Goal: Communication & Community: Answer question/provide support

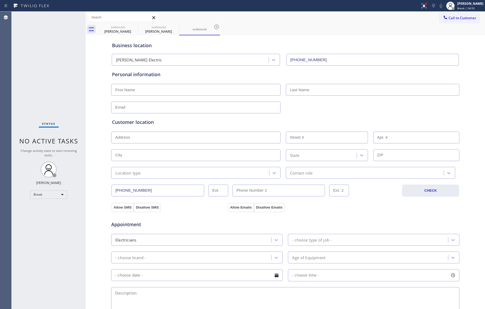
drag, startPoint x: 22, startPoint y: 38, endPoint x: 256, endPoint y: 15, distance: 234.5
click at [22, 38] on div "Status No active tasks Change activity state to start receiving tasks. [PERSON_…" at bounding box center [49, 161] width 74 height 298
drag, startPoint x: 42, startPoint y: 58, endPoint x: 75, endPoint y: 42, distance: 36.5
click at [42, 58] on div "Status No active tasks Change activity state to start receiving tasks. Jenelyn …" at bounding box center [49, 161] width 74 height 298
click at [464, 9] on span "Break | 55:12" at bounding box center [465, 8] width 17 height 4
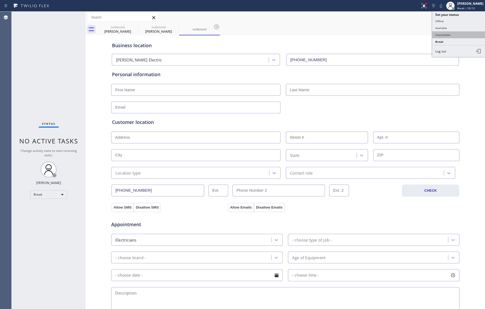
click at [449, 36] on button "Unavailable" at bounding box center [458, 34] width 53 height 7
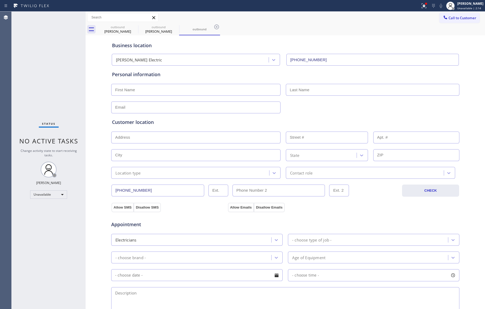
click at [29, 59] on div "Status No active tasks Change activity state to start receiving tasks. [PERSON_…" at bounding box center [49, 161] width 74 height 298
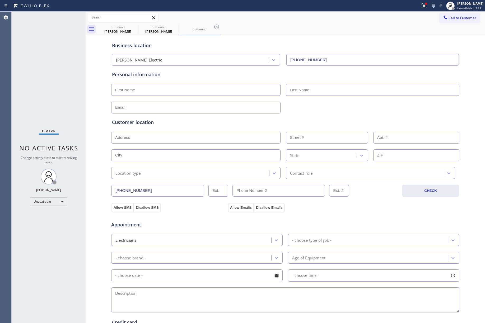
drag, startPoint x: 50, startPoint y: 107, endPoint x: 55, endPoint y: 106, distance: 5.1
click at [51, 106] on div "Status No active tasks Change activity state to start receiving tasks. [PERSON_…" at bounding box center [49, 167] width 74 height 311
click at [49, 78] on div "Status No active tasks Change activity state to start receiving tasks. [PERSON_…" at bounding box center [49, 167] width 74 height 311
drag, startPoint x: 463, startPoint y: 15, endPoint x: 358, endPoint y: 31, distance: 105.7
click at [463, 15] on button "Call to Customer" at bounding box center [459, 18] width 40 height 10
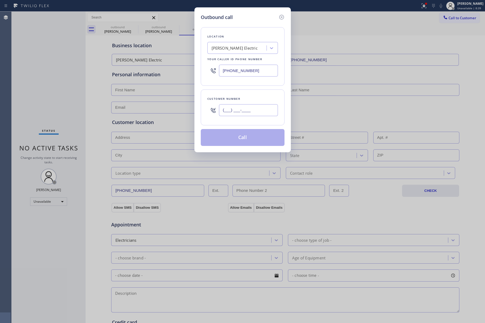
click at [256, 109] on input "(___) ___-____" at bounding box center [248, 110] width 59 height 12
paste input "310) 200-3636"
type input "(310) 200-3636"
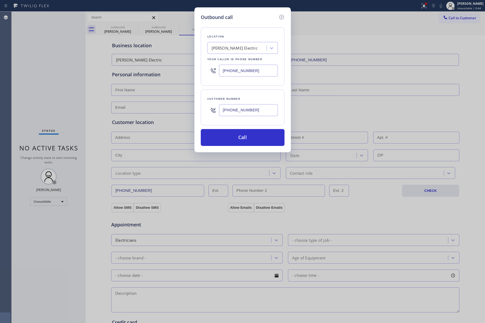
drag, startPoint x: 252, startPoint y: 70, endPoint x: 211, endPoint y: 71, distance: 40.1
click at [211, 71] on div "(425) 475-1279" at bounding box center [242, 70] width 70 height 17
paste input "855) 731-4952"
type input "[PHONE_NUMBER]"
click at [236, 28] on div "Location Kelly Electric Your caller id phone number (855) 731-4952" at bounding box center [243, 56] width 84 height 59
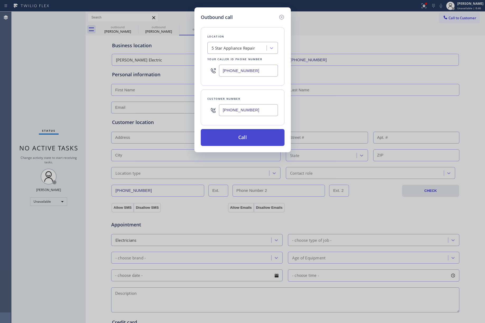
click at [246, 134] on button "Call" at bounding box center [243, 137] width 84 height 17
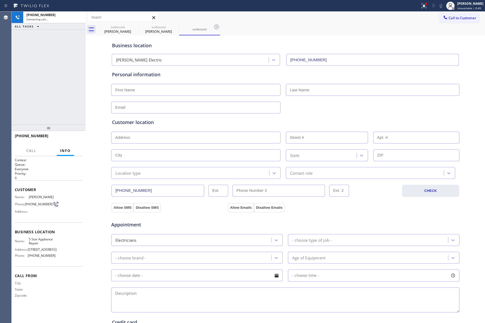
click at [29, 93] on div "+13102003636 Connecting call… ALL TASKS ALL TASKS ACTIVE TASKS TASKS IN WRAP UP" at bounding box center [49, 68] width 74 height 113
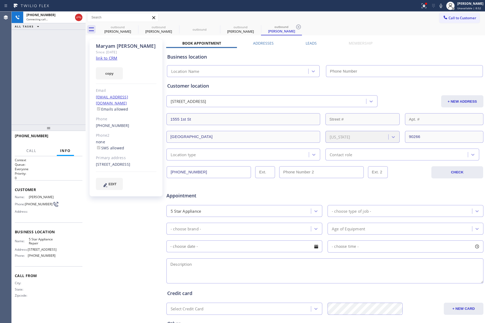
type input "[PHONE_NUMBER]"
drag, startPoint x: 71, startPoint y: 135, endPoint x: 67, endPoint y: 109, distance: 26.6
click at [71, 135] on button "HANG UP" at bounding box center [70, 138] width 25 height 7
click at [69, 143] on div "+13102003636 Live | 00:06 HANG UP" at bounding box center [49, 138] width 68 height 14
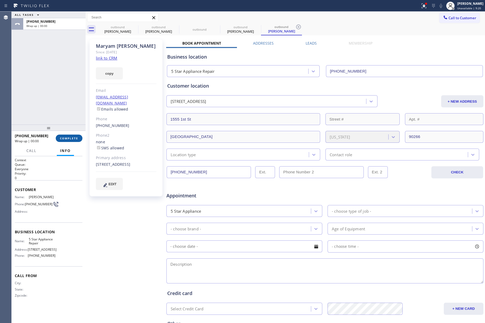
click at [69, 141] on button "COMPLETE" at bounding box center [69, 138] width 27 height 7
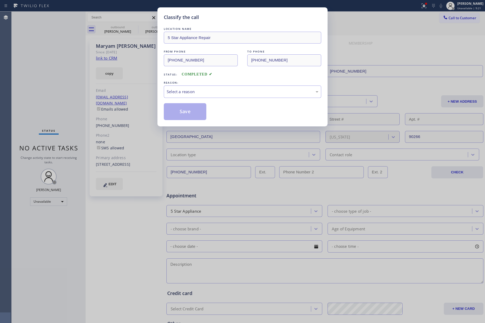
click at [41, 108] on div "Classify the call LOCATION NAME 5 Star Appliance Repair FROM PHONE (855) 731-49…" at bounding box center [242, 161] width 485 height 323
click at [207, 97] on div "Select a reason" at bounding box center [242, 92] width 157 height 12
click at [185, 115] on button "Save" at bounding box center [185, 111] width 42 height 17
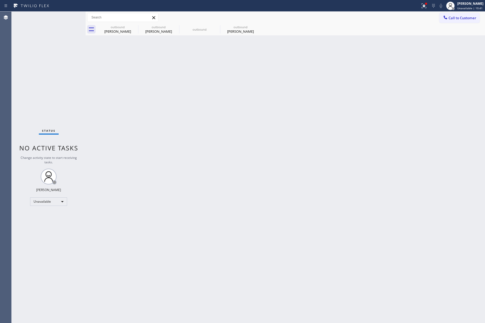
drag, startPoint x: 11, startPoint y: 65, endPoint x: 80, endPoint y: 4, distance: 92.0
click at [11, 64] on div "Agent Desktop" at bounding box center [5, 167] width 11 height 311
click at [453, 19] on span "Call to Customer" at bounding box center [462, 18] width 28 height 5
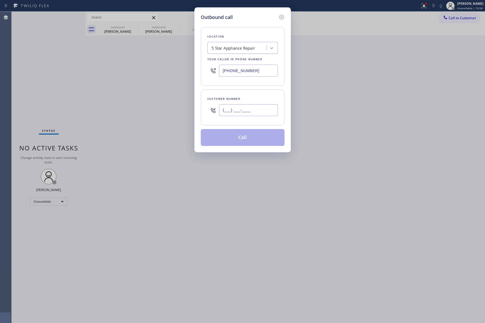
click at [225, 105] on input "(___) ___-____" at bounding box center [248, 110] width 59 height 12
paste input "415) 706-0656"
type input "(415) 706-0656"
click at [237, 99] on div "Customer number" at bounding box center [242, 99] width 70 height 6
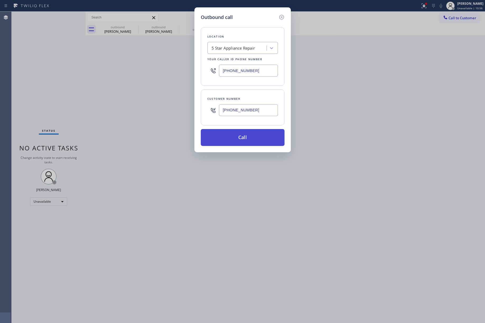
click at [238, 137] on button "Call" at bounding box center [243, 137] width 84 height 17
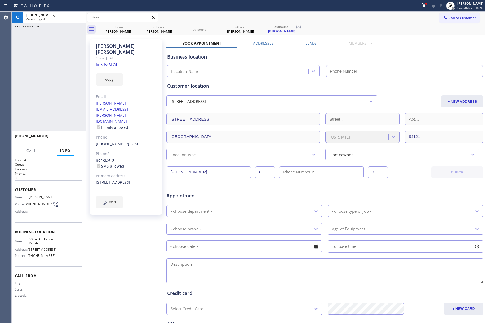
click at [33, 84] on div "+14157060656 Connecting call… ALL TASKS ALL TASKS ACTIVE TASKS TASKS IN WRAP UP" at bounding box center [49, 68] width 74 height 113
type input "[PHONE_NUMBER]"
click at [444, 4] on icon at bounding box center [440, 6] width 6 height 6
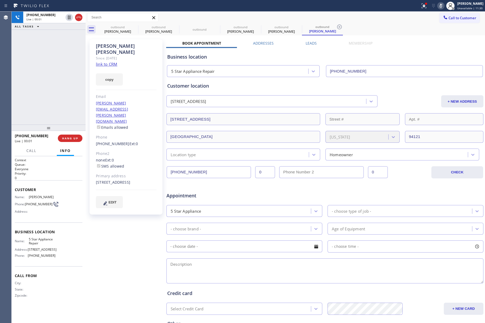
drag, startPoint x: 75, startPoint y: 135, endPoint x: 54, endPoint y: 101, distance: 40.7
click at [75, 135] on button "HANG UP" at bounding box center [70, 138] width 25 height 7
drag, startPoint x: 54, startPoint y: 101, endPoint x: 68, endPoint y: 101, distance: 14.0
click at [54, 100] on div "+14157060656 Live | 00:02 ALL TASKS ALL TASKS ACTIVE TASKS TASKS IN WRAP UP" at bounding box center [49, 68] width 74 height 113
drag, startPoint x: 66, startPoint y: 135, endPoint x: 61, endPoint y: 105, distance: 30.6
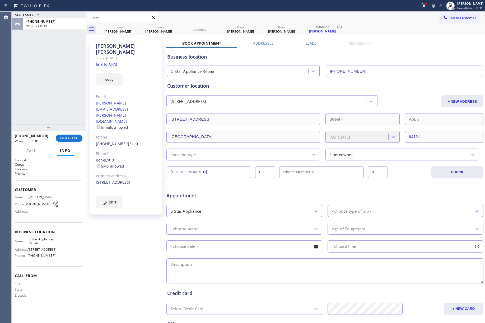
click at [66, 135] on button "COMPLETE" at bounding box center [69, 138] width 27 height 7
click at [61, 103] on div "ALL TASKS ALL TASKS ACTIVE TASKS TASKS IN WRAP UP +14157060656 Wrap up | 00:01" at bounding box center [49, 68] width 74 height 113
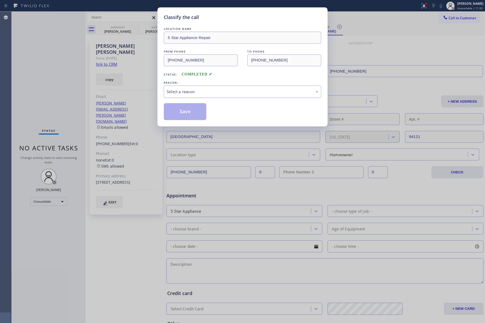
drag, startPoint x: 204, startPoint y: 91, endPoint x: 204, endPoint y: 96, distance: 5.0
click at [205, 91] on div "Select a reason" at bounding box center [242, 92] width 151 height 6
click at [185, 114] on button "Save" at bounding box center [185, 111] width 42 height 17
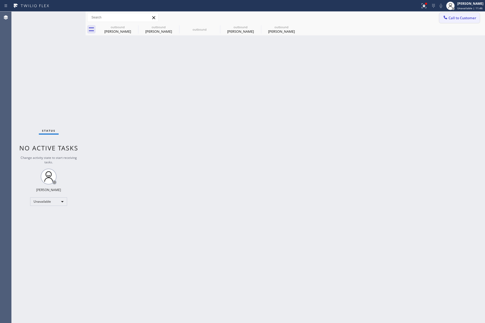
click at [470, 20] on button "Call to Customer" at bounding box center [459, 18] width 40 height 10
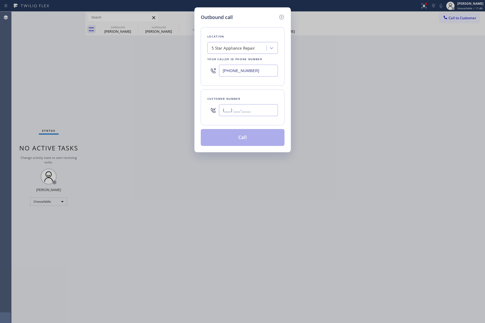
click at [242, 111] on input "(___) ___-____" at bounding box center [248, 110] width 59 height 12
paste input "410) 236-7900"
type input "(410) 236-7900"
click at [244, 95] on div "Customer number (410) 236-7900" at bounding box center [243, 107] width 84 height 36
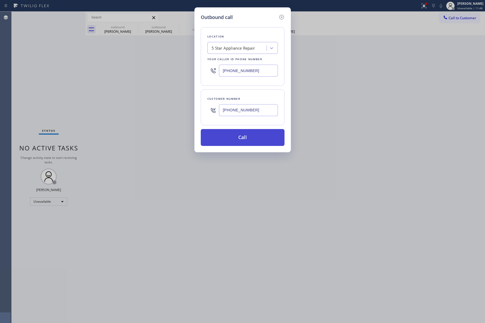
click at [240, 136] on button "Call" at bounding box center [243, 137] width 84 height 17
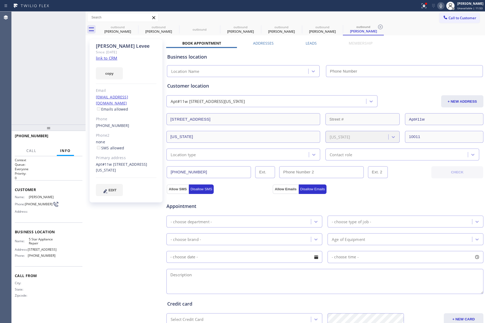
type input "[PHONE_NUMBER]"
click at [444, 7] on icon at bounding box center [440, 6] width 6 height 6
drag, startPoint x: 70, startPoint y: 136, endPoint x: 69, endPoint y: 99, distance: 36.4
click at [70, 136] on button "HANG UP" at bounding box center [70, 138] width 25 height 7
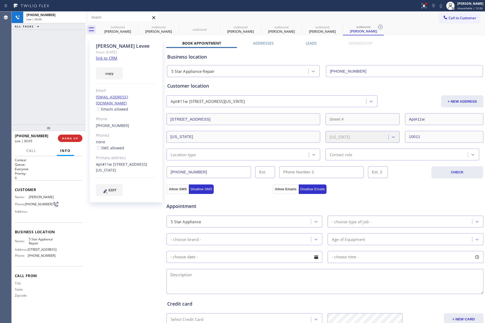
drag, startPoint x: 69, startPoint y: 99, endPoint x: 69, endPoint y: 132, distance: 33.3
click at [69, 100] on div "+14102367900 Live | 00:05 ALL TASKS ALL TASKS ACTIVE TASKS TASKS IN WRAP UP" at bounding box center [49, 68] width 74 height 113
click at [69, 134] on div "+14102367900 Live | 00:05 HANG UP" at bounding box center [49, 138] width 68 height 14
click at [69, 139] on span "COMPLETE" at bounding box center [69, 138] width 18 height 4
click at [54, 97] on div "ALL TASKS ALL TASKS ACTIVE TASKS TASKS IN WRAP UP +14102367900 Wrap up | 00:01" at bounding box center [49, 68] width 74 height 113
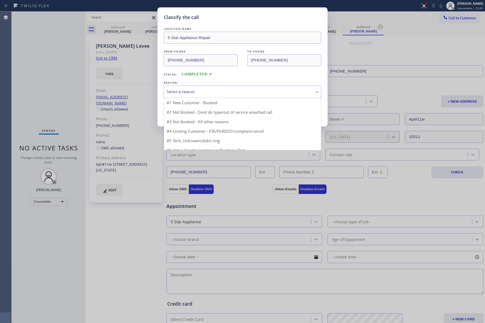
click at [207, 96] on div "Select a reason" at bounding box center [242, 92] width 157 height 12
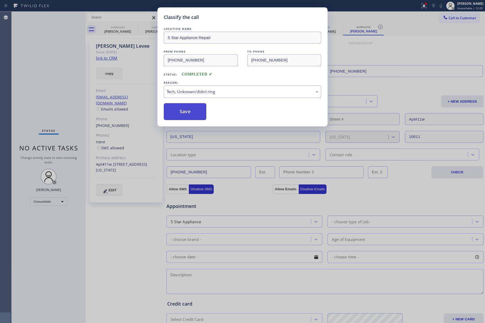
click at [182, 112] on button "Save" at bounding box center [185, 111] width 42 height 17
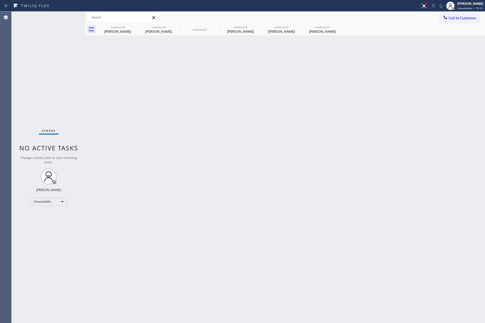
click at [288, 143] on div "Back to Dashboard Change Sender ID Customers Technicians Select a contact Outbo…" at bounding box center [285, 167] width 399 height 311
click at [457, 25] on div "outbound Nancy Chaconas outbound Nancy Chaconas outbound outbound Maryam Sadegh…" at bounding box center [290, 29] width 387 height 12
click at [455, 13] on button "Call to Customer" at bounding box center [459, 18] width 40 height 10
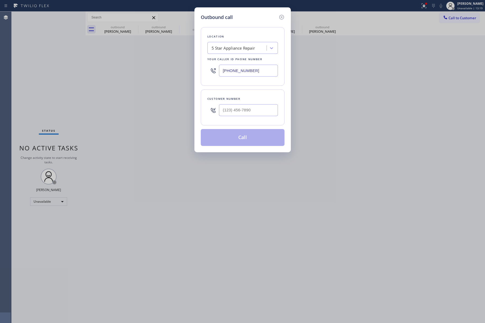
click at [251, 118] on div at bounding box center [248, 110] width 59 height 17
click at [252, 113] on input "(___) ___-____" at bounding box center [248, 110] width 59 height 12
paste input "631) 831-9171"
type input "(631) 831-9171"
click at [252, 91] on div "Customer number (631) 831-9171" at bounding box center [243, 107] width 84 height 36
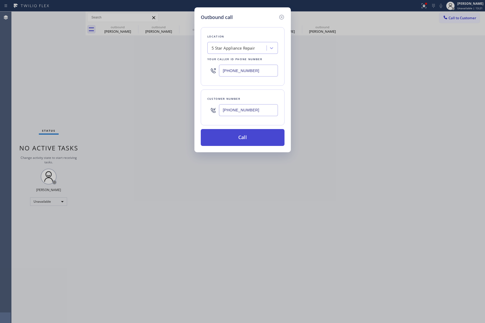
click at [248, 138] on button "Call" at bounding box center [243, 137] width 84 height 17
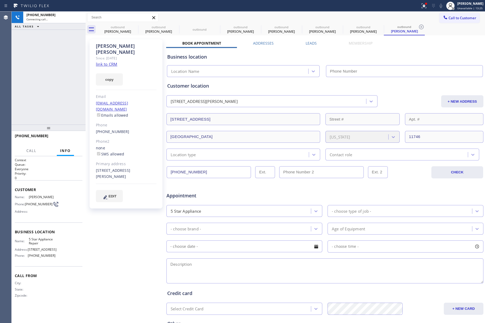
drag, startPoint x: 34, startPoint y: 75, endPoint x: 98, endPoint y: 1, distance: 97.3
click at [40, 70] on div "+16318319171 Connecting call… ALL TASKS ALL TASKS ACTIVE TASKS TASKS IN WRAP UP" at bounding box center [49, 68] width 74 height 113
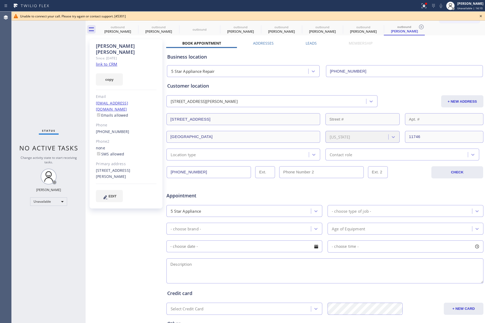
click at [480, 12] on div "Unable to connect your call. Please try again or contact support. [45301]" at bounding box center [248, 16] width 473 height 9
click at [481, 17] on icon at bounding box center [480, 16] width 6 height 6
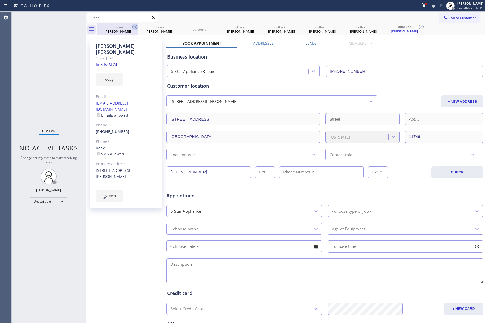
click at [131, 27] on icon at bounding box center [134, 27] width 6 height 6
click at [0, 0] on icon at bounding box center [0, 0] width 0 height 0
type input "[PHONE_NUMBER]"
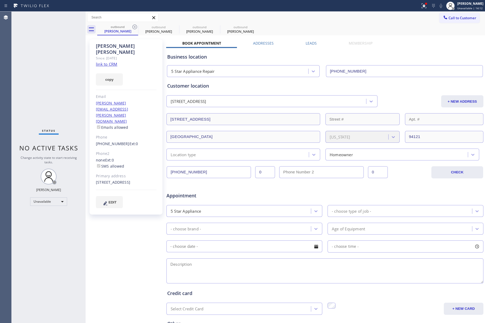
click at [131, 27] on icon at bounding box center [134, 27] width 6 height 6
click at [0, 0] on icon at bounding box center [0, 0] width 0 height 0
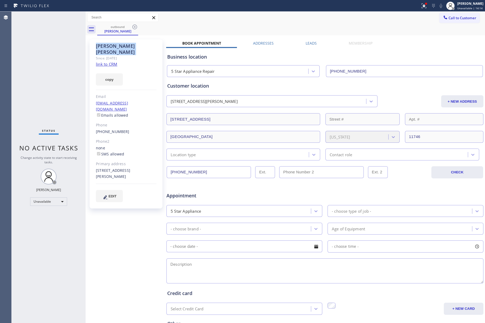
click at [131, 27] on icon at bounding box center [134, 27] width 6 height 6
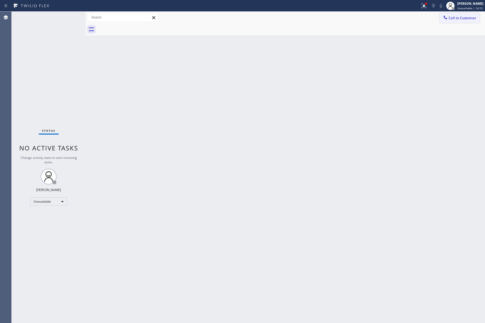
click at [456, 19] on span "Call to Customer" at bounding box center [462, 18] width 28 height 5
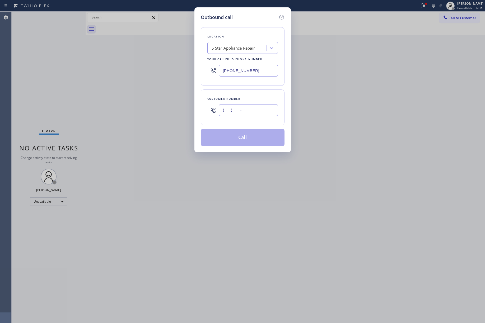
click at [237, 108] on input "(___) ___-____" at bounding box center [248, 110] width 59 height 12
paste input "323) 256-5400"
type input "(323) 256-5400"
click at [244, 98] on div "Customer number" at bounding box center [242, 99] width 70 height 6
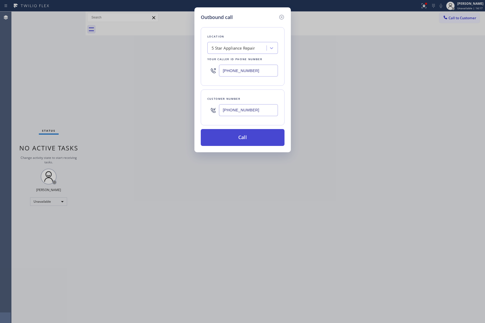
click at [255, 140] on button "Call" at bounding box center [243, 137] width 84 height 17
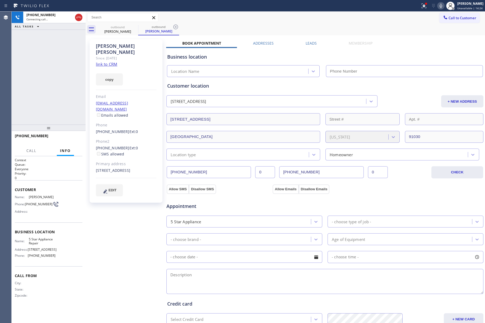
type input "[PHONE_NUMBER]"
click at [16, 80] on div "+13232565400 Connecting call… ALL TASKS ALL TASKS ACTIVE TASKS TASKS IN WRAP UP" at bounding box center [49, 68] width 74 height 113
click at [28, 74] on div "+13232565400 Connecting call… ALL TASKS ALL TASKS ACTIVE TASKS TASKS IN WRAP UP" at bounding box center [49, 68] width 74 height 113
click at [77, 137] on span "HANG UP" at bounding box center [70, 138] width 16 height 4
click at [75, 125] on div at bounding box center [49, 128] width 74 height 6
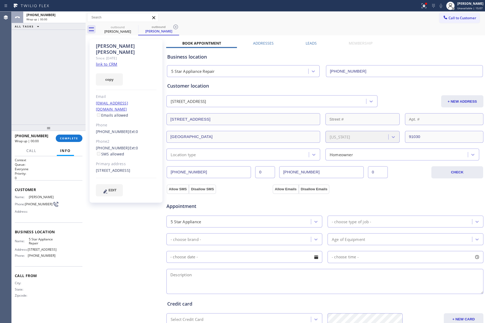
click at [75, 134] on div "+13232565400 Wrap up | 00:00 COMPLETE" at bounding box center [49, 138] width 68 height 14
click at [72, 136] on button "COMPLETE" at bounding box center [69, 138] width 27 height 7
click at [47, 82] on div "ALL TASKS ALL TASKS ACTIVE TASKS TASKS IN WRAP UP +13232565400 Wrap up | 00:01" at bounding box center [49, 68] width 74 height 113
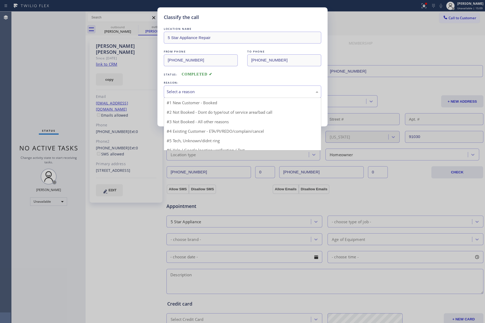
click at [196, 91] on div "Select a reason" at bounding box center [242, 92] width 151 height 6
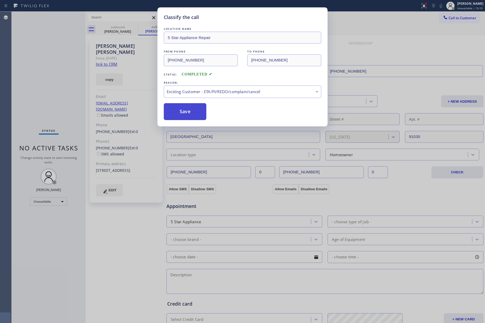
click at [184, 115] on button "Save" at bounding box center [185, 111] width 42 height 17
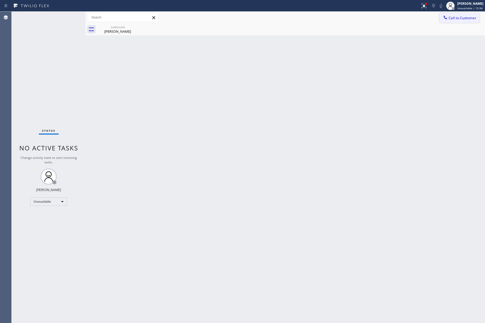
click at [458, 14] on button "Call to Customer" at bounding box center [459, 18] width 40 height 10
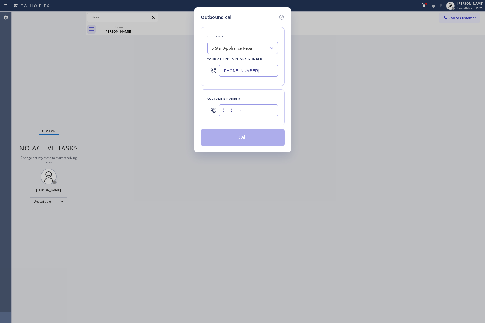
click at [250, 113] on input "(___) ___-____" at bounding box center [248, 110] width 59 height 12
paste input "917) 647-0424"
type input "(917) 647-0424"
click at [253, 93] on div "Customer number (917) 647-0424" at bounding box center [243, 107] width 84 height 36
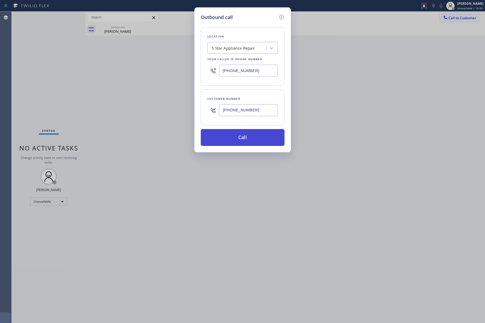
click at [250, 135] on button "Call" at bounding box center [243, 137] width 84 height 17
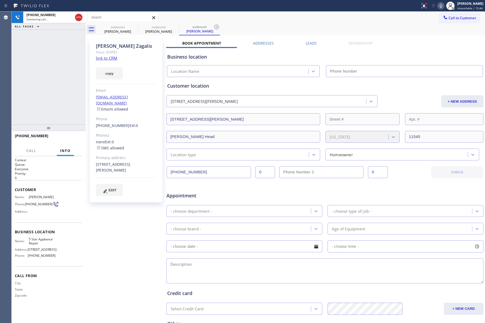
type input "[PHONE_NUMBER]"
drag, startPoint x: 68, startPoint y: 140, endPoint x: 49, endPoint y: 109, distance: 36.3
click at [68, 140] on button "HANG UP" at bounding box center [70, 138] width 25 height 7
click at [49, 109] on div "+19176470424 Live | 00:02 ALL TASKS ALL TASKS ACTIVE TASKS TASKS IN WRAP UP" at bounding box center [49, 68] width 74 height 113
click at [63, 136] on button "COMPLETE" at bounding box center [69, 138] width 27 height 7
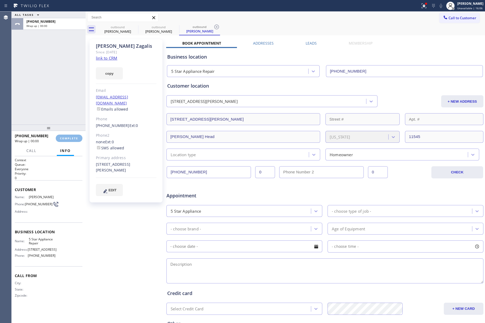
click at [61, 117] on div "ALL TASKS ALL TASKS ACTIVE TASKS TASKS IN WRAP UP +19176470424 Wrap up | 00:00" at bounding box center [49, 68] width 74 height 113
click at [61, 117] on div "ALL TASKS ALL TASKS ACTIVE TASKS TASKS IN WRAP UP +19176470424 Wrap up | 00:01" at bounding box center [49, 68] width 74 height 113
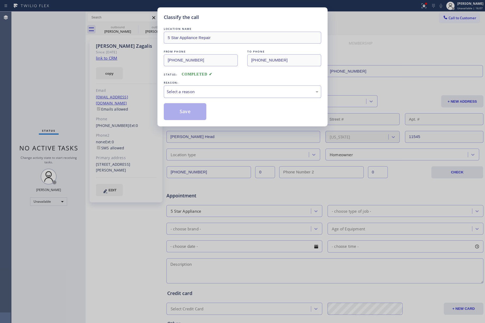
click at [190, 88] on div "Select a reason" at bounding box center [242, 92] width 157 height 12
click at [182, 114] on button "Save" at bounding box center [185, 111] width 42 height 17
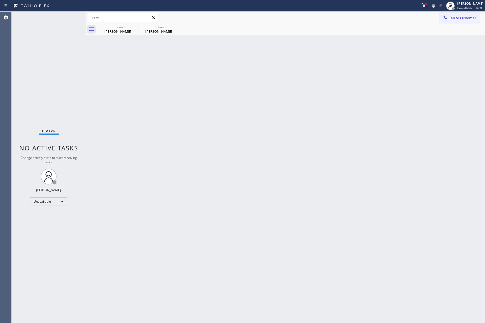
click at [446, 15] on icon at bounding box center [444, 17] width 5 height 5
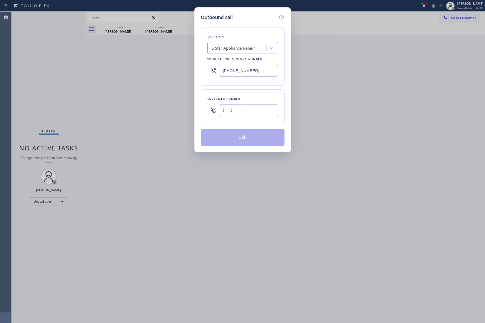
click at [230, 113] on input "(___) ___-____" at bounding box center [248, 110] width 59 height 12
paste input "727) 420-2421"
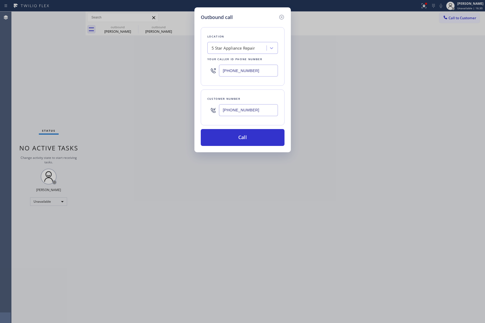
type input "(727) 420-2421"
click at [249, 87] on div "Location 5 Star Appliance Repair Your caller id phone number (855) 731-4952 Cus…" at bounding box center [243, 83] width 84 height 125
drag, startPoint x: 239, startPoint y: 140, endPoint x: 239, endPoint y: 158, distance: 18.7
click at [239, 158] on div "Outbound call Location 5 Star Appliance Repair Your caller id phone number (855…" at bounding box center [242, 161] width 485 height 323
click at [240, 146] on button "Call" at bounding box center [243, 137] width 84 height 17
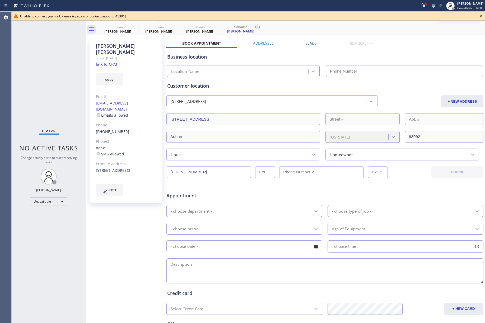
type input "[PHONE_NUMBER]"
click at [479, 16] on icon at bounding box center [480, 16] width 6 height 6
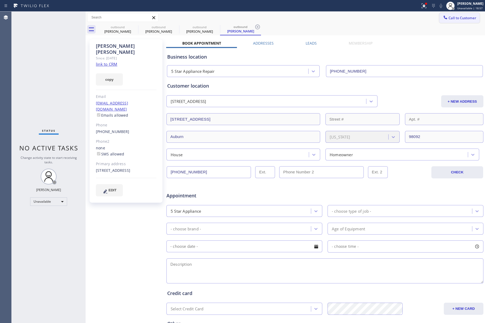
drag, startPoint x: 469, startPoint y: 16, endPoint x: 334, endPoint y: 50, distance: 139.5
click at [469, 16] on span "Call to Customer" at bounding box center [462, 18] width 28 height 5
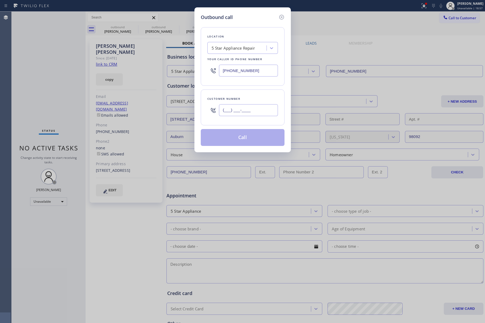
click at [252, 110] on input "(___) ___-____" at bounding box center [248, 110] width 59 height 12
paste input "949) 310-0485"
type input "(949) 310-0485"
click at [253, 98] on div "Customer number" at bounding box center [242, 99] width 70 height 6
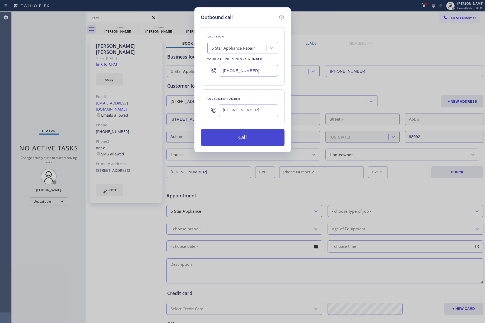
click at [246, 139] on button "Call" at bounding box center [243, 137] width 84 height 17
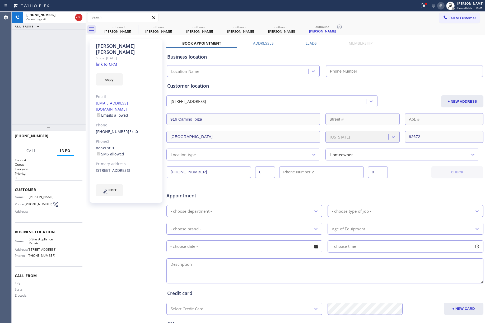
type input "[PHONE_NUMBER]"
click at [443, 5] on icon at bounding box center [440, 6] width 6 height 6
click at [442, 5] on rect at bounding box center [441, 5] width 4 height 4
click at [73, 137] on span "HANG UP" at bounding box center [70, 138] width 16 height 4
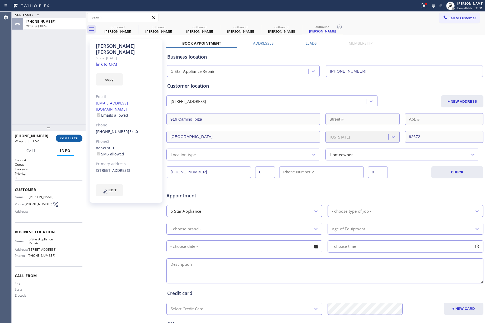
click at [61, 140] on button "COMPLETE" at bounding box center [69, 138] width 27 height 7
click at [48, 99] on div "ALL TASKS ALL TASKS ACTIVE TASKS TASKS IN WRAP UP +19493100485 Wrap up | 01:53" at bounding box center [49, 68] width 74 height 113
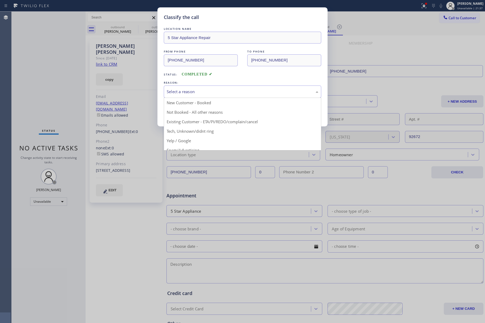
click at [198, 87] on div "Select a reason" at bounding box center [242, 92] width 157 height 12
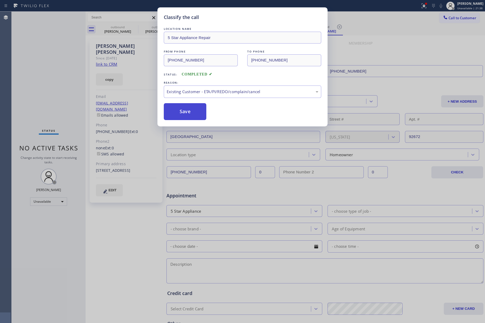
click at [188, 108] on button "Save" at bounding box center [185, 111] width 42 height 17
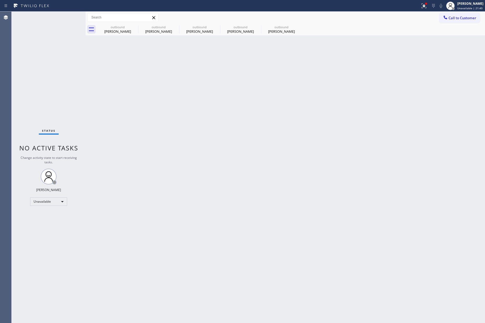
drag, startPoint x: 416, startPoint y: 60, endPoint x: 451, endPoint y: 33, distance: 43.9
click at [416, 60] on div "Back to Dashboard Change Sender ID Customers Technicians Select a contact Outbo…" at bounding box center [285, 167] width 399 height 311
click at [448, 17] on div at bounding box center [445, 18] width 6 height 6
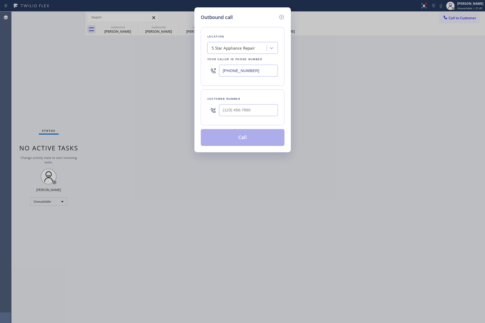
drag, startPoint x: 258, startPoint y: 71, endPoint x: 209, endPoint y: 70, distance: 48.6
click at [209, 70] on div "[PHONE_NUMBER]" at bounding box center [242, 70] width 70 height 17
paste input "323) 310-9479"
type input "(323) 310-9479"
click at [250, 107] on input "text" at bounding box center [248, 110] width 59 height 12
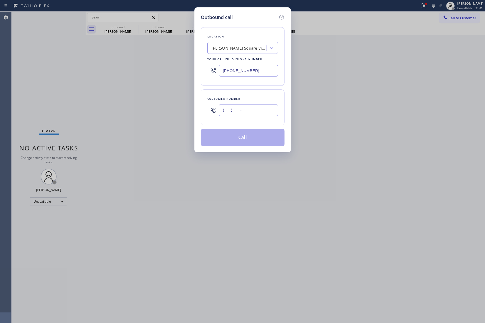
paste input "323) 495-7024"
type input "(323) 495-7024"
click at [250, 95] on div "Customer number (323) 495-7024" at bounding box center [243, 107] width 84 height 36
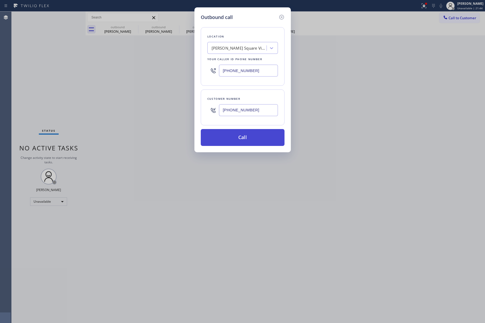
click at [260, 137] on button "Call" at bounding box center [243, 137] width 84 height 17
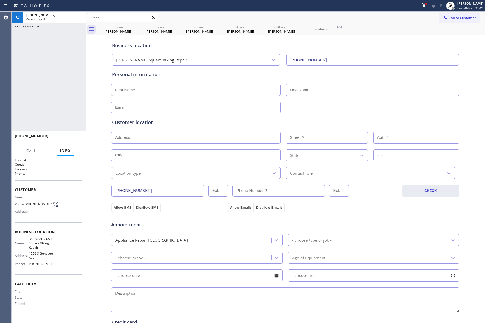
type input "(323) 310-9479"
click at [78, 22] on div at bounding box center [79, 18] width 10 height 12
click at [80, 20] on icon at bounding box center [78, 17] width 6 height 6
click at [72, 67] on div "+13234957024 Connecting call… ALL TASKS ALL TASKS ACTIVE TASKS TASKS IN WRAP UP" at bounding box center [49, 68] width 74 height 113
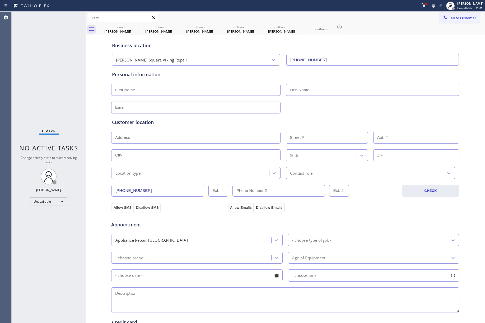
click at [456, 22] on button "Call to Customer" at bounding box center [459, 18] width 40 height 10
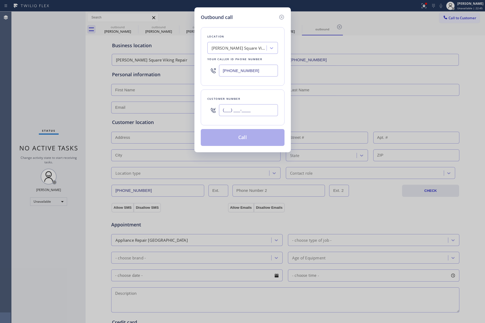
click at [253, 114] on input "(___) ___-____" at bounding box center [248, 110] width 59 height 12
paste input "310) 989-4872"
type input "(310) 989-4872"
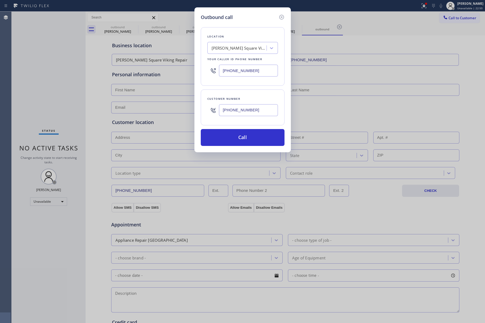
drag, startPoint x: 264, startPoint y: 74, endPoint x: 215, endPoint y: 72, distance: 49.1
click at [215, 72] on div "(323) 310-9479" at bounding box center [242, 70] width 70 height 17
paste input "855) 731-4952"
type input "[PHONE_NUMBER]"
drag, startPoint x: 239, startPoint y: 36, endPoint x: 257, endPoint y: 59, distance: 28.6
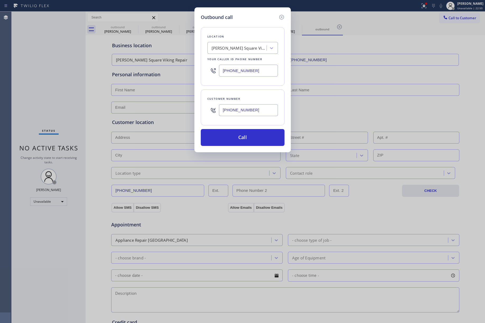
click at [247, 38] on div "Location" at bounding box center [242, 37] width 70 height 6
click at [254, 133] on button "Call" at bounding box center [243, 137] width 84 height 17
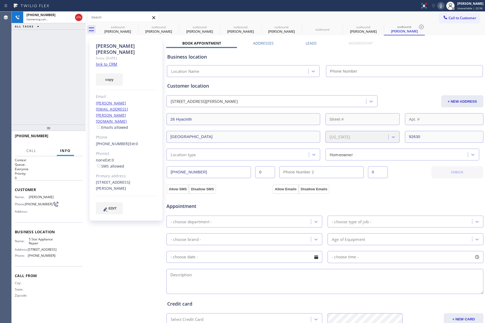
type input "[PHONE_NUMBER]"
drag, startPoint x: 52, startPoint y: 75, endPoint x: 68, endPoint y: 53, distance: 28.0
click at [52, 75] on div "+13109894872 Live | 00:02 ALL TASKS ALL TASKS ACTIVE TASKS TASKS IN WRAP UP" at bounding box center [49, 68] width 74 height 113
click at [77, 138] on span "HANG UP" at bounding box center [70, 138] width 16 height 4
drag, startPoint x: 42, startPoint y: 94, endPoint x: 45, endPoint y: 96, distance: 3.0
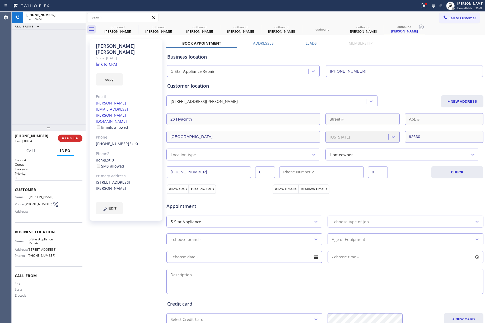
click at [42, 94] on div "+13109894872 Live | 00:04 ALL TASKS ALL TASKS ACTIVE TASKS TASKS IN WRAP UP" at bounding box center [49, 68] width 74 height 113
click at [75, 141] on button "COMPLETE" at bounding box center [69, 138] width 27 height 7
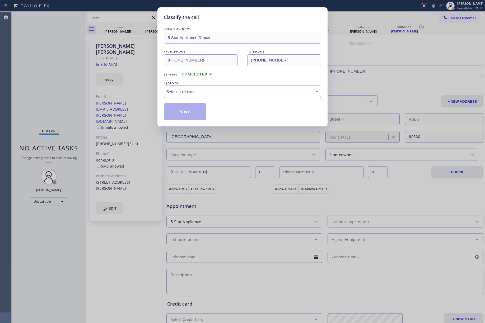
click at [33, 76] on div "Classify the call LOCATION NAME 5 Star Appliance Repair FROM PHONE (855) 731-49…" at bounding box center [242, 161] width 485 height 323
drag, startPoint x: 172, startPoint y: 92, endPoint x: 175, endPoint y: 95, distance: 3.7
click at [173, 92] on div "Select a reason" at bounding box center [242, 92] width 151 height 6
click at [179, 106] on button "Save" at bounding box center [185, 111] width 42 height 17
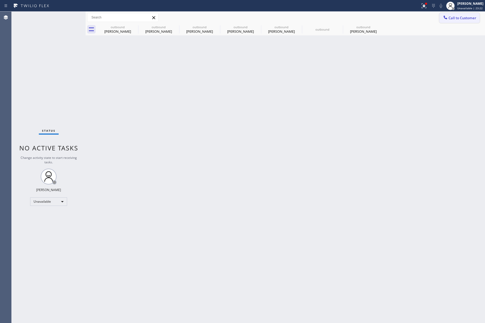
click at [456, 19] on span "Call to Customer" at bounding box center [462, 18] width 28 height 5
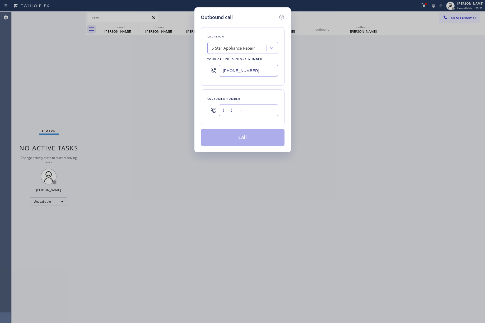
click at [243, 109] on input "(___) ___-____" at bounding box center [248, 110] width 59 height 12
paste input "805) 906-9521"
type input "(805) 906-9521"
click at [260, 96] on div "Customer number (805) 906-9521" at bounding box center [243, 107] width 84 height 36
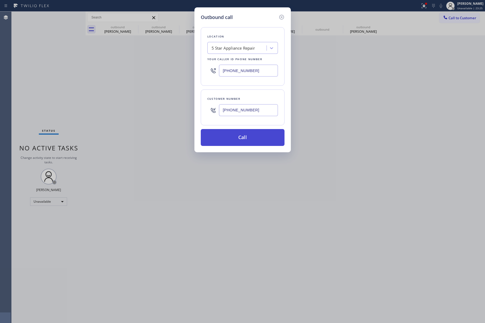
click at [250, 143] on button "Call" at bounding box center [243, 137] width 84 height 17
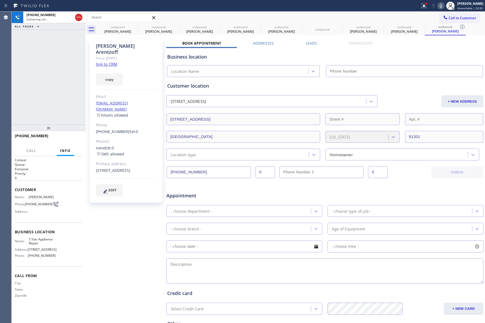
type input "[PHONE_NUMBER]"
click at [41, 91] on div "+18059069521 Live | 00:01 ALL TASKS ALL TASKS ACTIVE TASKS TASKS IN WRAP UP" at bounding box center [49, 68] width 74 height 113
click at [79, 139] on button "HANG UP" at bounding box center [70, 138] width 25 height 7
drag, startPoint x: 68, startPoint y: 111, endPoint x: 71, endPoint y: 131, distance: 20.6
click at [68, 115] on div "+18059069521 Live | 00:04 ALL TASKS ALL TASKS ACTIVE TASKS TASKS IN WRAP UP" at bounding box center [49, 68] width 74 height 113
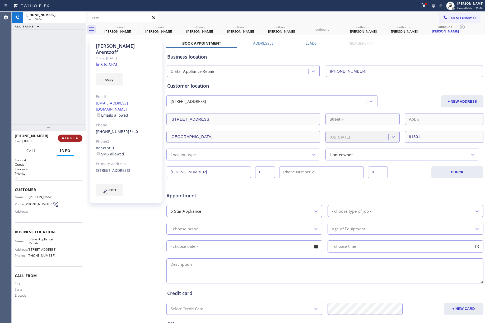
click at [73, 140] on button "HANG UP" at bounding box center [70, 138] width 25 height 7
click at [62, 102] on div "ALL TASKS ALL TASKS ACTIVE TASKS TASKS IN WRAP UP +18059069521 Wrap up | 00:00" at bounding box center [49, 68] width 74 height 113
click at [63, 145] on div "+18059069521 Wrap up | 00:01 COMPLETE" at bounding box center [49, 138] width 74 height 15
click at [63, 140] on button "COMPLETE" at bounding box center [69, 138] width 27 height 7
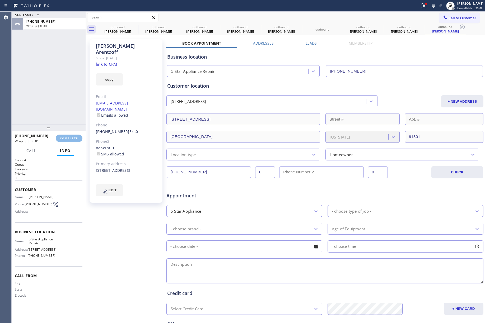
click at [54, 114] on div "ALL TASKS ALL TASKS ACTIVE TASKS TASKS IN WRAP UP +18059069521 Wrap up | 00:01" at bounding box center [49, 68] width 74 height 113
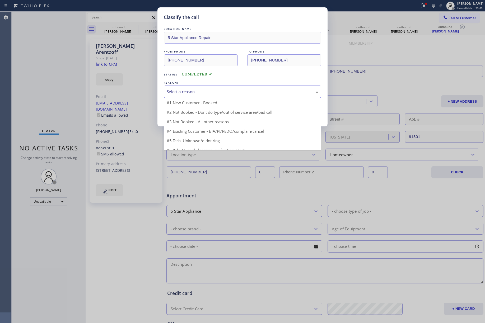
click at [224, 92] on div "Select a reason" at bounding box center [242, 92] width 151 height 6
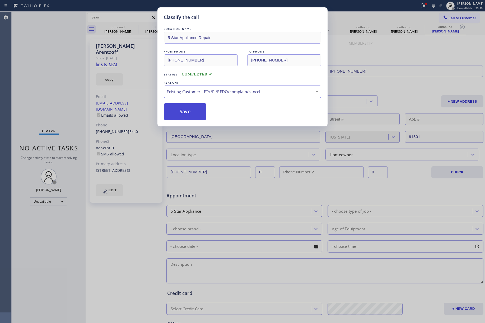
click at [184, 111] on button "Save" at bounding box center [185, 111] width 42 height 17
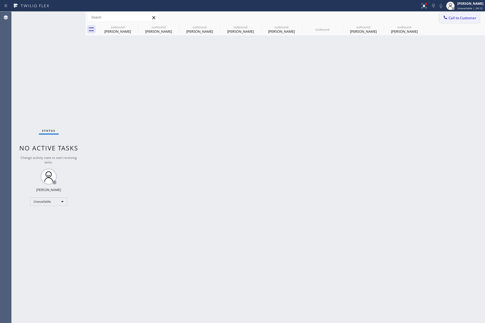
click at [464, 15] on button "Call to Customer" at bounding box center [459, 18] width 40 height 10
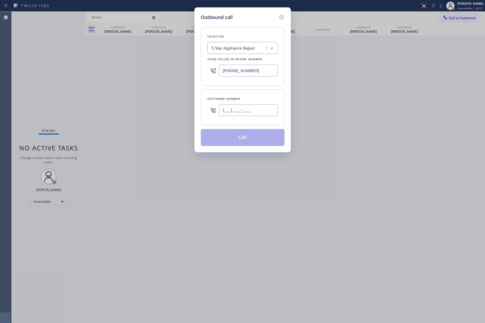
click at [263, 108] on input "(___) ___-____" at bounding box center [248, 110] width 59 height 12
paste input "949) 501-6904"
type input "(949) 501-6904"
click at [243, 88] on div "Location 5 Star Appliance Repair Your caller id phone number (855) 731-4952 Cus…" at bounding box center [243, 83] width 84 height 125
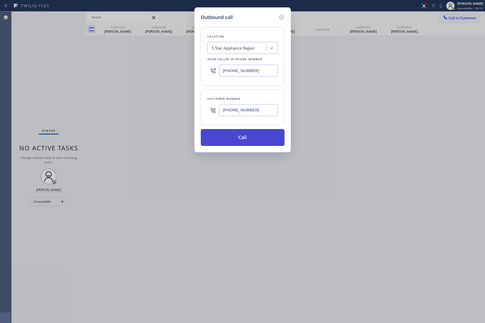
click at [243, 139] on button "Call" at bounding box center [243, 137] width 84 height 17
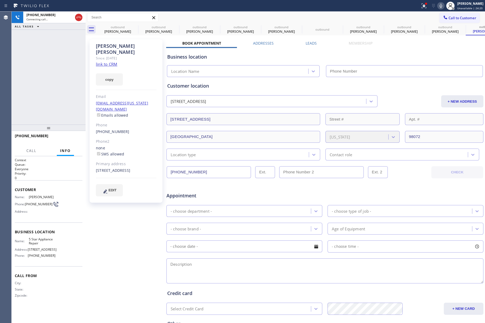
type input "[PHONE_NUMBER]"
click at [75, 140] on span "HANG UP" at bounding box center [70, 138] width 16 height 4
click at [65, 115] on div "+19495016904 Live | 00:07 ALL TASKS ALL TASKS ACTIVE TASKS TASKS IN WRAP UP" at bounding box center [49, 68] width 74 height 113
click at [65, 136] on button "HANG UP" at bounding box center [70, 138] width 25 height 7
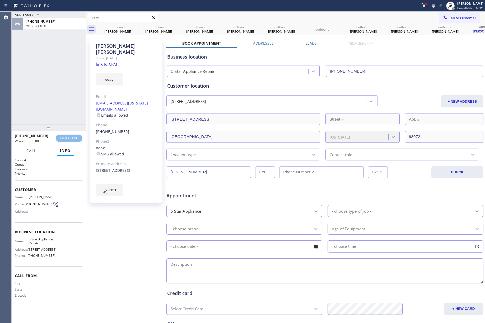
click at [51, 105] on div "ALL TASKS ALL TASKS ACTIVE TASKS TASKS IN WRAP UP +19495016904 Wrap up | 00:00" at bounding box center [49, 68] width 74 height 113
click at [62, 140] on button "COMPLETE" at bounding box center [69, 138] width 27 height 7
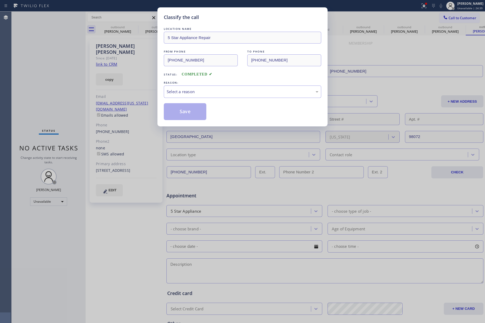
click at [41, 79] on div "Classify the call LOCATION NAME 5 Star Appliance Repair FROM PHONE (855) 731-49…" at bounding box center [242, 161] width 485 height 323
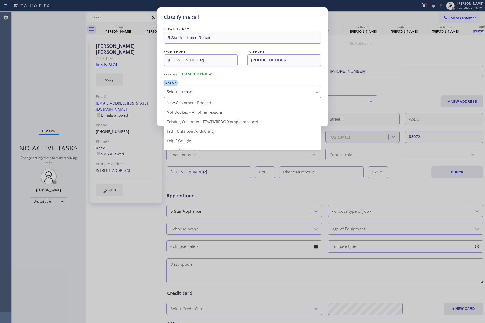
click at [202, 92] on div "Select a reason" at bounding box center [242, 92] width 151 height 6
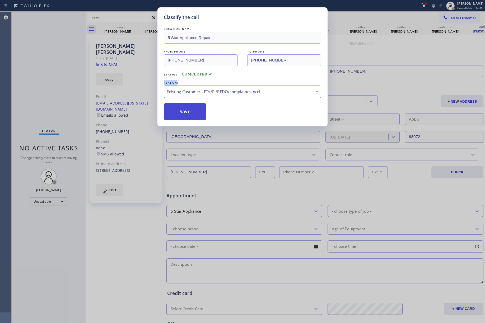
click at [174, 107] on button "Save" at bounding box center [185, 111] width 42 height 17
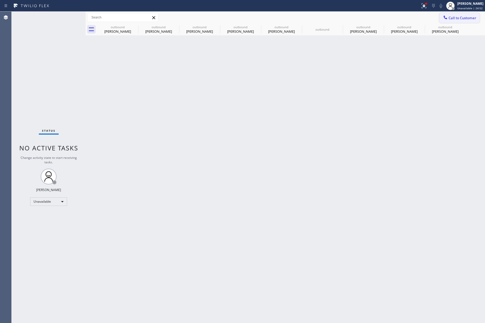
click at [468, 22] on button "Call to Customer" at bounding box center [459, 18] width 40 height 10
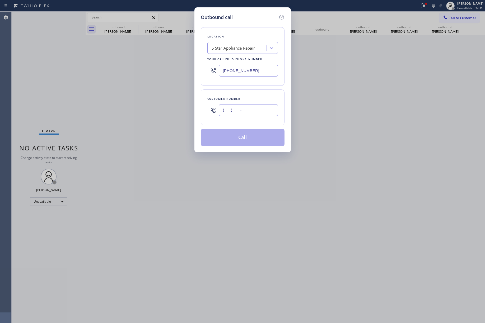
click at [258, 110] on input "(___) ___-____" at bounding box center [248, 110] width 59 height 12
paste input "602) 721-0775"
type input "(602) 721-0775"
click at [255, 104] on div "(602) 721-0775" at bounding box center [248, 110] width 59 height 17
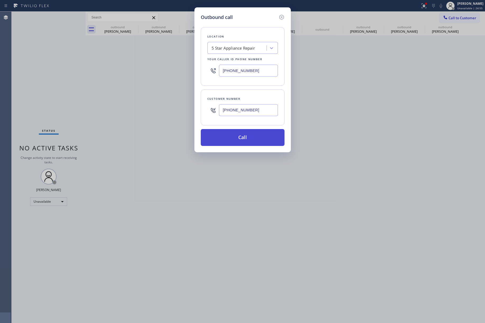
click at [244, 138] on button "Call" at bounding box center [243, 137] width 84 height 17
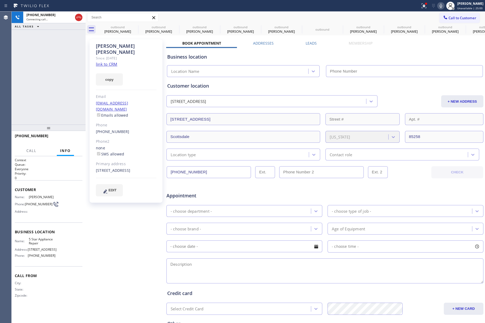
type input "[PHONE_NUMBER]"
click at [69, 139] on span "HANG UP" at bounding box center [70, 138] width 16 height 4
drag, startPoint x: 71, startPoint y: 118, endPoint x: 72, endPoint y: 136, distance: 18.3
click at [71, 121] on div "+16027210775 Live | 00:20 ALL TASKS ALL TASKS ACTIVE TASKS TASKS IN WRAP UP" at bounding box center [49, 68] width 74 height 113
click at [72, 136] on span "HANG UP" at bounding box center [70, 138] width 16 height 4
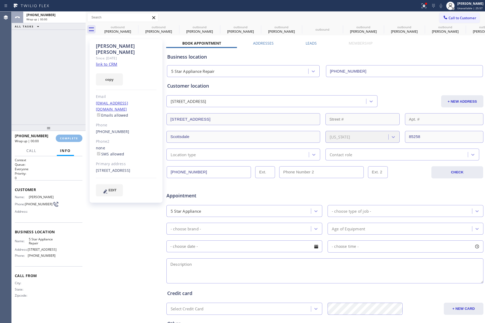
click at [62, 93] on div "ALL TASKS ALL TASKS ACTIVE TASKS TASKS IN WRAP UP +16027210775 Wrap up | 00:00" at bounding box center [49, 68] width 74 height 113
click at [71, 140] on button "COMPLETE" at bounding box center [69, 138] width 27 height 7
click at [45, 82] on div "ALL TASKS ALL TASKS ACTIVE TASKS TASKS IN WRAP UP +16027210775 Wrap up | 00:01" at bounding box center [49, 68] width 74 height 113
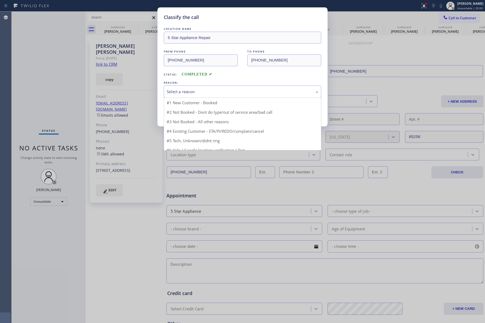
click at [209, 90] on div "Select a reason" at bounding box center [242, 92] width 151 height 6
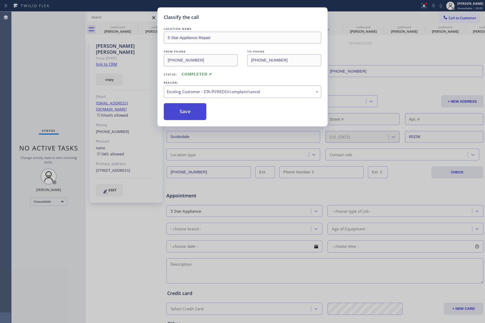
click at [184, 108] on button "Save" at bounding box center [185, 111] width 42 height 17
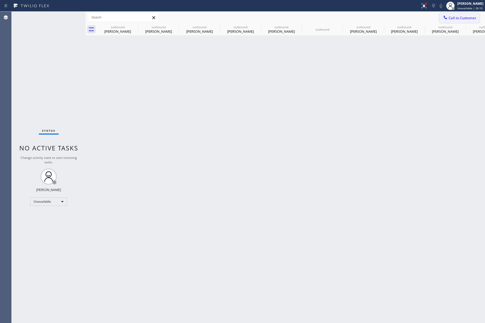
click at [454, 15] on button "Call to Customer" at bounding box center [459, 18] width 40 height 10
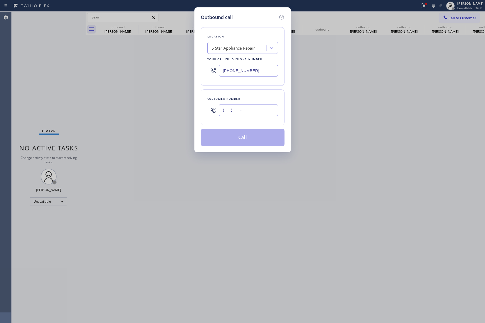
click at [242, 108] on input "(___) ___-____" at bounding box center [248, 110] width 59 height 12
paste input "206) 329-0502"
type input "(206) 329-0502"
drag, startPoint x: 247, startPoint y: 94, endPoint x: 256, endPoint y: 128, distance: 35.3
click at [248, 93] on div "Customer number (206) 329-0502" at bounding box center [243, 107] width 84 height 36
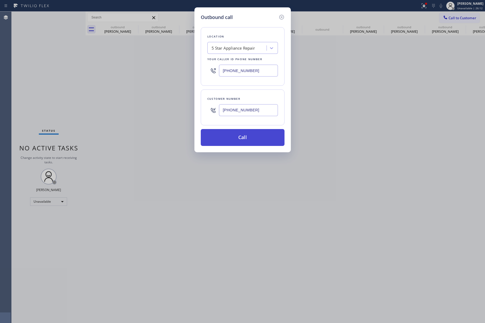
click at [255, 141] on button "Call" at bounding box center [243, 137] width 84 height 17
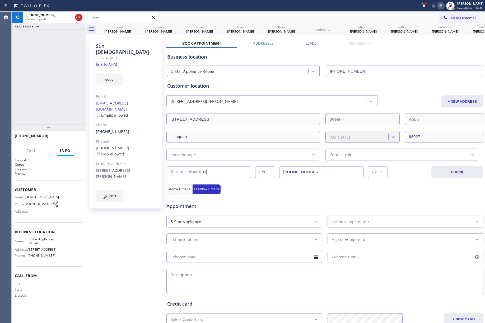
click at [63, 94] on div "+12063290502 Connecting call… ALL TASKS ALL TASKS ACTIVE TASKS TASKS IN WRAP UP" at bounding box center [49, 68] width 74 height 113
click at [64, 93] on div "+12063290502 Connecting call… ALL TASKS ALL TASKS ACTIVE TASKS TASKS IN WRAP UP" at bounding box center [49, 68] width 74 height 113
click at [44, 62] on div "+12063290502 Connecting call… ALL TASKS ALL TASKS ACTIVE TASKS TASKS IN WRAP UP" at bounding box center [49, 68] width 74 height 113
click at [78, 16] on icon at bounding box center [78, 17] width 6 height 6
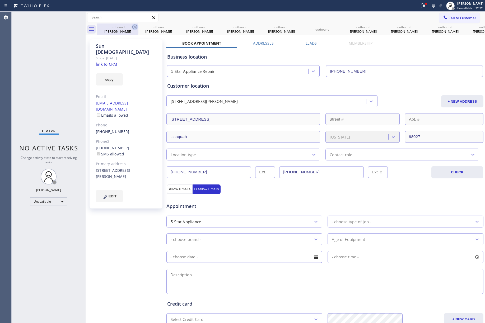
click at [135, 27] on icon at bounding box center [134, 27] width 6 height 6
click at [0, 0] on icon at bounding box center [0, 0] width 0 height 0
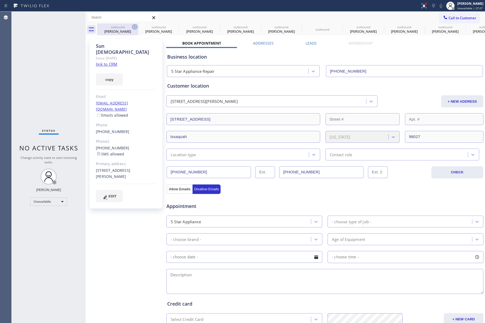
click at [0, 0] on icon at bounding box center [0, 0] width 0 height 0
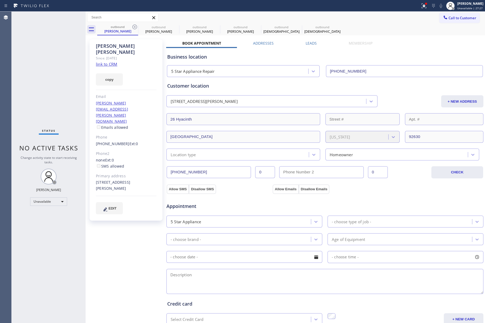
click at [135, 27] on icon at bounding box center [134, 27] width 6 height 6
click at [0, 0] on icon at bounding box center [0, 0] width 0 height 0
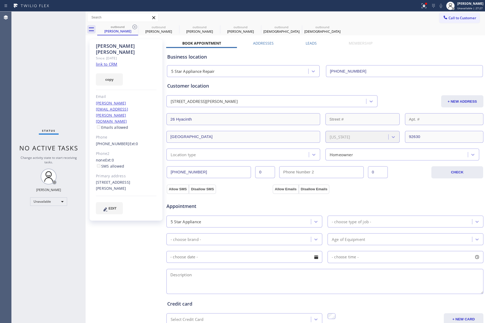
type input "[PHONE_NUMBER]"
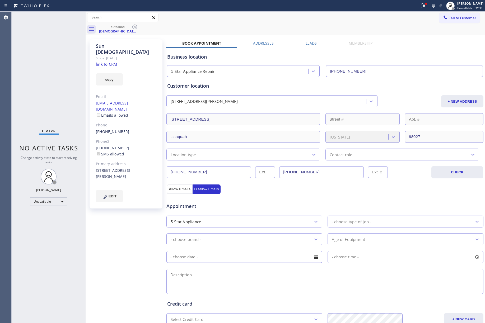
click at [135, 27] on icon at bounding box center [134, 27] width 6 height 6
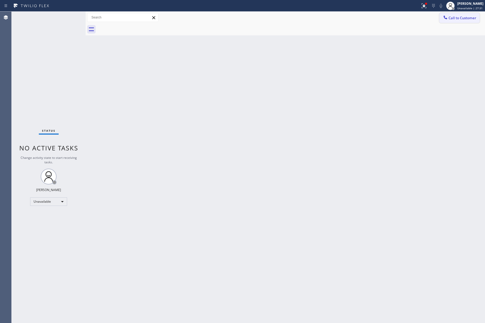
click at [458, 19] on span "Call to Customer" at bounding box center [462, 18] width 28 height 5
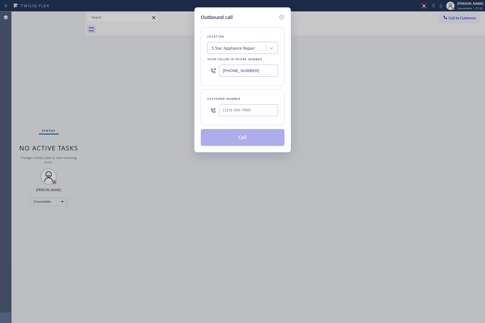
click at [239, 120] on div "Customer number" at bounding box center [243, 107] width 84 height 36
click at [243, 116] on input "(___) ___-____" at bounding box center [248, 110] width 59 height 12
paste input "917) 648-7502"
type input "(917) 648-7502"
click at [243, 102] on div "(917) 648-7502" at bounding box center [248, 110] width 59 height 17
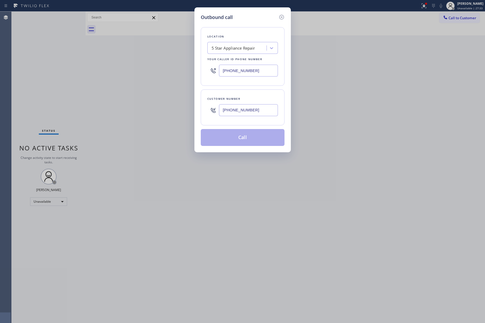
click at [246, 136] on button "Call" at bounding box center [243, 137] width 84 height 17
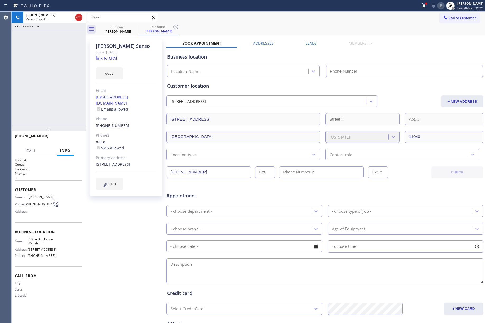
click at [48, 78] on div "+19176487502 Connecting call… ALL TASKS ALL TASKS ACTIVE TASKS TASKS IN WRAP UP" at bounding box center [49, 68] width 74 height 113
type input "[PHONE_NUMBER]"
drag, startPoint x: 74, startPoint y: 134, endPoint x: 74, endPoint y: 140, distance: 5.5
click at [74, 134] on div "+19176487502 Live | 00:00 HANG UP" at bounding box center [49, 138] width 68 height 14
click at [74, 140] on button "HANG UP" at bounding box center [70, 138] width 25 height 7
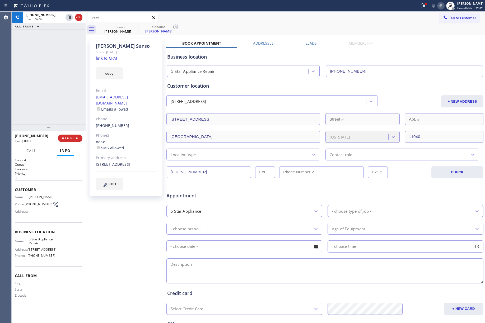
click at [69, 107] on div "+19176487502 Live | 00:00 ALL TASKS ALL TASKS ACTIVE TASKS TASKS IN WRAP UP" at bounding box center [49, 68] width 74 height 113
click at [82, 136] on button "HANG UP" at bounding box center [70, 138] width 25 height 7
click at [55, 101] on div "ALL TASKS ALL TASKS ACTIVE TASKS TASKS IN WRAP UP +19176487502 Wrap up | 00:00" at bounding box center [49, 68] width 74 height 113
drag, startPoint x: 71, startPoint y: 137, endPoint x: 61, endPoint y: 123, distance: 17.4
click at [71, 136] on span "COMPLETE" at bounding box center [69, 138] width 18 height 4
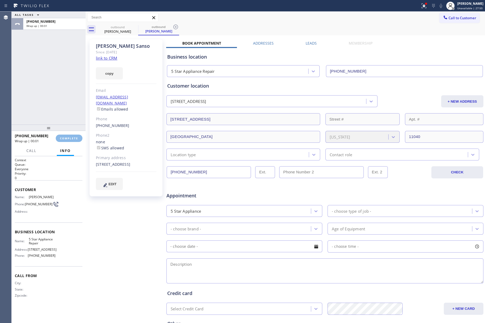
click at [51, 108] on div "ALL TASKS ALL TASKS ACTIVE TASKS TASKS IN WRAP UP +19176487502 Wrap up | 00:01" at bounding box center [49, 68] width 74 height 113
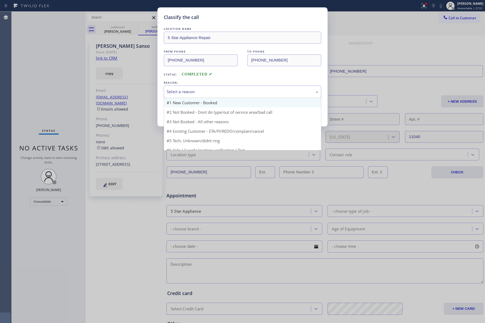
drag, startPoint x: 204, startPoint y: 93, endPoint x: 205, endPoint y: 102, distance: 9.1
click at [204, 93] on div "Select a reason" at bounding box center [242, 92] width 151 height 6
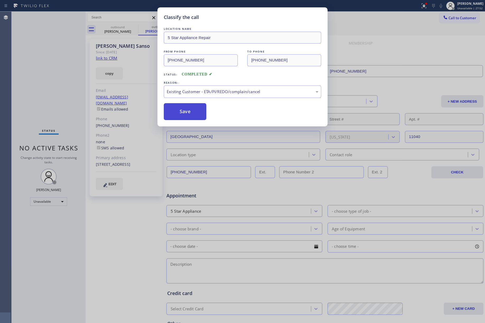
click at [179, 117] on button "Save" at bounding box center [185, 111] width 42 height 17
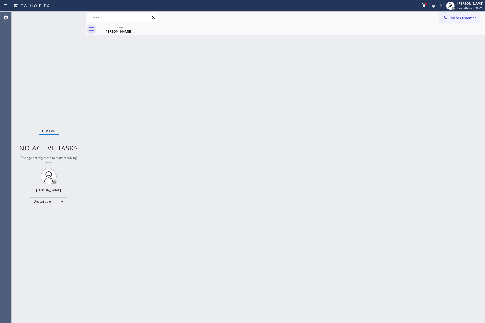
click at [460, 16] on span "Call to Customer" at bounding box center [462, 18] width 28 height 5
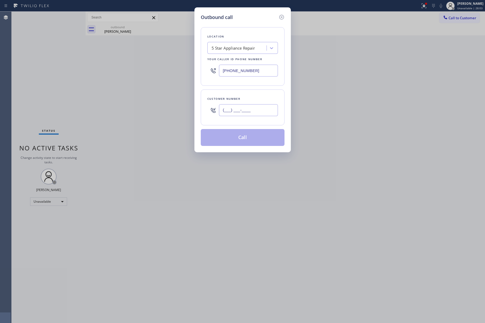
click at [248, 115] on input "(___) ___-____" at bounding box center [248, 110] width 59 height 12
paste input "619) 804-3060"
type input "(619) 804-3060"
click at [249, 101] on div "Customer number" at bounding box center [242, 99] width 70 height 6
click at [251, 140] on button "Call" at bounding box center [243, 137] width 84 height 17
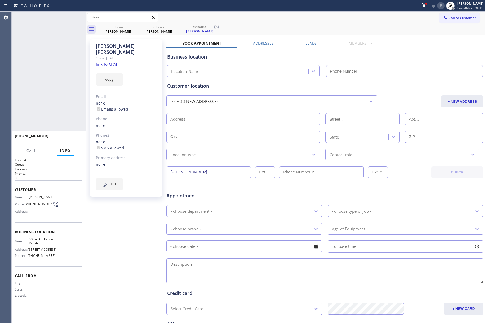
type input "[PHONE_NUMBER]"
click at [72, 135] on button "HANG UP" at bounding box center [70, 138] width 25 height 7
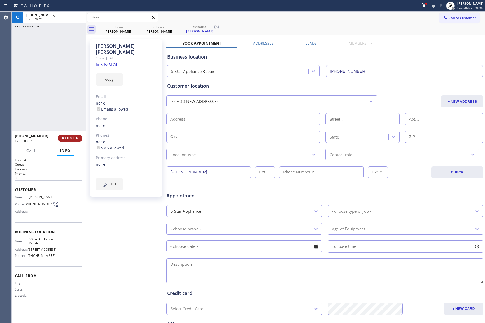
click at [71, 140] on button "HANG UP" at bounding box center [70, 138] width 25 height 7
click at [64, 98] on div "ALL TASKS ALL TASKS ACTIVE TASKS TASKS IN WRAP UP +16198043060 Wrap up | 00:00" at bounding box center [49, 68] width 74 height 113
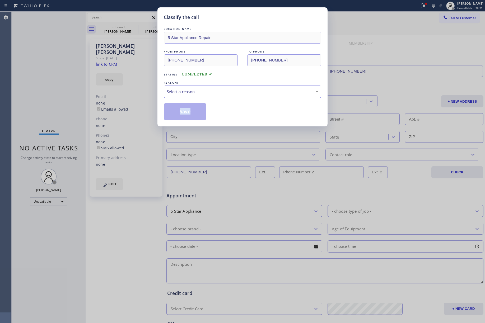
drag, startPoint x: 171, startPoint y: 86, endPoint x: 175, endPoint y: 90, distance: 6.0
click at [172, 86] on div "Select a reason" at bounding box center [242, 92] width 157 height 12
click at [186, 108] on button "Save" at bounding box center [185, 111] width 42 height 17
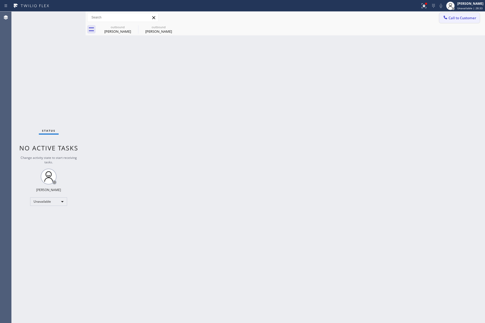
click at [456, 21] on button "Call to Customer" at bounding box center [459, 18] width 40 height 10
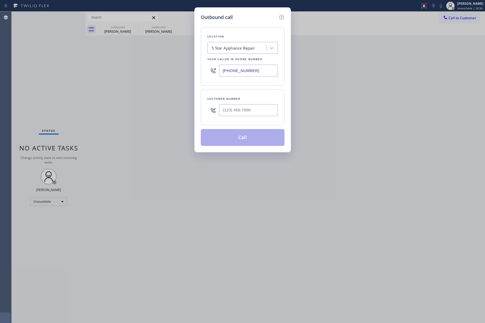
click at [255, 119] on div at bounding box center [248, 110] width 59 height 17
click at [254, 107] on input "(___) ___-____" at bounding box center [248, 110] width 59 height 12
paste input "310) 502-5288"
type input "(310) 502-5288"
click at [251, 88] on div "Location 5 Star Appliance Repair Your caller id phone number (855) 731-4952 Cus…" at bounding box center [243, 83] width 84 height 125
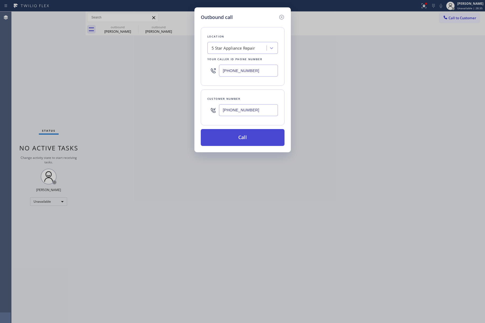
click at [247, 140] on button "Call" at bounding box center [243, 137] width 84 height 17
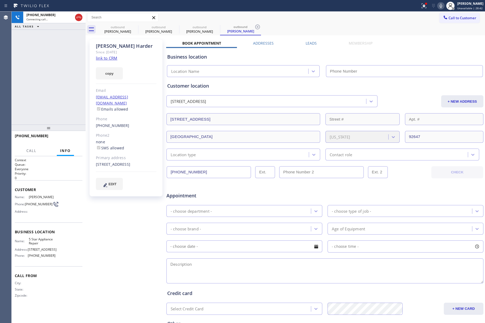
type input "[PHONE_NUMBER]"
click at [53, 86] on div "+13105025288 Live | 00:00 ALL TASKS ALL TASKS ACTIVE TASKS TASKS IN WRAP UP" at bounding box center [49, 68] width 74 height 113
click at [57, 79] on div "+13105025288 Live | 00:01 ALL TASKS ALL TASKS ACTIVE TASKS TASKS IN WRAP UP" at bounding box center [49, 68] width 74 height 113
drag, startPoint x: 47, startPoint y: 113, endPoint x: 50, endPoint y: 113, distance: 3.0
click at [47, 113] on div "+13105025288 Live | 00:59 ALL TASKS ALL TASKS ACTIVE TASKS TASKS IN WRAP UP" at bounding box center [49, 68] width 74 height 113
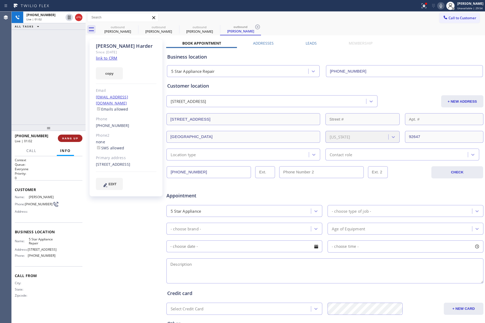
click at [70, 138] on span "HANG UP" at bounding box center [70, 138] width 16 height 4
click at [76, 137] on span "HANG UP" at bounding box center [70, 138] width 16 height 4
click at [67, 99] on div "ALL TASKS ALL TASKS ACTIVE TASKS TASKS IN WRAP UP +13105025288 Wrap up | 00:00" at bounding box center [49, 68] width 74 height 113
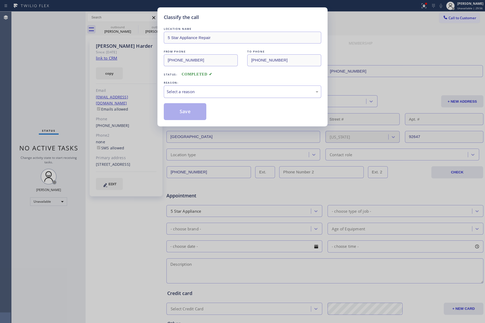
click at [200, 93] on div "Select a reason" at bounding box center [242, 92] width 151 height 6
click at [197, 115] on button "Save" at bounding box center [185, 111] width 42 height 17
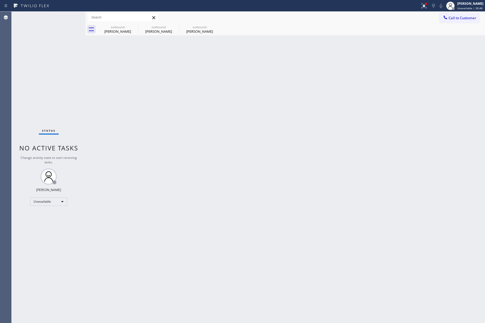
drag, startPoint x: 463, startPoint y: 16, endPoint x: 198, endPoint y: 99, distance: 278.0
click at [463, 16] on span "Call to Customer" at bounding box center [462, 18] width 28 height 5
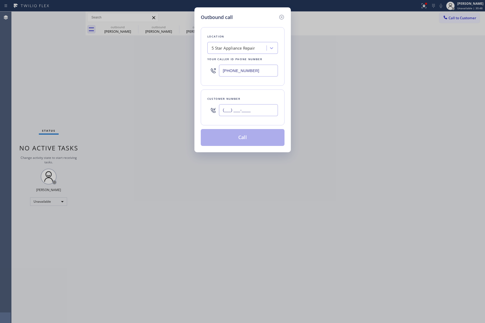
click at [244, 116] on input "(___) ___-____" at bounding box center [248, 110] width 59 height 12
paste input "562) 760-3170"
type input "(562) 760-3170"
click at [245, 95] on div "Customer number (562) 760-3170" at bounding box center [243, 107] width 84 height 36
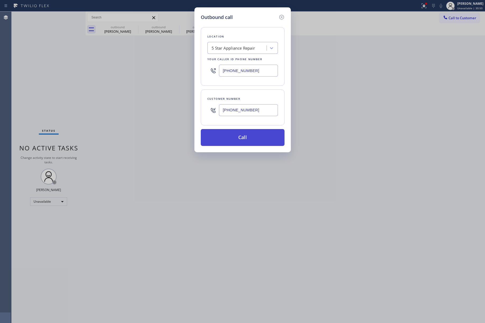
click at [245, 144] on button "Call" at bounding box center [243, 137] width 84 height 17
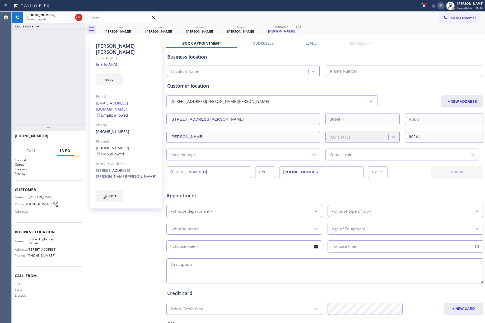
type input "[PHONE_NUMBER]"
drag, startPoint x: 56, startPoint y: 74, endPoint x: 88, endPoint y: 5, distance: 75.8
click at [56, 71] on div "+15627603170 Connecting call… ALL TASKS ALL TASKS ACTIVE TASKS TASKS IN WRAP UP" at bounding box center [49, 68] width 74 height 113
click at [77, 16] on icon at bounding box center [78, 17] width 6 height 6
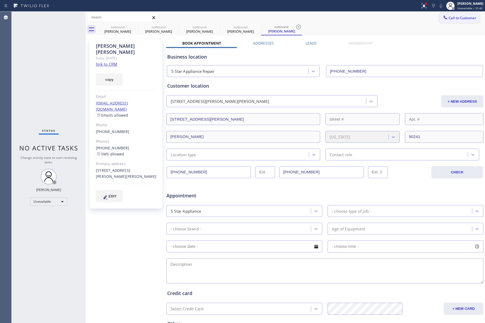
click at [455, 19] on span "Call to Customer" at bounding box center [462, 18] width 28 height 5
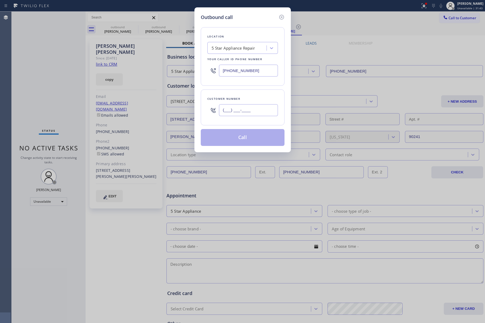
click at [241, 113] on input "(___) ___-____" at bounding box center [248, 110] width 59 height 12
paste input "516) 606-1132"
type input "(516) 606-1132"
click at [249, 98] on div "Customer number" at bounding box center [242, 99] width 70 height 6
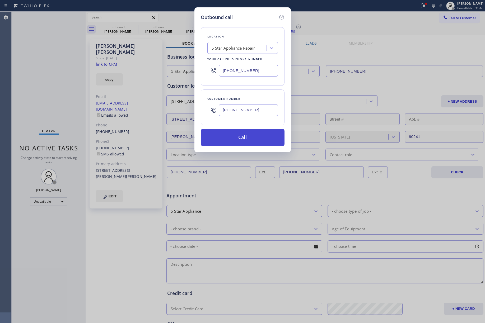
click at [247, 135] on button "Call" at bounding box center [243, 137] width 84 height 17
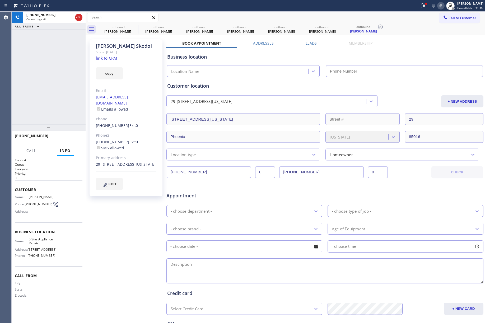
type input "[PHONE_NUMBER]"
click at [33, 86] on div "+15166061132 Connecting call… ALL TASKS ALL TASKS ACTIVE TASKS TASKS IN WRAP UP" at bounding box center [49, 68] width 74 height 113
click at [63, 137] on span "HANG UP" at bounding box center [70, 138] width 16 height 4
click at [65, 101] on div "+15166061132 Live | 00:03 ALL TASKS ALL TASKS ACTIVE TASKS TASKS IN WRAP UP" at bounding box center [49, 68] width 74 height 113
click at [78, 139] on button "HANG UP" at bounding box center [70, 138] width 25 height 7
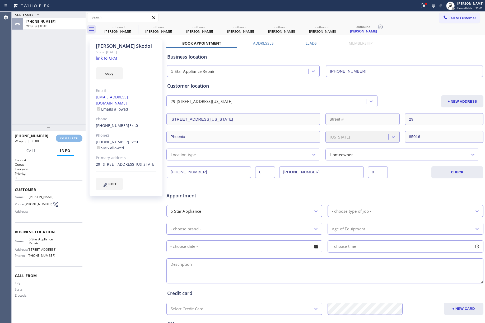
click at [57, 88] on div "ALL TASKS ALL TASKS ACTIVE TASKS TASKS IN WRAP UP +15166061132 Wrap up | 00:00" at bounding box center [49, 68] width 74 height 113
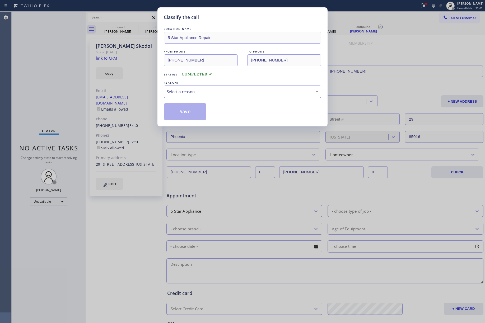
drag, startPoint x: 190, startPoint y: 90, endPoint x: 191, endPoint y: 96, distance: 5.3
click at [191, 91] on div "Select a reason" at bounding box center [242, 92] width 151 height 6
click at [181, 110] on button "Save" at bounding box center [185, 111] width 42 height 17
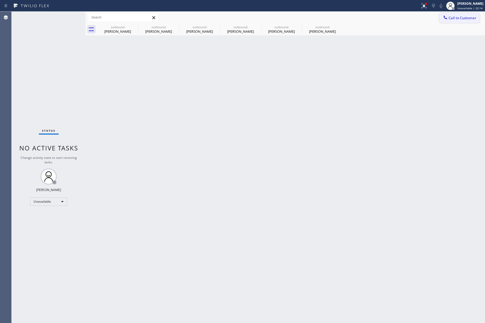
click at [464, 17] on span "Call to Customer" at bounding box center [462, 18] width 28 height 5
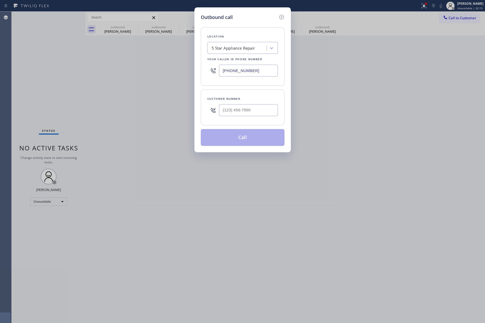
click at [249, 104] on div at bounding box center [248, 110] width 59 height 17
click at [248, 109] on input "(___) ___-____" at bounding box center [248, 110] width 59 height 12
paste input "714) 730-6324"
type input "(714) 730-6324"
click at [249, 95] on div "Customer number (714) 730-6324" at bounding box center [243, 107] width 84 height 36
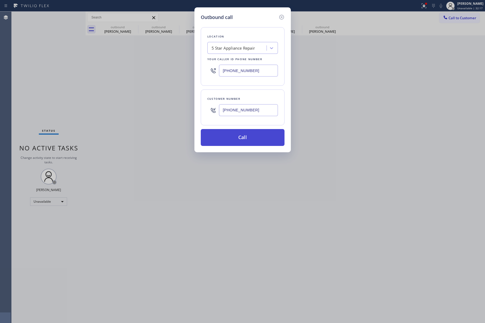
click at [241, 136] on button "Call" at bounding box center [243, 137] width 84 height 17
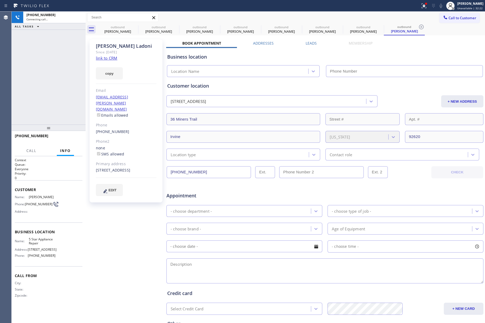
type input "[PHONE_NUMBER]"
click at [27, 96] on div "+17147306324 Connecting call… ALL TASKS ALL TASKS ACTIVE TASKS TASKS IN WRAP UP" at bounding box center [49, 68] width 74 height 113
click at [76, 19] on icon at bounding box center [78, 17] width 6 height 6
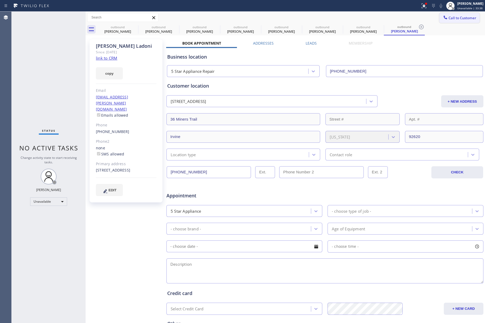
click at [459, 16] on span "Call to Customer" at bounding box center [462, 18] width 28 height 5
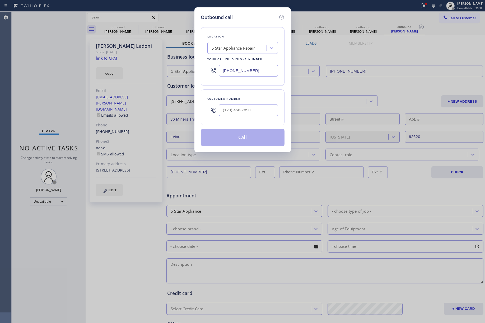
click at [242, 102] on div "Customer number" at bounding box center [242, 99] width 70 height 6
click at [247, 115] on input "(___) ___-____" at bounding box center [248, 110] width 59 height 12
paste input "623) 414-0648"
type input "(623) 414-0648"
click at [252, 94] on div "Customer number (623) 414-0648" at bounding box center [243, 107] width 84 height 36
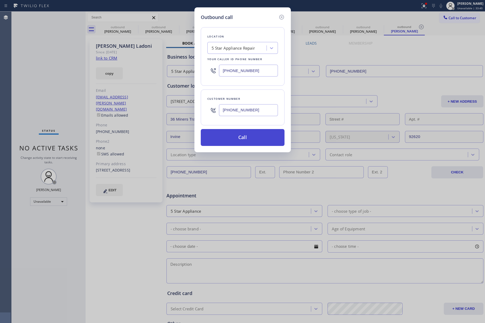
click at [254, 141] on button "Call" at bounding box center [243, 137] width 84 height 17
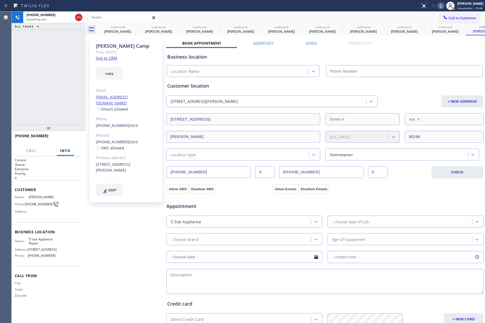
type input "[PHONE_NUMBER]"
click at [442, 6] on icon at bounding box center [440, 6] width 3 height 4
click at [77, 18] on icon at bounding box center [78, 18] width 5 height 2
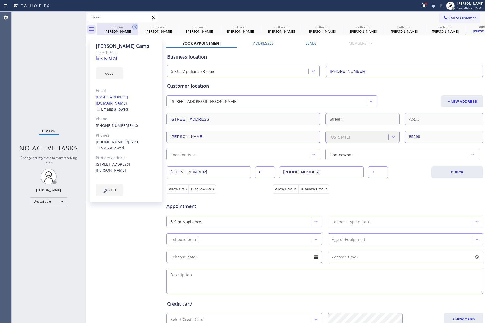
click at [136, 28] on icon at bounding box center [134, 27] width 6 height 6
click at [0, 0] on icon at bounding box center [0, 0] width 0 height 0
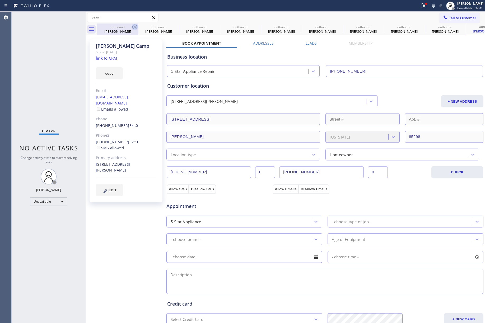
click at [0, 0] on icon at bounding box center [0, 0] width 0 height 0
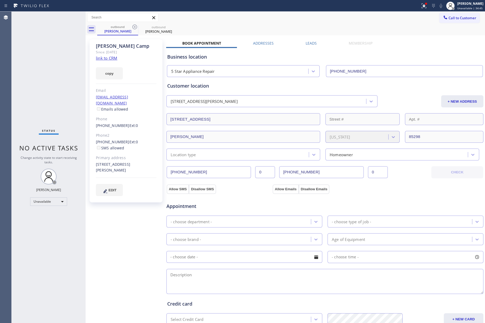
click at [136, 28] on icon at bounding box center [134, 27] width 6 height 6
click at [461, 17] on span "Call to Customer" at bounding box center [462, 18] width 28 height 5
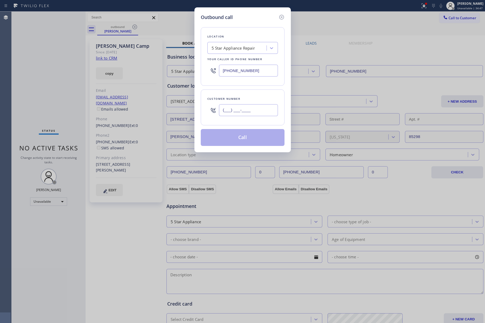
click at [255, 115] on input "(___) ___-____" at bounding box center [248, 110] width 59 height 12
paste input "601) 209-8011"
type input "(601) 209-8011"
click at [257, 93] on div "Customer number (601) 209-8011" at bounding box center [243, 107] width 84 height 36
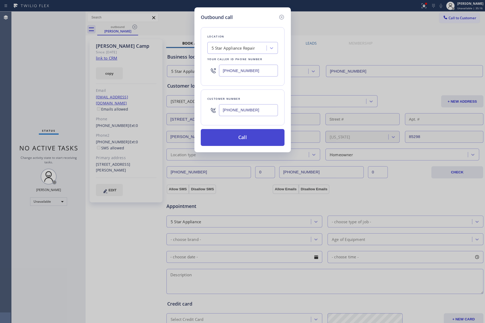
click at [259, 136] on button "Call" at bounding box center [243, 137] width 84 height 17
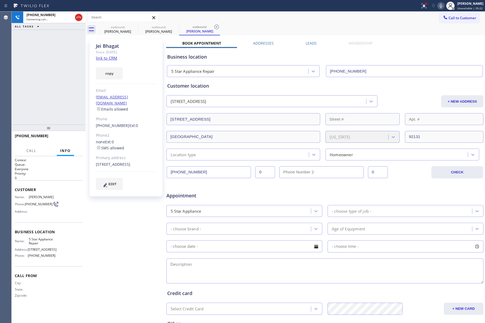
type input "[PHONE_NUMBER]"
click at [70, 140] on span "HANG UP" at bounding box center [70, 138] width 16 height 4
click at [57, 101] on div "+16012098011 Live | 00:42 ALL TASKS ALL TASKS ACTIVE TASKS TASKS IN WRAP UP" at bounding box center [49, 68] width 74 height 113
click at [67, 139] on span "COMPLETE" at bounding box center [69, 138] width 18 height 4
click at [51, 91] on div "ALL TASKS ALL TASKS ACTIVE TASKS TASKS IN WRAP UP +16012098011 Wrap up | 00:00" at bounding box center [49, 68] width 74 height 113
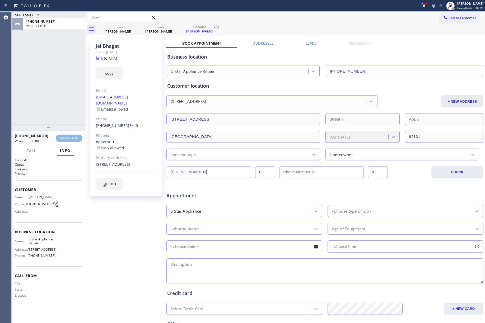
click at [51, 91] on div "ALL TASKS ALL TASKS ACTIVE TASKS TASKS IN WRAP UP +16012098011 Wrap up | 00:00" at bounding box center [49, 68] width 74 height 113
drag, startPoint x: 56, startPoint y: 91, endPoint x: 131, endPoint y: 101, distance: 75.6
click at [72, 90] on div "ALL TASKS ALL TASKS ACTIVE TASKS TASKS IN WRAP UP +16012098011 Wrap up | 00:01" at bounding box center [49, 68] width 74 height 113
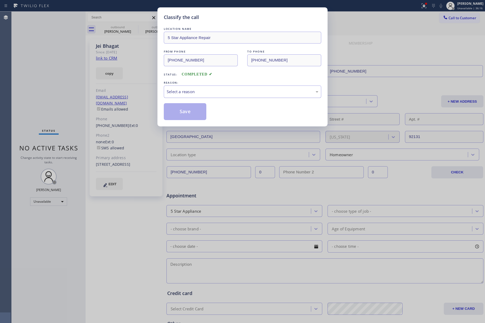
click at [179, 93] on div "Select a reason" at bounding box center [242, 92] width 151 height 6
click at [184, 112] on button "Save" at bounding box center [185, 111] width 42 height 17
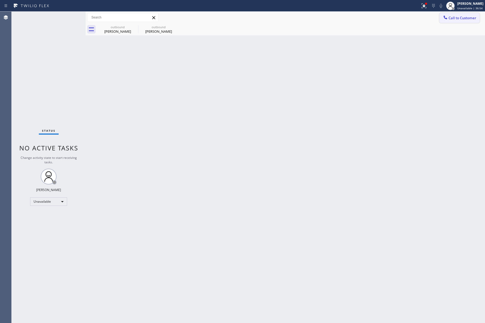
click at [470, 21] on button "Call to Customer" at bounding box center [459, 18] width 40 height 10
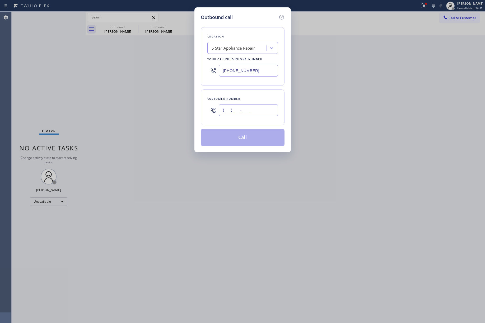
click at [248, 107] on input "(___) ___-____" at bounding box center [248, 110] width 59 height 12
paste input "323) 864-6177"
type input "(323) 864-6177"
click at [242, 92] on div "Customer number (323) 864-6177" at bounding box center [243, 107] width 84 height 36
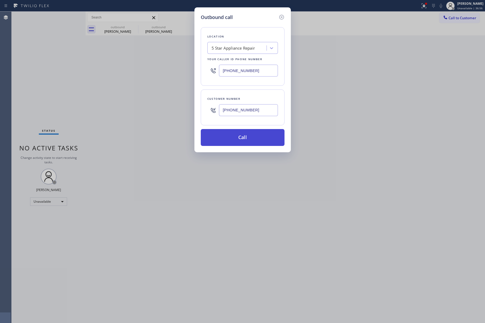
click at [237, 141] on button "Call" at bounding box center [243, 137] width 84 height 17
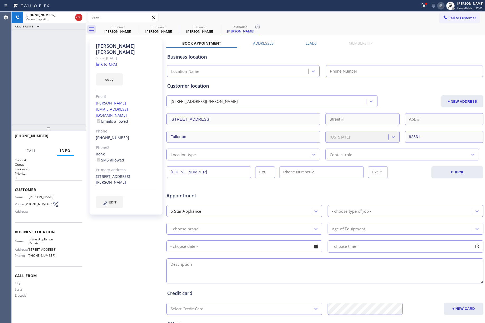
type input "[PHONE_NUMBER]"
click at [60, 70] on div "+13238646177 Connecting call… ALL TASKS ALL TASKS ACTIVE TASKS TASKS IN WRAP UP" at bounding box center [49, 68] width 74 height 113
click at [78, 139] on button "HANG UP" at bounding box center [70, 138] width 25 height 7
click at [67, 108] on div "+13238646177 Live | 00:03 ALL TASKS ALL TASKS ACTIVE TASKS TASKS IN WRAP UP" at bounding box center [49, 68] width 74 height 113
click at [66, 143] on div "+13238646177 Live | 00:03 HANG UP" at bounding box center [49, 138] width 68 height 14
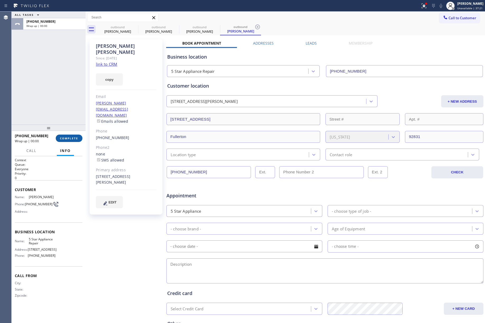
click at [69, 135] on button "COMPLETE" at bounding box center [69, 138] width 27 height 7
click at [59, 109] on div "ALL TASKS ALL TASKS ACTIVE TASKS TASKS IN WRAP UP +13238646177 Wrap up | 00:00" at bounding box center [49, 68] width 74 height 113
click at [59, 109] on div "ALL TASKS ALL TASKS ACTIVE TASKS TASKS IN WRAP UP +13238646177 Wrap up | 00:01" at bounding box center [49, 68] width 74 height 113
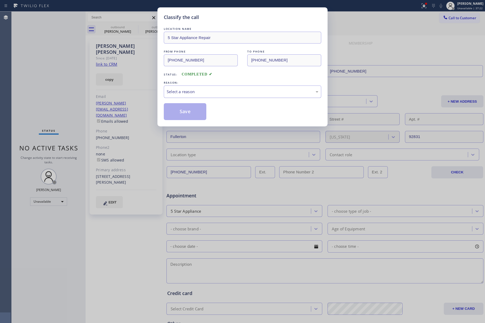
click at [210, 91] on div "Select a reason" at bounding box center [242, 92] width 151 height 6
click at [180, 111] on button "Save" at bounding box center [185, 111] width 42 height 17
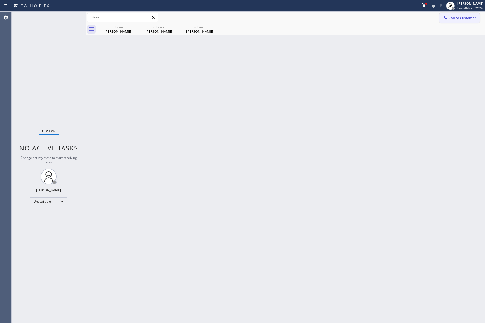
click at [462, 16] on span "Call to Customer" at bounding box center [462, 18] width 28 height 5
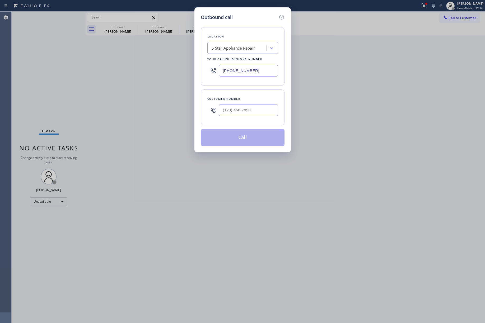
click at [239, 121] on div "Customer number" at bounding box center [243, 107] width 84 height 36
click at [242, 115] on input "(___) ___-____" at bounding box center [248, 110] width 59 height 12
paste input "650) 833-9593"
type input "(650) 833-9593"
click at [246, 98] on div "Customer number" at bounding box center [242, 99] width 70 height 6
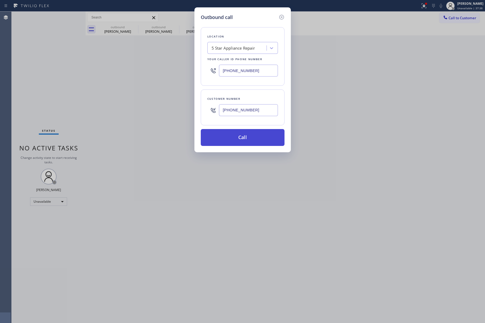
click at [259, 136] on button "Call" at bounding box center [243, 137] width 84 height 17
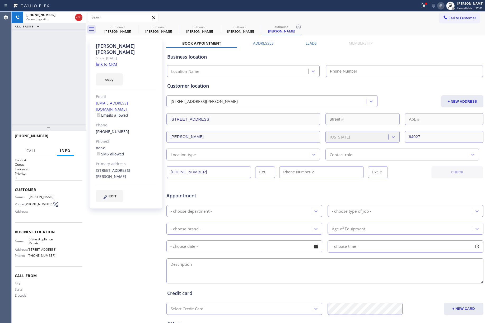
type input "[PHONE_NUMBER]"
click at [37, 38] on div "+16508339593 Connecting call… ALL TASKS ALL TASKS ACTIVE TASKS TASKS IN WRAP UP" at bounding box center [49, 68] width 74 height 113
drag, startPoint x: 71, startPoint y: 138, endPoint x: 56, endPoint y: 138, distance: 14.8
click at [71, 138] on span "HANG UP" at bounding box center [70, 138] width 16 height 4
click at [50, 93] on div "+16508339593 Live | 00:01 ALL TASKS ALL TASKS ACTIVE TASKS TASKS IN WRAP UP" at bounding box center [49, 68] width 74 height 113
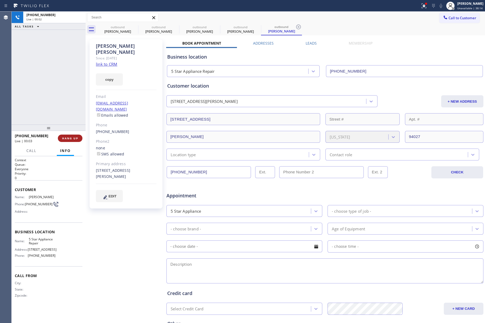
click at [68, 140] on button "HANG UP" at bounding box center [70, 138] width 25 height 7
click at [64, 107] on div "+16508339593 Live | 00:02 ALL TASKS ALL TASKS ACTIVE TASKS TASKS IN WRAP UP" at bounding box center [49, 68] width 74 height 113
click at [64, 107] on div "ALL TASKS ALL TASKS ACTIVE TASKS TASKS IN WRAP UP +16508339593 Wrap up | 00:00" at bounding box center [49, 68] width 74 height 113
click at [75, 138] on span "COMPLETE" at bounding box center [69, 138] width 18 height 4
click at [60, 89] on div "ALL TASKS ALL TASKS ACTIVE TASKS TASKS IN WRAP UP +16508339593 Wrap up | 00:01" at bounding box center [49, 68] width 74 height 113
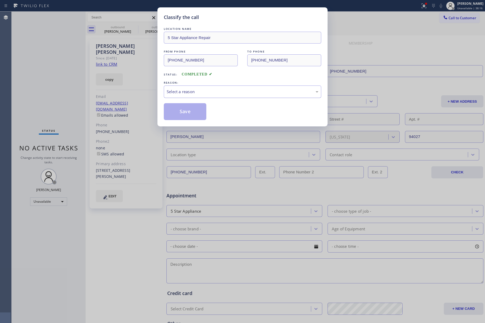
click at [207, 89] on div "Select a reason" at bounding box center [242, 92] width 151 height 6
click at [179, 110] on button "Save" at bounding box center [185, 111] width 42 height 17
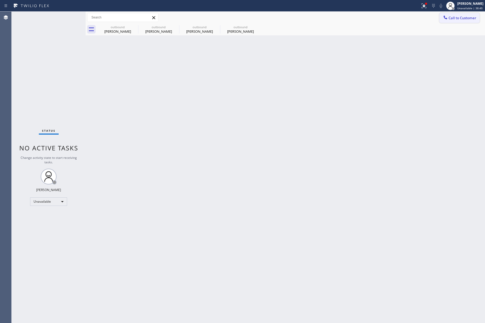
click at [455, 17] on span "Call to Customer" at bounding box center [462, 18] width 28 height 5
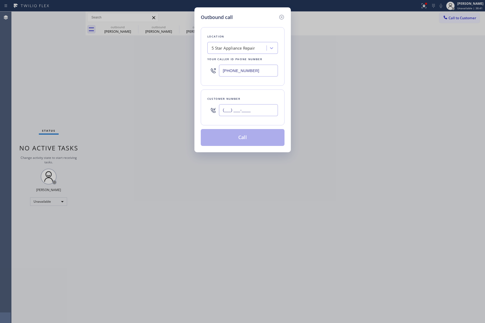
click at [249, 111] on input "(___) ___-____" at bounding box center [248, 110] width 59 height 12
paste input "949) 854-1235"
type input "(949) 854-1235"
click at [259, 102] on div "Customer number" at bounding box center [242, 99] width 70 height 6
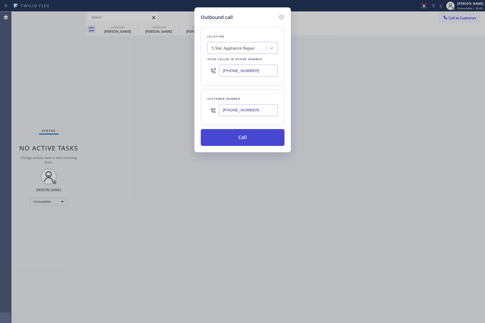
click at [250, 134] on button "Call" at bounding box center [243, 137] width 84 height 17
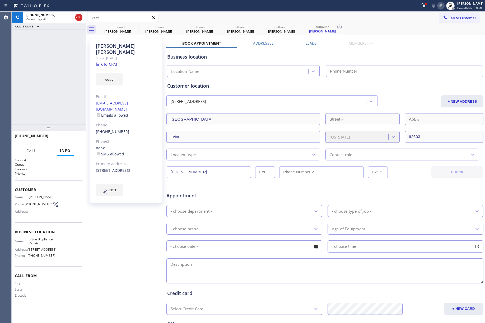
type input "[PHONE_NUMBER]"
click at [71, 138] on span "HANG UP" at bounding box center [70, 138] width 16 height 4
click at [67, 106] on div "+19498541235 Live | 00:10 ALL TASKS ALL TASKS ACTIVE TASKS TASKS IN WRAP UP" at bounding box center [49, 68] width 74 height 113
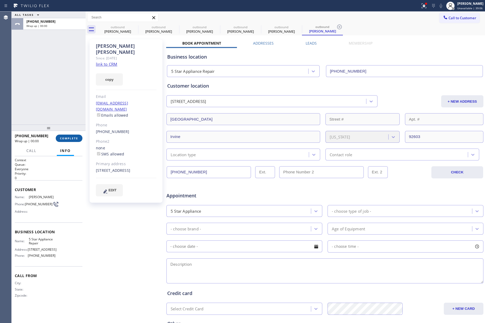
click at [70, 138] on span "COMPLETE" at bounding box center [69, 138] width 18 height 4
click at [38, 90] on div "ALL TASKS ALL TASKS ACTIVE TASKS TASKS IN WRAP UP +19498541235 Wrap up | 00:01" at bounding box center [49, 68] width 74 height 113
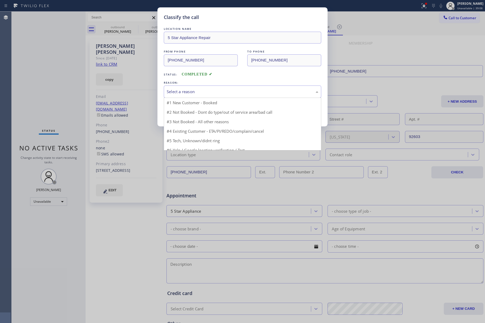
click at [193, 88] on div "Select a reason" at bounding box center [242, 92] width 157 height 12
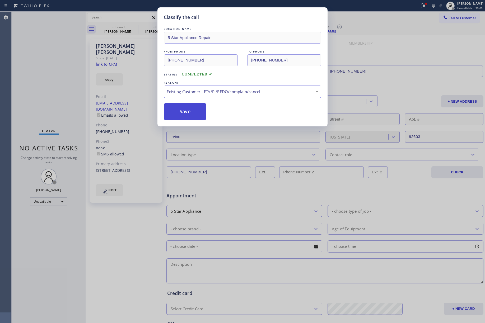
click at [181, 107] on button "Save" at bounding box center [185, 111] width 42 height 17
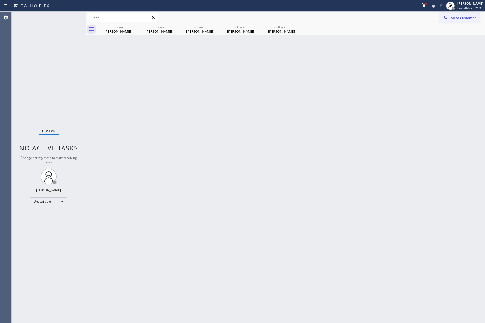
click at [455, 16] on span "Call to Customer" at bounding box center [462, 18] width 28 height 5
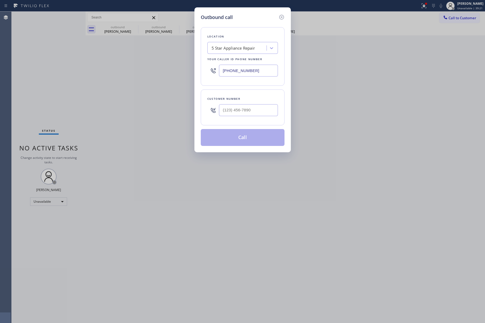
click at [263, 128] on div "Location 5 Star Appliance Repair Your caller id phone number (855) 731-4952 Cus…" at bounding box center [243, 83] width 84 height 125
click at [264, 114] on input "(___) ___-____" at bounding box center [248, 110] width 59 height 12
paste input "210) 913-2124"
type input "(210) 913-2124"
click at [248, 140] on button "Call" at bounding box center [243, 137] width 84 height 17
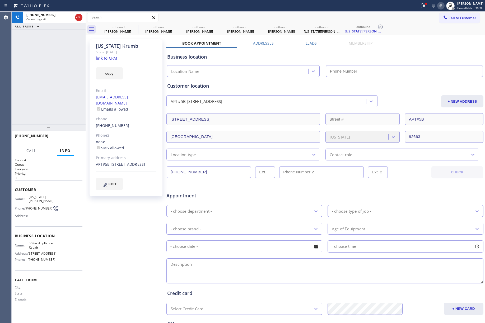
scroll to position [58, 0]
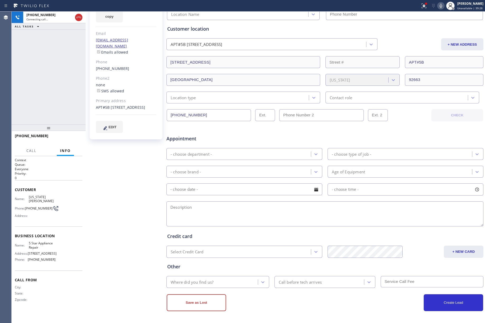
type input "[PHONE_NUMBER]"
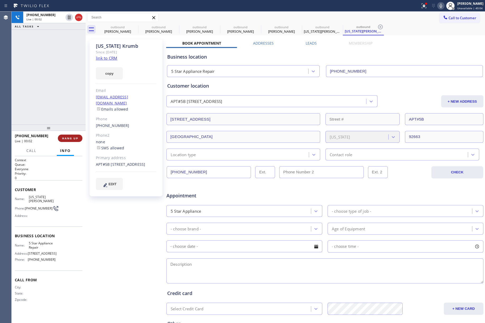
drag, startPoint x: 74, startPoint y: 137, endPoint x: 67, endPoint y: 103, distance: 35.4
click at [74, 136] on span "HANG UP" at bounding box center [70, 138] width 16 height 4
click at [67, 103] on div "+12109132124 Live | 00:02 ALL TASKS ALL TASKS ACTIVE TASKS TASKS IN WRAP UP" at bounding box center [49, 68] width 74 height 113
click at [67, 138] on span "HANG UP" at bounding box center [70, 138] width 16 height 4
click at [59, 107] on div "ALL TASKS ALL TASKS ACTIVE TASKS TASKS IN WRAP UP +12109132124 Wrap up | 00:00" at bounding box center [49, 68] width 74 height 113
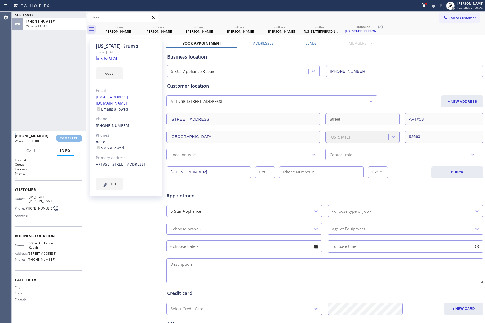
click at [59, 107] on div "ALL TASKS ALL TASKS ACTIVE TASKS TASKS IN WRAP UP +12109132124 Wrap up | 00:00" at bounding box center [49, 68] width 74 height 113
click at [66, 139] on span "COMPLETE" at bounding box center [69, 138] width 18 height 4
click at [54, 95] on div "ALL TASKS ALL TASKS ACTIVE TASKS TASKS IN WRAP UP +12109132124 Wrap up | 00:01" at bounding box center [49, 68] width 74 height 113
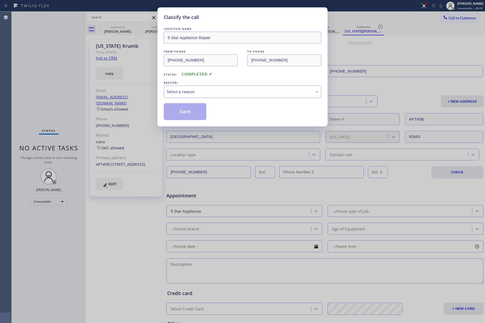
drag, startPoint x: 205, startPoint y: 92, endPoint x: 207, endPoint y: 97, distance: 5.4
click at [205, 92] on div "Select a reason" at bounding box center [242, 92] width 151 height 6
click at [188, 108] on button "Save" at bounding box center [185, 111] width 42 height 17
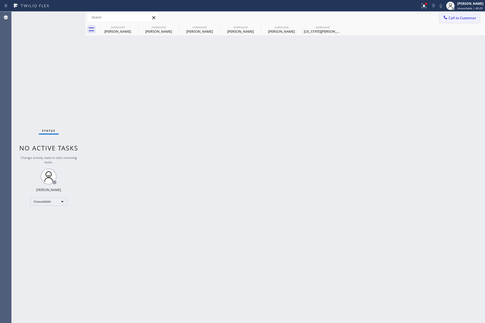
click at [456, 17] on span "Call to Customer" at bounding box center [462, 18] width 28 height 5
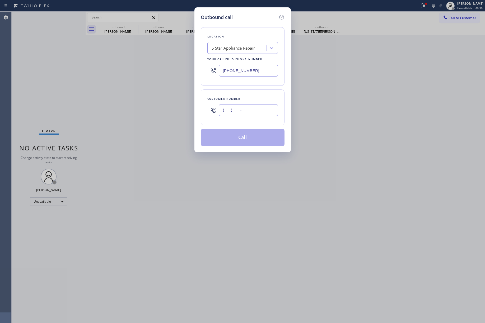
click at [232, 111] on input "(___) ___-____" at bounding box center [248, 110] width 59 height 12
paste input "310) 869-6777"
type input "(310) 869-6777"
drag, startPoint x: 246, startPoint y: 101, endPoint x: 242, endPoint y: 134, distance: 33.9
click at [247, 100] on div "Customer number" at bounding box center [242, 99] width 70 height 6
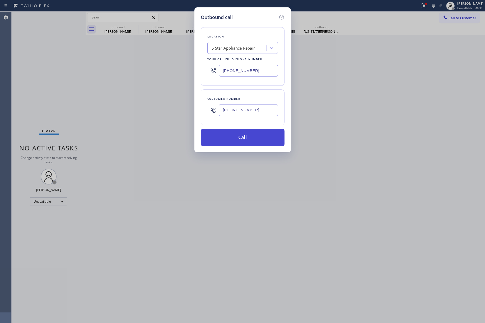
click at [239, 137] on button "Call" at bounding box center [243, 137] width 84 height 17
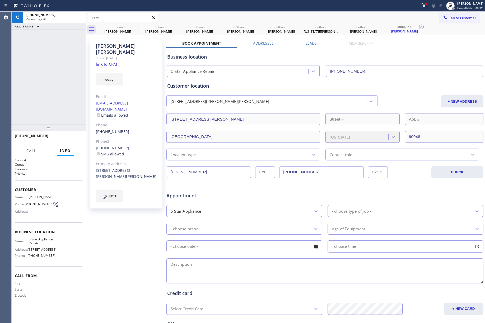
type input "[PHONE_NUMBER]"
click at [75, 140] on button "HANG UP" at bounding box center [70, 138] width 25 height 7
click at [63, 114] on div "+13108696777 Live | 00:02 ALL TASKS ALL TASKS ACTIVE TASKS TASKS IN WRAP UP" at bounding box center [49, 68] width 74 height 113
click at [71, 138] on span "COMPLETE" at bounding box center [69, 138] width 18 height 4
drag, startPoint x: 40, startPoint y: 90, endPoint x: 52, endPoint y: 88, distance: 12.5
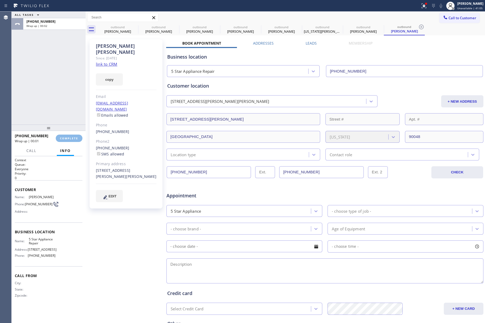
click at [40, 90] on div "ALL TASKS ALL TASKS ACTIVE TASKS TASKS IN WRAP UP +13108696777 Wrap up | 00:02" at bounding box center [49, 68] width 74 height 113
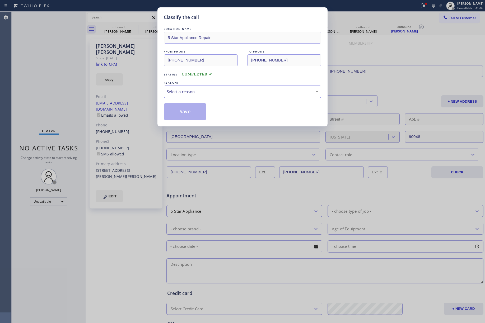
click at [190, 95] on div "Select a reason" at bounding box center [242, 92] width 151 height 6
click at [185, 107] on button "Save" at bounding box center [185, 111] width 42 height 17
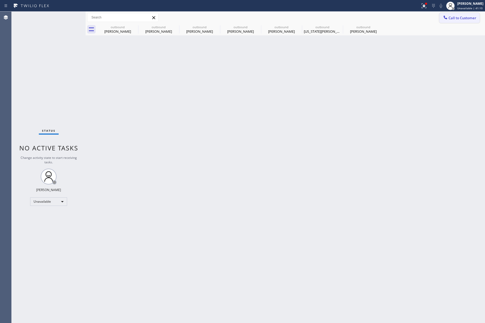
click at [458, 16] on span "Call to Customer" at bounding box center [462, 18] width 28 height 5
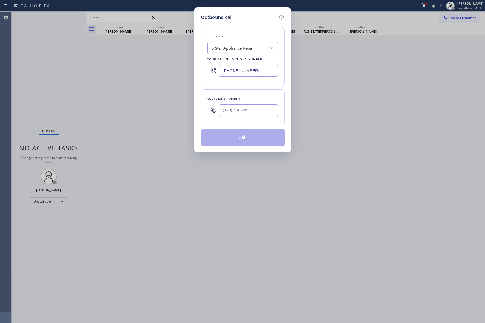
drag, startPoint x: 262, startPoint y: 70, endPoint x: 196, endPoint y: 70, distance: 66.2
click at [196, 70] on div "Outbound call Location 5 Star Appliance Repair Your caller id phone number (855…" at bounding box center [242, 79] width 96 height 145
paste input "626) 341-1391"
type input "(626) 341-1391"
click at [245, 111] on input "(___) ___-____" at bounding box center [248, 110] width 59 height 12
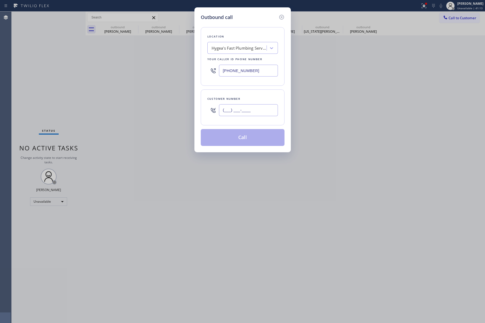
paste input "626) 622-1817"
type input "(626) 622-1817"
click at [245, 101] on div "Customer number" at bounding box center [242, 99] width 70 height 6
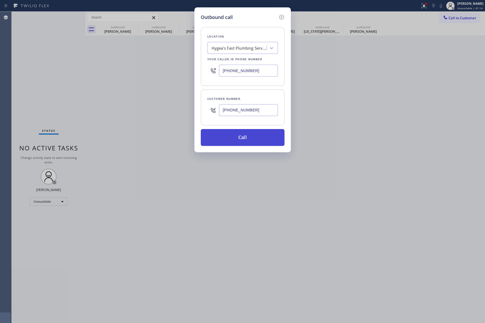
click at [246, 133] on button "Call" at bounding box center [243, 137] width 84 height 17
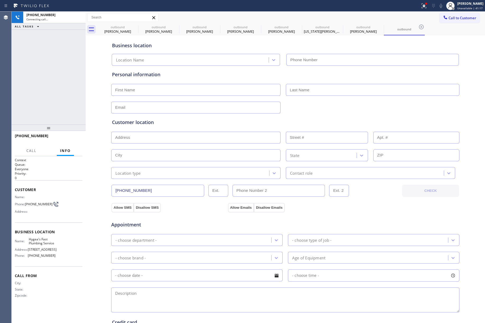
type input "(626) 341-1391"
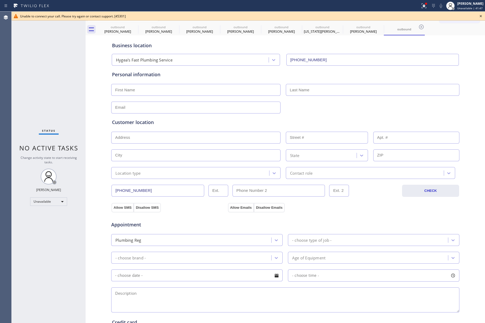
click at [481, 16] on icon at bounding box center [480, 16] width 2 height 2
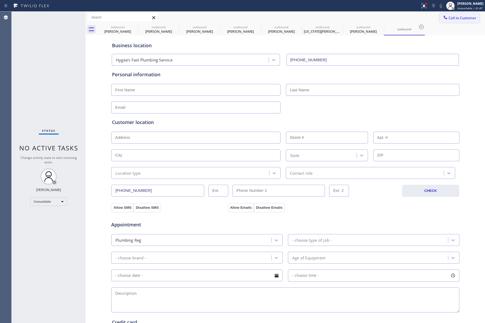
click at [462, 18] on span "Call to Customer" at bounding box center [462, 18] width 28 height 5
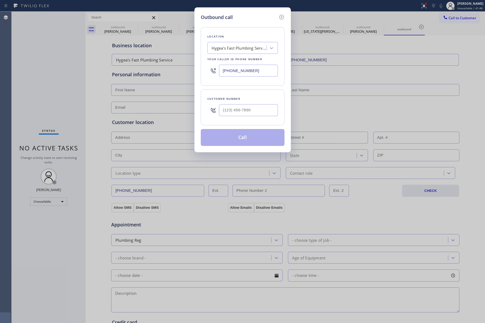
click at [258, 123] on div "Customer number" at bounding box center [243, 107] width 84 height 36
click at [258, 113] on input "(___) ___-____" at bounding box center [248, 110] width 59 height 12
paste input "408) 391-3353"
type input "(408) 391-3353"
drag, startPoint x: 238, startPoint y: 71, endPoint x: 200, endPoint y: 60, distance: 39.7
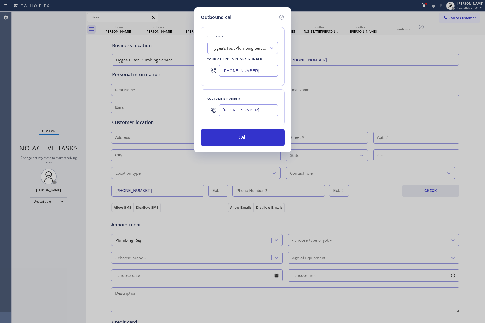
click at [196, 68] on div "Outbound call Location Hygea's Fast Plumbing Service Your caller id phone numbe…" at bounding box center [242, 79] width 96 height 145
paste input "855) 731-4952"
type input "[PHONE_NUMBER]"
click at [240, 25] on div "Location Hygea's Fast Plumbing Service Your caller id phone number (855) 731-49…" at bounding box center [243, 83] width 84 height 125
click at [245, 132] on button "Call" at bounding box center [243, 137] width 84 height 17
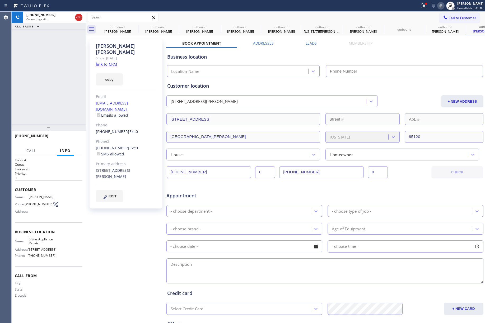
type input "[PHONE_NUMBER]"
drag, startPoint x: 65, startPoint y: 139, endPoint x: 64, endPoint y: 136, distance: 3.9
click at [65, 139] on span "HANG UP" at bounding box center [70, 138] width 16 height 4
click at [64, 123] on div "+14083913353 Live | 00:10 ALL TASKS ALL TASKS ACTIVE TASKS TASKS IN WRAP UP +14…" at bounding box center [49, 167] width 74 height 311
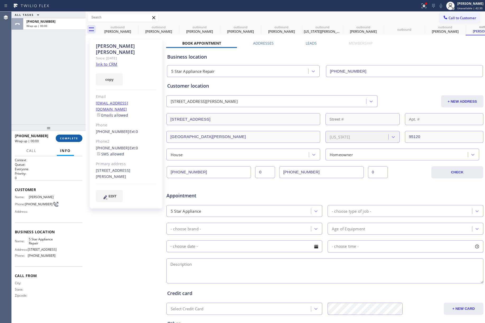
click at [69, 138] on span "COMPLETE" at bounding box center [69, 138] width 18 height 4
click at [69, 111] on div "ALL TASKS ALL TASKS ACTIVE TASKS TASKS IN WRAP UP +14083913353 Wrap up | 00:00" at bounding box center [49, 68] width 74 height 113
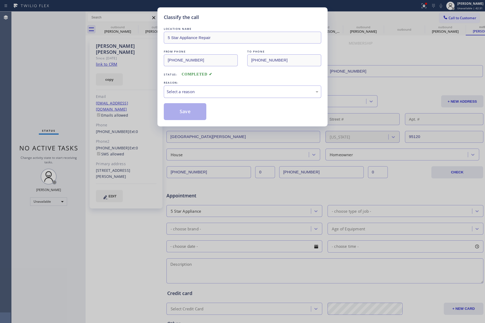
drag, startPoint x: 201, startPoint y: 90, endPoint x: 201, endPoint y: 93, distance: 3.7
click at [201, 91] on div "Select a reason" at bounding box center [242, 92] width 151 height 6
click at [184, 112] on button "Save" at bounding box center [185, 111] width 42 height 17
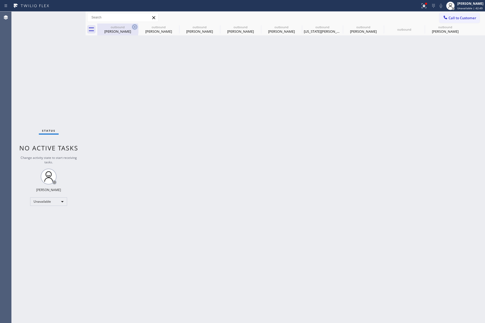
click at [136, 26] on icon at bounding box center [134, 27] width 6 height 6
click at [0, 0] on icon at bounding box center [0, 0] width 0 height 0
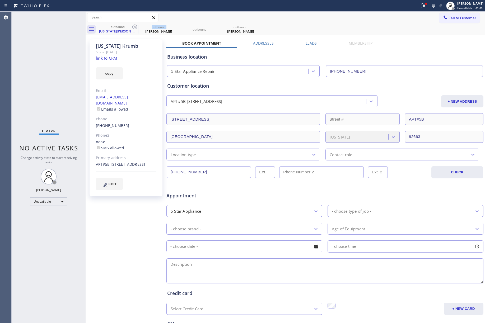
click at [136, 26] on icon at bounding box center [134, 27] width 6 height 6
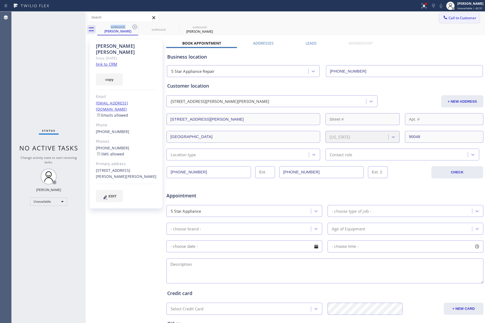
click at [456, 20] on button "Call to Customer" at bounding box center [459, 18] width 40 height 10
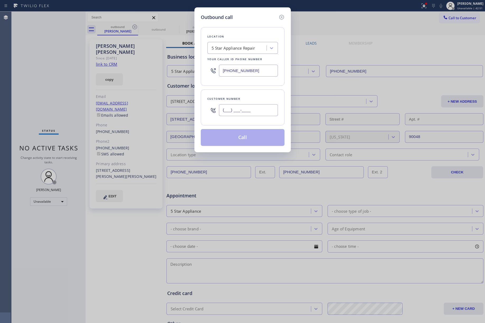
click at [239, 109] on input "(___) ___-____" at bounding box center [248, 110] width 59 height 12
paste input "323) 274-5305"
type input "(323) 274-5305"
click at [245, 137] on button "Call" at bounding box center [243, 137] width 84 height 17
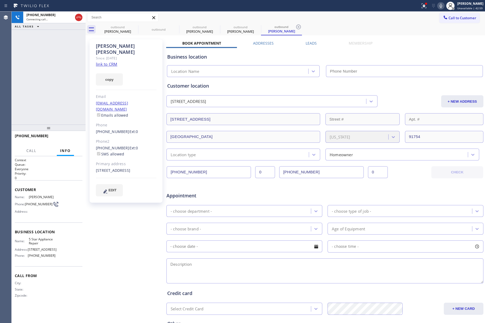
type input "[PHONE_NUMBER]"
drag, startPoint x: 60, startPoint y: 55, endPoint x: 77, endPoint y: 31, distance: 29.8
click at [61, 53] on div "+13232745305 Connecting call… ALL TASKS ALL TASKS ACTIVE TASKS TASKS IN WRAP UP" at bounding box center [49, 68] width 74 height 113
click at [77, 16] on icon at bounding box center [78, 17] width 6 height 6
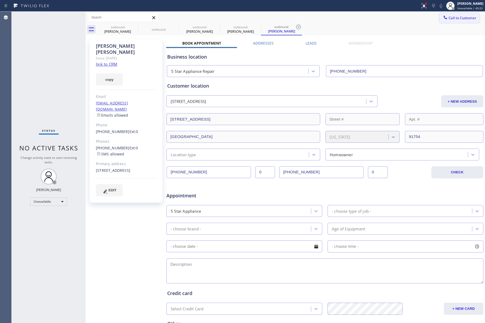
click at [456, 18] on span "Call to Customer" at bounding box center [462, 18] width 28 height 5
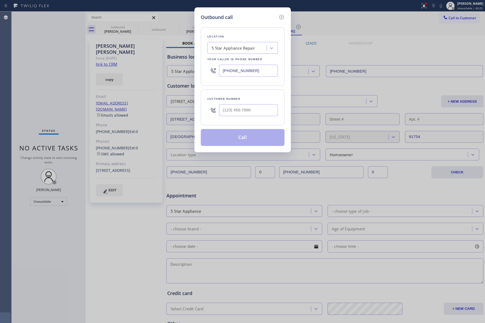
drag, startPoint x: 219, startPoint y: 71, endPoint x: 204, endPoint y: 71, distance: 15.0
click at [204, 71] on div "Location 5 Star Appliance Repair Your caller id phone number [PHONE_NUMBER]" at bounding box center [243, 56] width 84 height 59
paste input "551) 388-2544"
type input "(551) 388-2544"
click at [241, 111] on input "(___) ___-____" at bounding box center [248, 110] width 59 height 12
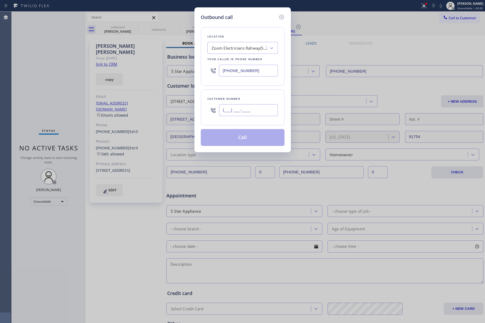
paste input "610) 310-0267"
type input "(610) 310-0267"
click at [241, 98] on div "Customer number" at bounding box center [242, 99] width 70 height 6
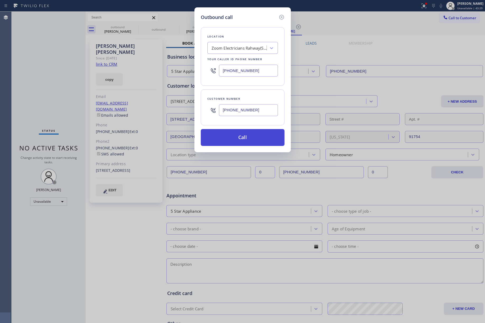
click at [243, 135] on button "Call" at bounding box center [243, 137] width 84 height 17
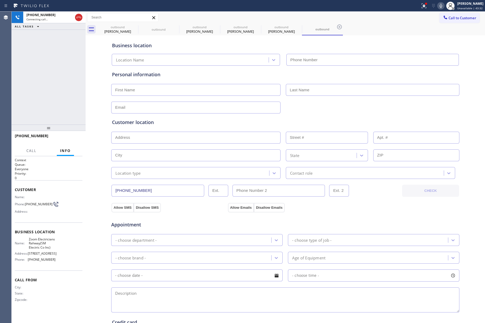
type input "(551) 388-2544"
click at [26, 45] on div "+16103100267 Connecting call… ALL TASKS ALL TASKS ACTIVE TASKS TASKS IN WRAP UP" at bounding box center [49, 68] width 74 height 113
drag, startPoint x: 33, startPoint y: 63, endPoint x: 44, endPoint y: 59, distance: 11.3
click at [36, 62] on div "+16103100267 Live | 02:17 ALL TASKS ALL TASKS ACTIVE TASKS TASKS IN WRAP UP" at bounding box center [49, 68] width 74 height 113
click at [67, 79] on div "+16103100267 Live | 02:35 ALL TASKS ALL TASKS ACTIVE TASKS TASKS IN WRAP UP" at bounding box center [49, 68] width 74 height 113
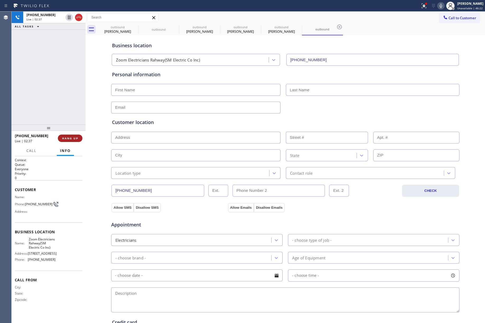
click at [72, 137] on span "HANG UP" at bounding box center [70, 138] width 16 height 4
click at [72, 137] on span "COMPLETE" at bounding box center [69, 138] width 18 height 4
click at [61, 104] on div "ALL TASKS ALL TASKS ACTIVE TASKS TASKS IN WRAP UP +16103100267 Wrap up | 00:01" at bounding box center [49, 68] width 74 height 113
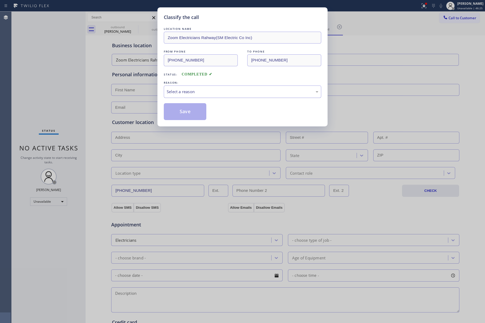
click at [182, 93] on div "Select a reason" at bounding box center [242, 92] width 151 height 6
click at [193, 113] on button "Save" at bounding box center [185, 111] width 42 height 17
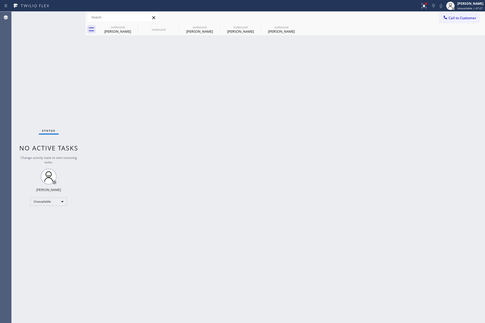
click at [47, 68] on div "Status No active tasks Change activity state to start receiving tasks. [PERSON_…" at bounding box center [49, 167] width 74 height 311
drag, startPoint x: 51, startPoint y: 72, endPoint x: 85, endPoint y: 2, distance: 77.9
click at [51, 69] on div "Status No active tasks Change activity state to start receiving tasks. [PERSON_…" at bounding box center [49, 167] width 74 height 311
click at [458, 18] on span "Call to Customer" at bounding box center [462, 18] width 28 height 5
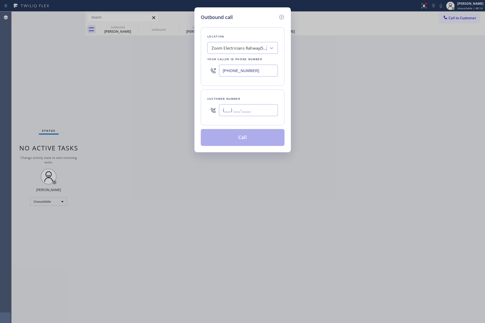
click at [261, 109] on input "(___) ___-____" at bounding box center [248, 110] width 59 height 12
paste input "402) 657-2849"
type input "(402) 657-2849"
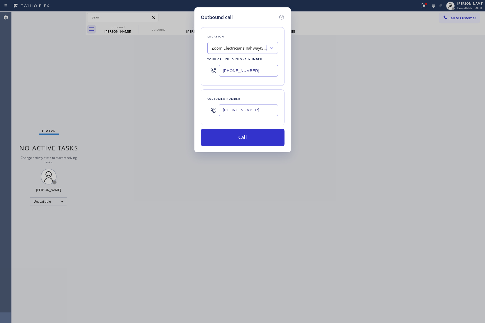
drag, startPoint x: 226, startPoint y: 70, endPoint x: 226, endPoint y: 53, distance: 16.6
click at [211, 69] on div "(551) 388-2544" at bounding box center [242, 70] width 70 height 17
paste input "855) 731-4952"
type input "[PHONE_NUMBER]"
click at [241, 19] on div "Outbound call" at bounding box center [243, 17] width 84 height 7
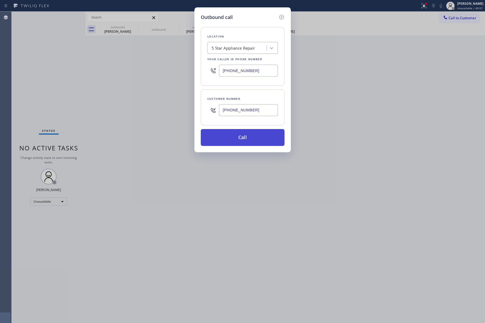
click at [238, 136] on button "Call" at bounding box center [243, 137] width 84 height 17
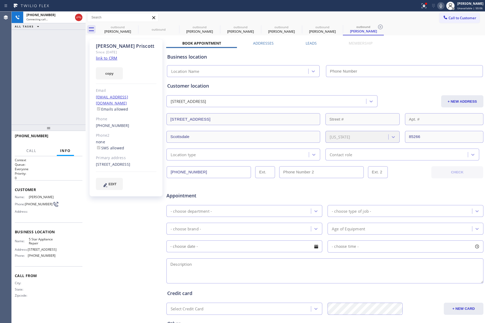
type input "[PHONE_NUMBER]"
click at [30, 55] on div "+14026572849 Connecting call… ALL TASKS ALL TASKS ACTIVE TASKS TASKS IN WRAP UP" at bounding box center [49, 68] width 74 height 113
click at [78, 17] on icon at bounding box center [78, 18] width 5 height 2
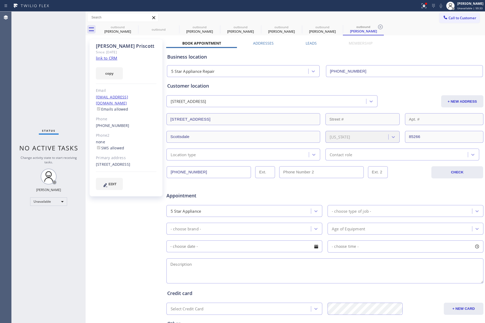
drag, startPoint x: 451, startPoint y: 19, endPoint x: 355, endPoint y: 44, distance: 99.3
click at [449, 20] on span "Call to Customer" at bounding box center [462, 18] width 28 height 5
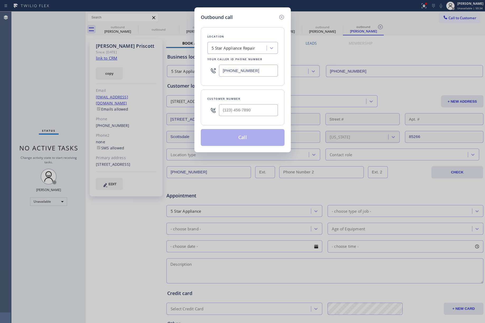
drag, startPoint x: 257, startPoint y: 70, endPoint x: 209, endPoint y: 74, distance: 48.0
click at [209, 74] on div "[PHONE_NUMBER]" at bounding box center [242, 70] width 70 height 17
paste input "626) 313-3668"
type input "[PHONE_NUMBER]"
click at [258, 106] on input "text" at bounding box center [248, 110] width 59 height 12
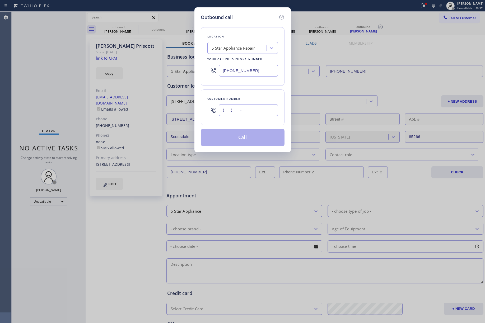
paste input "818) 574-2042"
type input "(818) 574-2042"
click at [253, 93] on div "Customer number (818) 574-2042" at bounding box center [243, 107] width 84 height 36
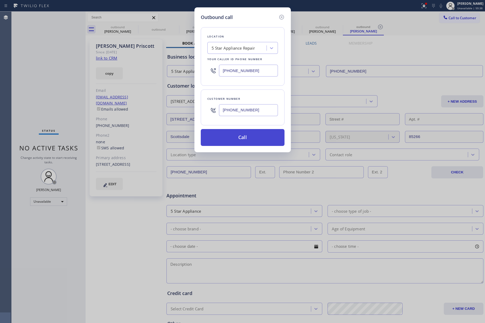
click at [236, 140] on button "Call" at bounding box center [243, 137] width 84 height 17
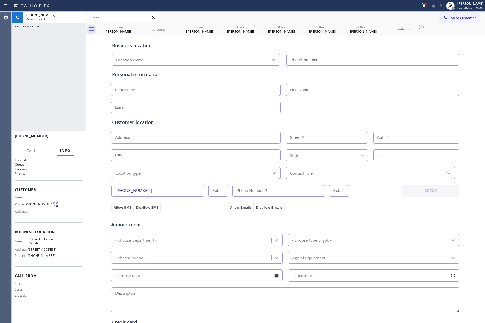
type input "[PHONE_NUMBER]"
click at [25, 77] on div "+18185742042 Live | 00:04 ALL TASKS ALL TASKS ACTIVE TASKS TASKS IN WRAP UP" at bounding box center [49, 68] width 74 height 113
click at [61, 139] on button "HANG UP" at bounding box center [70, 138] width 25 height 7
click at [62, 111] on div "+18185742042 Live | 00:05 ALL TASKS ALL TASKS ACTIVE TASKS TASKS IN WRAP UP" at bounding box center [49, 68] width 74 height 113
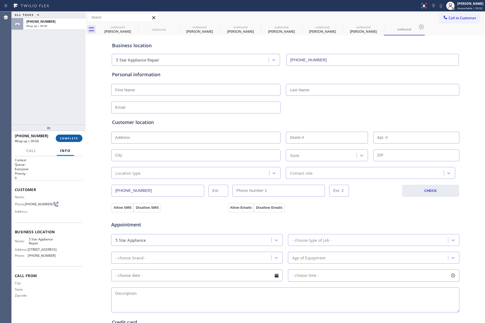
click at [72, 136] on button "COMPLETE" at bounding box center [69, 138] width 27 height 7
click at [71, 107] on div "ALL TASKS ALL TASKS ACTIVE TASKS TASKS IN WRAP UP +18185742042 Wrap up | 00:00" at bounding box center [49, 68] width 74 height 113
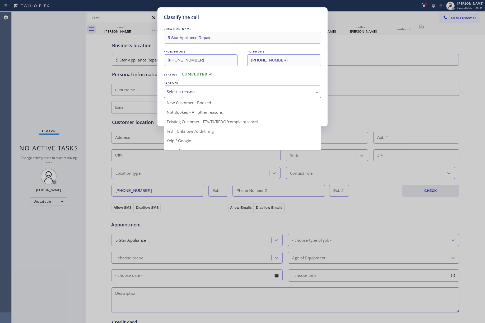
click at [195, 89] on div "Select a reason" at bounding box center [242, 92] width 151 height 6
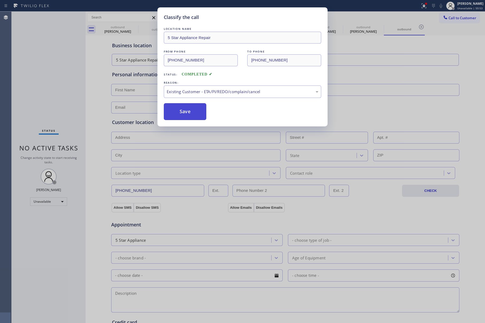
click at [182, 113] on button "Save" at bounding box center [185, 111] width 42 height 17
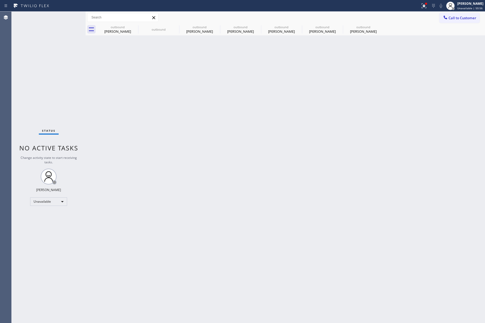
click at [456, 14] on button "Call to Customer" at bounding box center [459, 18] width 40 height 10
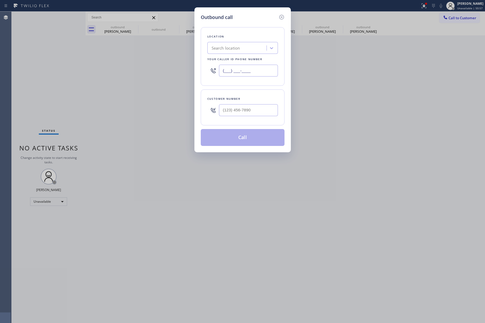
drag, startPoint x: 270, startPoint y: 71, endPoint x: 211, endPoint y: 23, distance: 76.3
click at [202, 70] on div "Location Search location Your caller id phone number (___) ___-____" at bounding box center [243, 56] width 84 height 59
paste input "855) 731-4952"
type input "[PHONE_NUMBER]"
click at [231, 105] on input "(___) ___-____" at bounding box center [248, 110] width 59 height 12
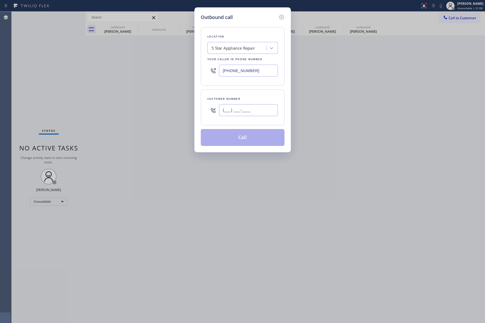
paste input "212) 444-2891"
type input "(212) 444-2891"
click at [235, 97] on div "Customer number" at bounding box center [242, 99] width 70 height 6
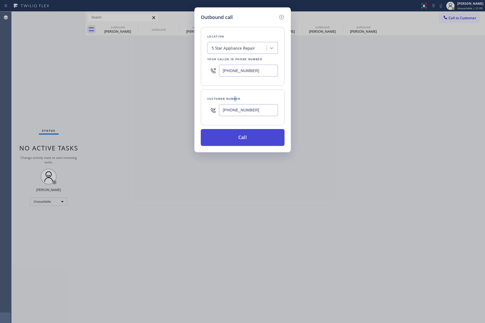
click at [242, 140] on button "Call" at bounding box center [243, 137] width 84 height 17
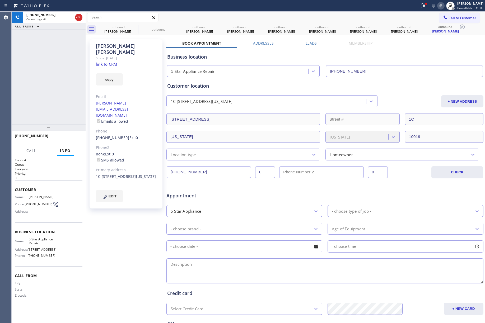
click at [52, 85] on div "+12124442891 Connecting call… ALL TASKS ALL TASKS ACTIVE TASKS TASKS IN WRAP UP" at bounding box center [49, 68] width 74 height 113
click at [42, 75] on div "+12124442891 Live | 00:33 ALL TASKS ALL TASKS ACTIVE TASKS TASKS IN WRAP UP" at bounding box center [49, 68] width 74 height 113
click at [42, 75] on div "+12124442891 Live | 00:34 ALL TASKS ALL TASKS ACTIVE TASKS TASKS IN WRAP UP" at bounding box center [49, 68] width 74 height 113
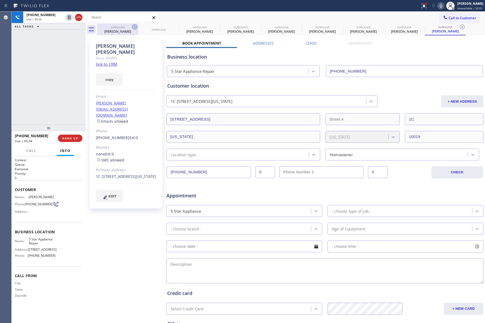
click at [135, 27] on icon at bounding box center [134, 27] width 5 height 5
click at [0, 0] on icon at bounding box center [0, 0] width 0 height 0
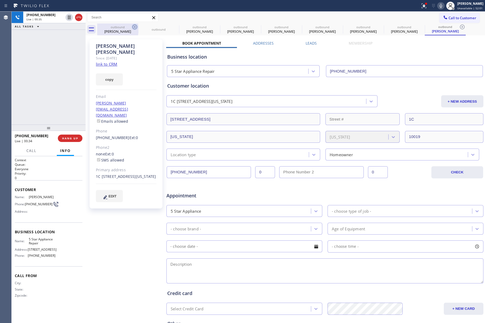
click at [0, 0] on icon at bounding box center [0, 0] width 0 height 0
type input "[PHONE_NUMBER]"
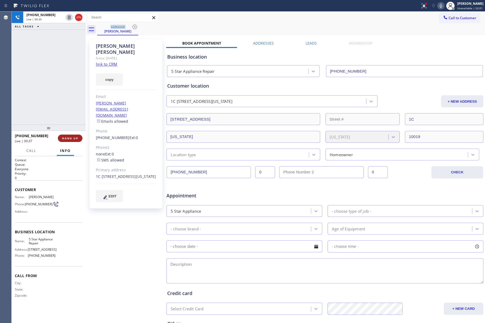
click at [74, 136] on button "HANG UP" at bounding box center [70, 138] width 25 height 7
click at [66, 107] on div "ALL TASKS ALL TASKS ACTIVE TASKS TASKS IN WRAP UP +12124442891 Wrap up | 00:00" at bounding box center [49, 68] width 74 height 113
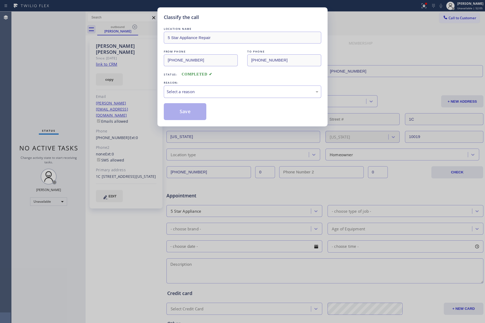
drag, startPoint x: 181, startPoint y: 90, endPoint x: 187, endPoint y: 95, distance: 7.8
click at [182, 90] on div "Select a reason" at bounding box center [242, 92] width 151 height 6
click at [182, 109] on button "Save" at bounding box center [185, 111] width 42 height 17
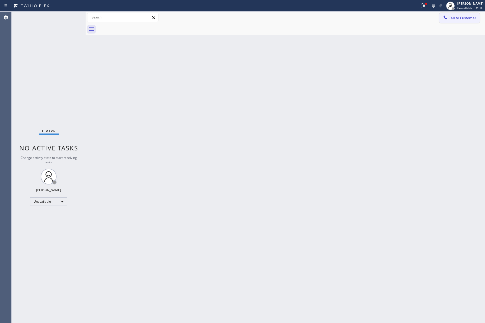
click at [458, 18] on span "Call to Customer" at bounding box center [462, 18] width 28 height 5
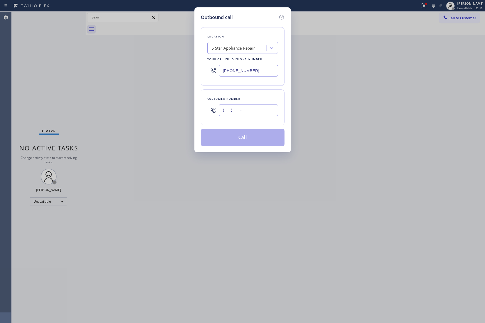
click at [235, 109] on input "(___) ___-____" at bounding box center [248, 110] width 59 height 12
paste input "661) 714-9917"
type input "(661) 714-9917"
click at [243, 92] on div "Customer number (661) 714-9917" at bounding box center [243, 107] width 84 height 36
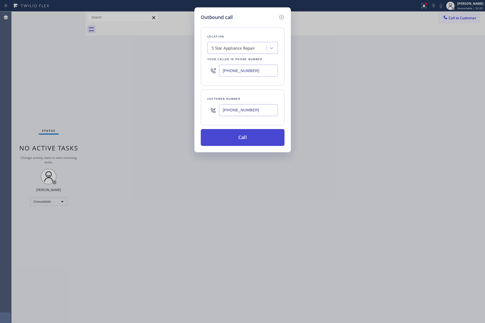
click at [238, 140] on button "Call" at bounding box center [243, 137] width 84 height 17
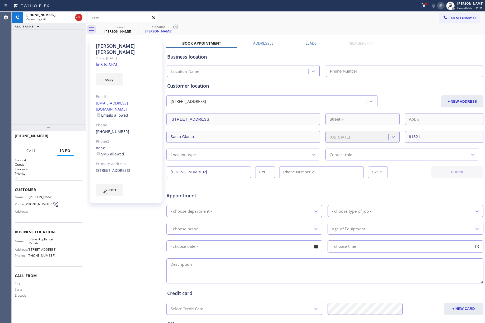
type input "[PHONE_NUMBER]"
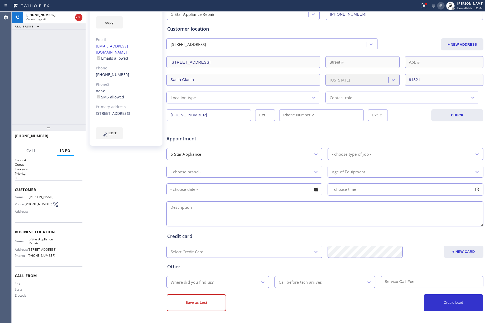
click at [41, 78] on div "+16617149917 Connecting call… ALL TASKS ALL TASKS ACTIVE TASKS TASKS IN WRAP UP" at bounding box center [49, 68] width 74 height 113
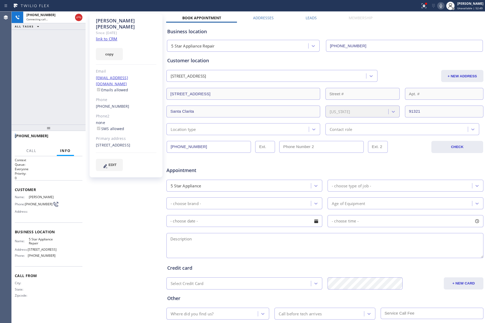
scroll to position [0, 0]
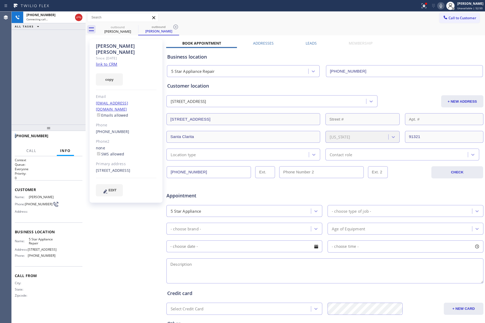
click at [46, 89] on div "+16617149917 Connecting call… ALL TASKS ALL TASKS ACTIVE TASKS TASKS IN WRAP UP" at bounding box center [49, 68] width 74 height 113
click at [79, 139] on button "HANG UP" at bounding box center [70, 138] width 25 height 7
drag, startPoint x: 68, startPoint y: 108, endPoint x: 73, endPoint y: 134, distance: 26.4
click at [68, 110] on div "+16617149917 Live | 00:03 ALL TASKS ALL TASKS ACTIVE TASKS TASKS IN WRAP UP" at bounding box center [49, 68] width 74 height 113
click at [75, 141] on button "HANG UP" at bounding box center [70, 138] width 25 height 7
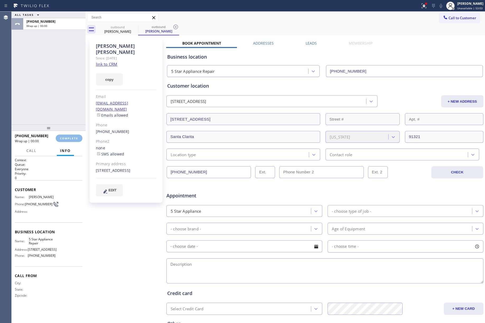
click at [60, 101] on div "ALL TASKS ALL TASKS ACTIVE TASKS TASKS IN WRAP UP +16617149917 Wrap up | 00:00" at bounding box center [49, 68] width 74 height 113
click at [71, 143] on div "+16617149917 Wrap up | 00:01 COMPLETE" at bounding box center [49, 138] width 68 height 14
click at [71, 137] on span "COMPLETE" at bounding box center [69, 138] width 18 height 4
click at [42, 99] on div "ALL TASKS ALL TASKS ACTIVE TASKS TASKS IN WRAP UP +16617149917 Wrap up | 00:01" at bounding box center [49, 68] width 74 height 113
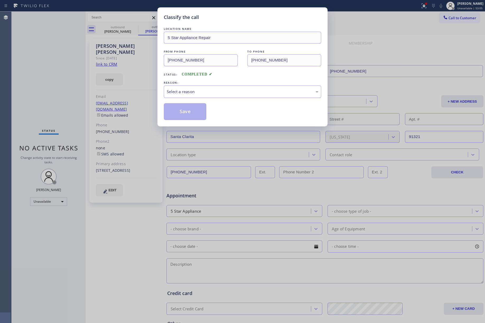
drag, startPoint x: 208, startPoint y: 90, endPoint x: 206, endPoint y: 94, distance: 4.7
click at [208, 90] on div "Select a reason" at bounding box center [242, 92] width 151 height 6
click at [170, 106] on button "Save" at bounding box center [185, 111] width 42 height 17
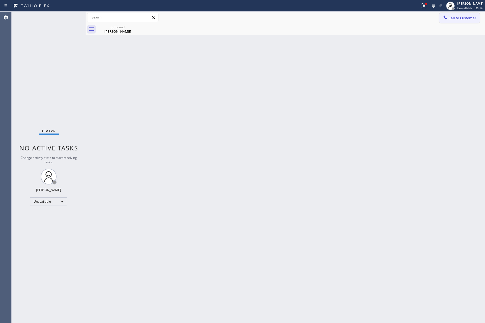
click at [457, 17] on span "Call to Customer" at bounding box center [462, 18] width 28 height 5
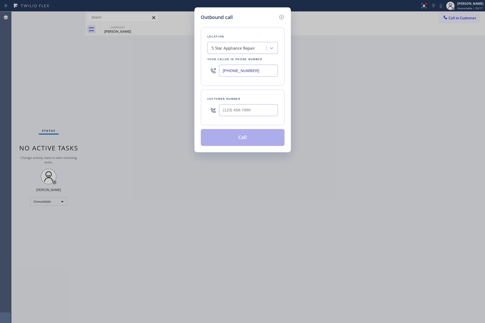
click at [245, 118] on div at bounding box center [248, 110] width 59 height 17
click at [249, 110] on input "(___) ___-____" at bounding box center [248, 110] width 59 height 12
paste input "480) 406-3543"
type input "(480) 406-3543"
click at [249, 98] on div "Customer number" at bounding box center [242, 99] width 70 height 6
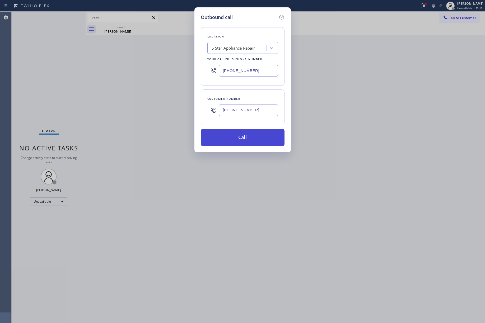
click at [248, 135] on button "Call" at bounding box center [243, 137] width 84 height 17
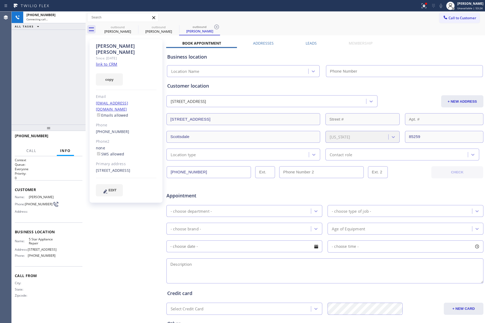
type input "[PHONE_NUMBER]"
click at [78, 18] on icon at bounding box center [78, 17] width 6 height 6
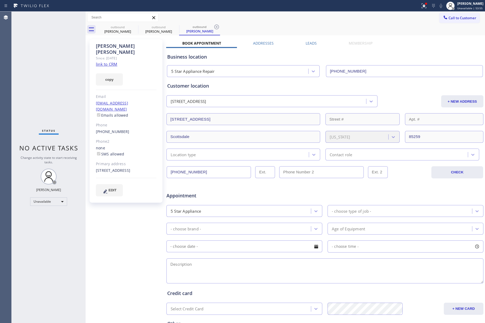
click at [31, 63] on div "Status No active tasks Change activity state to start receiving tasks. [PERSON_…" at bounding box center [49, 167] width 74 height 311
drag, startPoint x: 460, startPoint y: 15, endPoint x: 416, endPoint y: 20, distance: 44.0
click at [460, 15] on button "Call to Customer" at bounding box center [459, 18] width 40 height 10
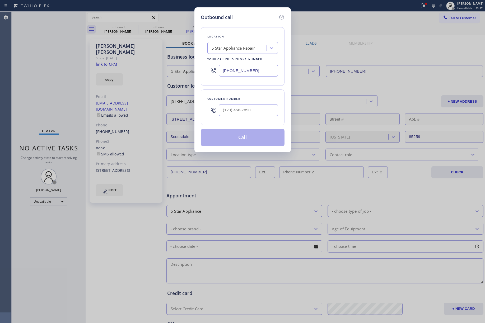
drag, startPoint x: 257, startPoint y: 69, endPoint x: 200, endPoint y: 71, distance: 57.3
click at [200, 71] on div "Outbound call Location 5 Star Appliance Repair Your caller id phone number (855…" at bounding box center [242, 79] width 96 height 145
paste input "626) 313-4406"
type input "[PHONE_NUMBER]"
click at [264, 113] on input "(___) ___-____" at bounding box center [248, 110] width 59 height 12
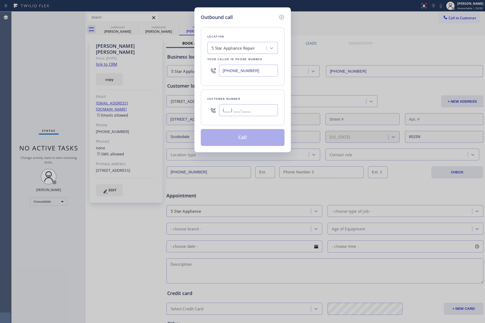
paste input "818) 574-2265"
type input "[PHONE_NUMBER]"
click at [253, 89] on div "Location 5 Star Appliance Repair Your caller id phone number (626) 313-4406 Cus…" at bounding box center [243, 83] width 84 height 125
click at [263, 101] on div "Location 5 Star Appliance Repair Your caller id phone number (626) 313-4406 Cus…" at bounding box center [243, 83] width 84 height 125
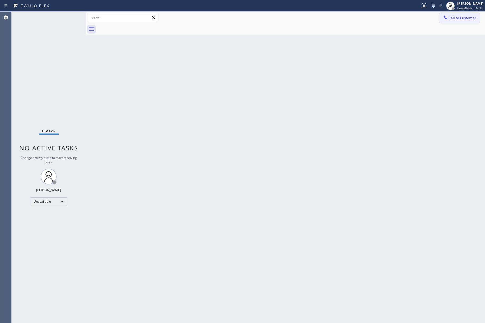
click at [445, 16] on icon at bounding box center [444, 17] width 5 height 5
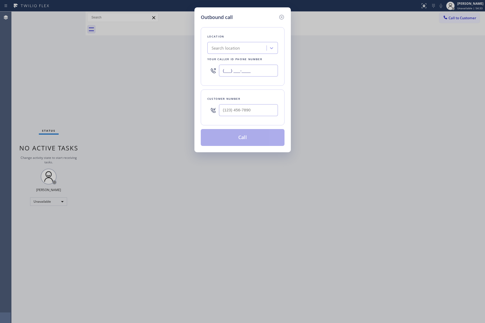
drag, startPoint x: 221, startPoint y: 70, endPoint x: 210, endPoint y: 70, distance: 10.6
click at [210, 70] on div "(___) ___-____" at bounding box center [242, 70] width 70 height 17
paste input "626) 684-4866"
type input "[PHONE_NUMBER]"
click at [242, 106] on input "(___) ___-____" at bounding box center [248, 110] width 59 height 12
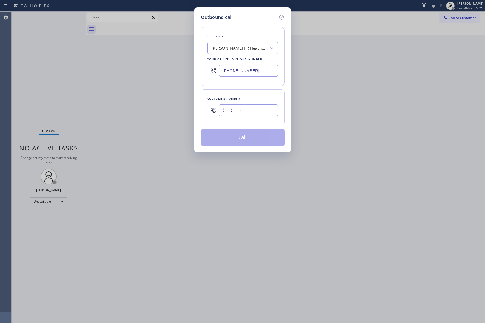
paste input "866) 469-1354"
type input "[PHONE_NUMBER]"
click at [242, 97] on div "Customer number" at bounding box center [242, 99] width 70 height 6
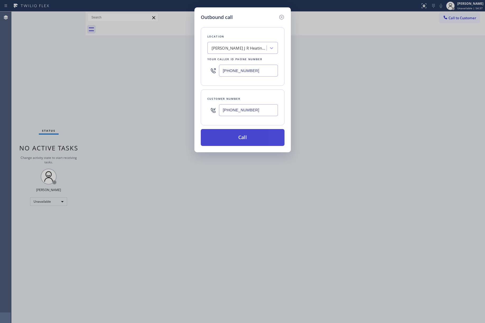
click at [242, 133] on button "Call" at bounding box center [243, 137] width 84 height 17
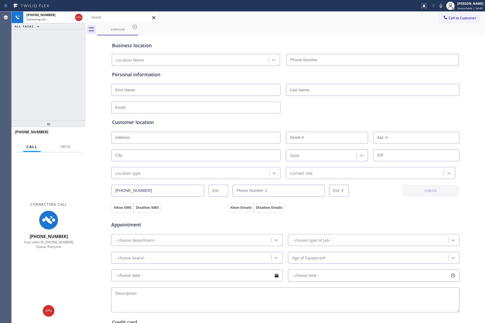
type input "[PHONE_NUMBER]"
click at [60, 149] on button "Info" at bounding box center [65, 147] width 17 height 10
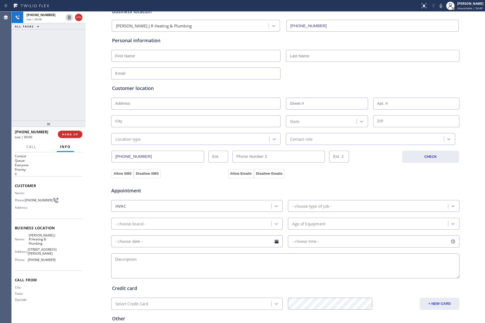
scroll to position [70, 0]
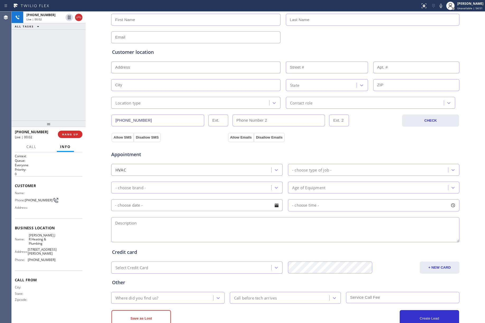
click at [59, 95] on div "[PHONE_NUMBER] Live | 00:02 ALL TASKS ALL TASKS ACTIVE TASKS TASKS IN WRAP UP" at bounding box center [49, 66] width 74 height 109
click at [71, 135] on span "HANG UP" at bounding box center [70, 134] width 16 height 4
click at [71, 131] on button "COMPLETE" at bounding box center [69, 134] width 27 height 7
click at [68, 101] on div "ALL TASKS ALL TASKS ACTIVE TASKS TASKS IN WRAP UP [PHONE_NUMBER] Wrap up | 00:01" at bounding box center [49, 66] width 74 height 109
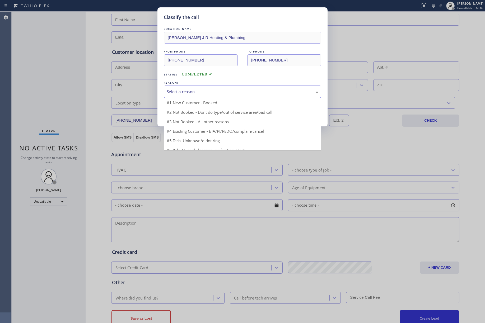
drag, startPoint x: 202, startPoint y: 86, endPoint x: 196, endPoint y: 94, distance: 10.1
click at [202, 87] on div "Select a reason" at bounding box center [242, 92] width 157 height 12
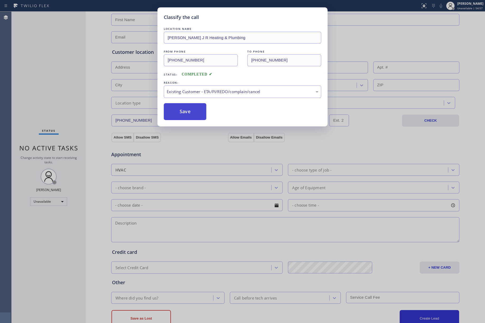
click at [188, 113] on button "Save" at bounding box center [185, 111] width 42 height 17
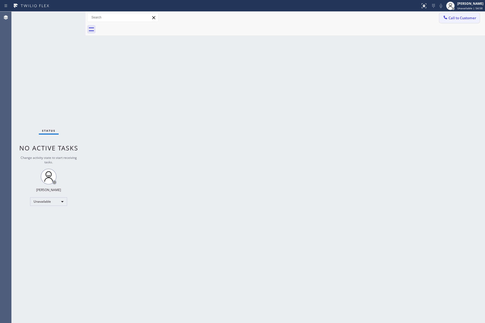
click at [458, 19] on span "Call to Customer" at bounding box center [462, 18] width 28 height 5
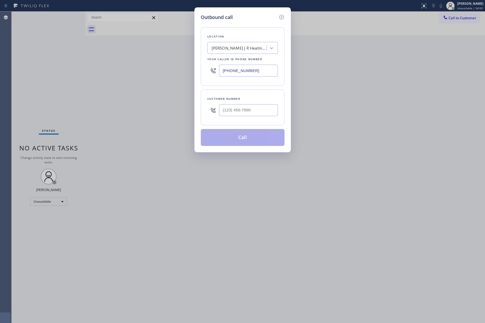
drag, startPoint x: 264, startPoint y: 69, endPoint x: 182, endPoint y: 71, distance: 82.6
click at [182, 71] on div "Outbound call Location [PERSON_NAME] J R Heating & Plumbing Your caller id phon…" at bounding box center [242, 161] width 485 height 323
paste input "313-440"
type input "[PHONE_NUMBER]"
click at [240, 107] on input "text" at bounding box center [248, 110] width 59 height 12
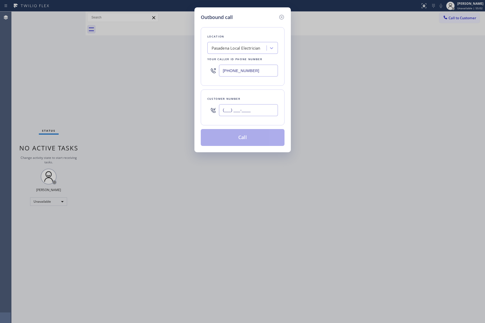
paste input "818) 574-2265"
type input "[PHONE_NUMBER]"
click at [245, 94] on div "Customer number [PHONE_NUMBER]" at bounding box center [243, 107] width 84 height 36
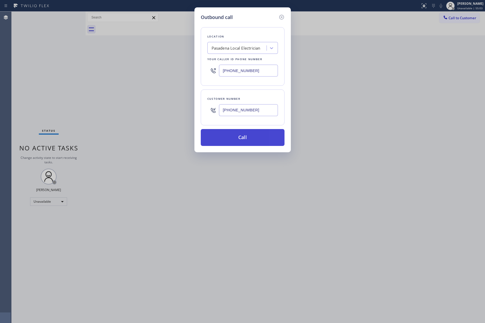
click at [246, 137] on button "Call" at bounding box center [243, 137] width 84 height 17
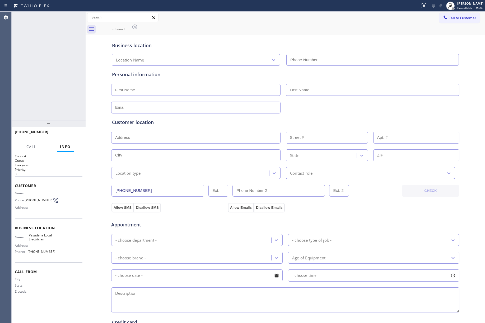
type input "[PHONE_NUMBER]"
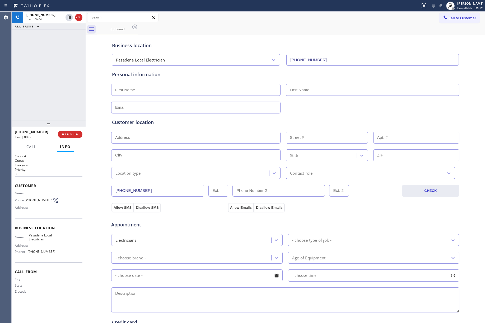
drag, startPoint x: 64, startPoint y: 135, endPoint x: 62, endPoint y: 116, distance: 19.4
click at [64, 135] on span "HANG UP" at bounding box center [70, 134] width 16 height 4
click at [59, 104] on div "[PHONE_NUMBER] Live | 00:07 ALL TASKS ALL TASKS ACTIVE TASKS TASKS IN WRAP UP" at bounding box center [49, 66] width 74 height 109
click at [64, 130] on div "[PHONE_NUMBER] Wrap up | 00:01 COMPLETE" at bounding box center [49, 134] width 68 height 14
click at [66, 132] on span "COMPLETE" at bounding box center [69, 134] width 18 height 4
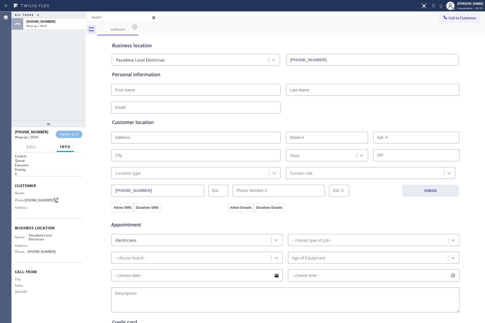
click at [68, 90] on div "ALL TASKS ALL TASKS ACTIVE TASKS TASKS IN WRAP UP [PHONE_NUMBER] Wrap up | 00:01" at bounding box center [49, 66] width 74 height 109
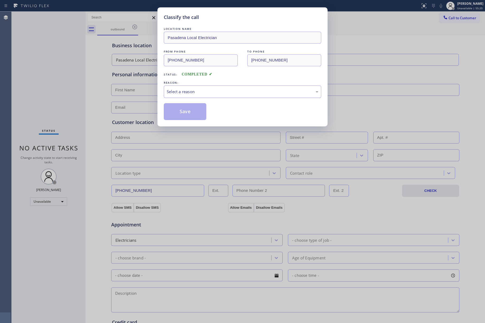
drag, startPoint x: 192, startPoint y: 89, endPoint x: 192, endPoint y: 94, distance: 5.5
click at [192, 89] on div "Select a reason" at bounding box center [242, 92] width 151 height 6
click at [177, 116] on button "Save" at bounding box center [185, 111] width 42 height 17
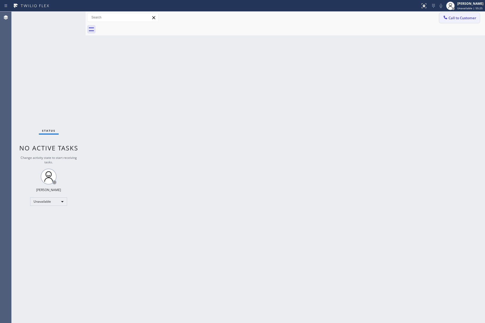
click at [449, 18] on span "Call to Customer" at bounding box center [462, 18] width 28 height 5
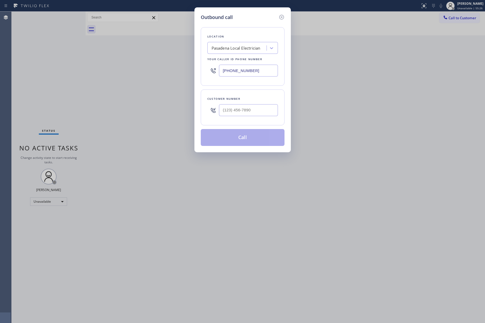
drag, startPoint x: 253, startPoint y: 69, endPoint x: 213, endPoint y: 65, distance: 39.7
click at [213, 65] on div "[PHONE_NUMBER]" at bounding box center [242, 70] width 70 height 17
paste input "424) 352-7537"
type input "[PHONE_NUMBER]"
click at [229, 112] on input "(___) ___-____" at bounding box center [248, 110] width 59 height 12
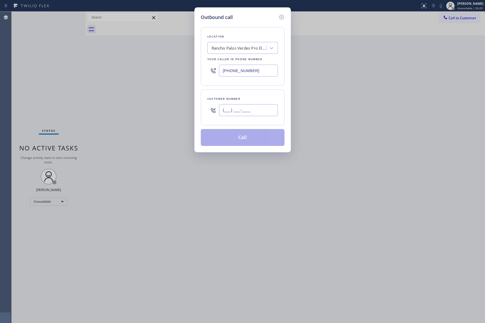
paste input "310) 980-1005"
type input "[PHONE_NUMBER]"
click at [232, 103] on div "[PHONE_NUMBER]" at bounding box center [248, 110] width 59 height 17
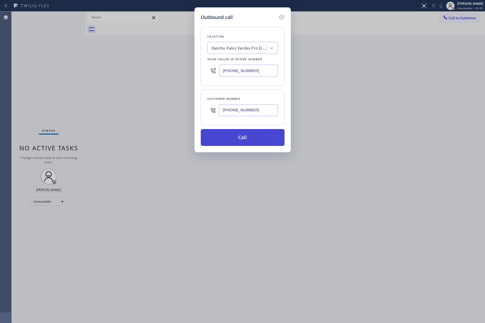
click at [236, 141] on button "Call" at bounding box center [243, 137] width 84 height 17
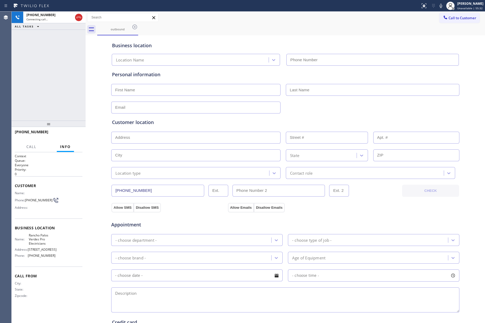
type input "[PHONE_NUMBER]"
click at [442, 6] on icon at bounding box center [440, 6] width 6 height 6
click at [27, 64] on div "[PHONE_NUMBER] Live | 03:14 ALL TASKS ALL TASKS ACTIVE TASKS TASKS IN WRAP UP" at bounding box center [49, 66] width 74 height 109
click at [54, 58] on div "[PHONE_NUMBER] Live | 03:44 ALL TASKS ALL TASKS ACTIVE TASKS TASKS IN WRAP UP" at bounding box center [49, 66] width 74 height 109
drag, startPoint x: 38, startPoint y: 58, endPoint x: 117, endPoint y: 7, distance: 94.4
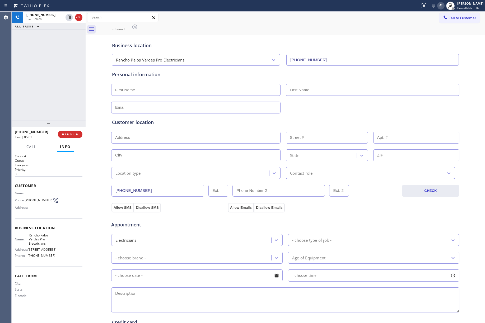
click at [40, 58] on div "[PHONE_NUMBER] Live | 05:03 ALL TASKS ALL TASKS ACTIVE TASKS TASKS IN WRAP UP" at bounding box center [49, 66] width 74 height 109
click at [442, 7] on icon at bounding box center [440, 6] width 6 height 6
drag, startPoint x: 41, startPoint y: 79, endPoint x: 103, endPoint y: 8, distance: 93.7
click at [43, 78] on div "[PHONE_NUMBER] Live | 05:48 ALL TASKS ALL TASKS ACTIVE TASKS TASKS IN WRAP UP" at bounding box center [49, 66] width 74 height 109
click at [70, 136] on span "COMPLETE" at bounding box center [69, 134] width 18 height 4
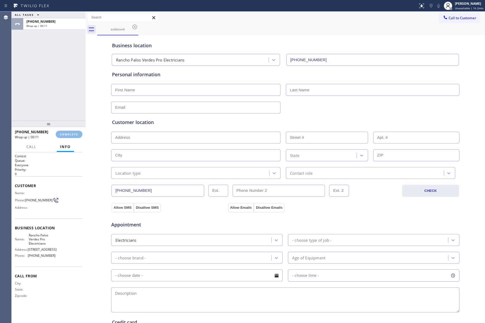
click at [69, 110] on div "ALL TASKS ALL TASKS ACTIVE TASKS TASKS IN WRAP UP [PHONE_NUMBER] Wrap up | 00:11" at bounding box center [49, 66] width 74 height 109
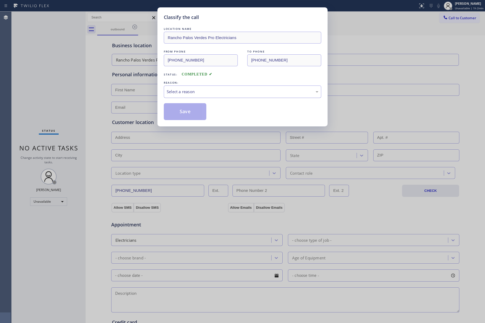
click at [191, 92] on div "Select a reason" at bounding box center [242, 92] width 151 height 6
click at [186, 117] on button "Save" at bounding box center [185, 111] width 42 height 17
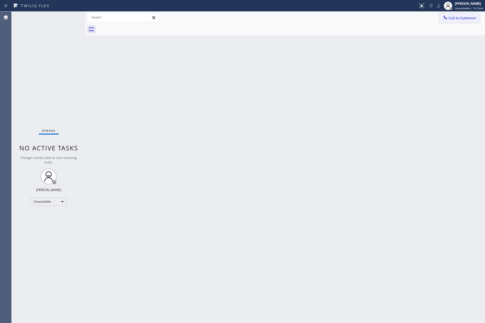
click at [452, 14] on button "Call to Customer" at bounding box center [459, 18] width 40 height 10
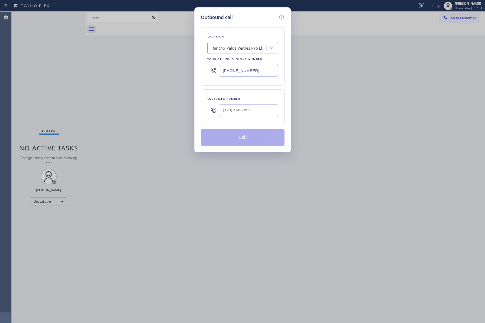
drag, startPoint x: 255, startPoint y: 73, endPoint x: 292, endPoint y: 108, distance: 50.6
click at [198, 74] on div "Outbound call Location [GEOGRAPHIC_DATA] Pro Electricians Your caller id phone …" at bounding box center [242, 79] width 96 height 145
paste input "844) 899-7462"
type input "[PHONE_NUMBER]"
drag, startPoint x: 270, startPoint y: 99, endPoint x: 264, endPoint y: 110, distance: 12.8
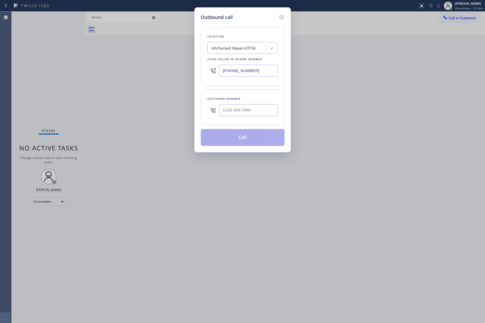
click at [266, 105] on div "Customer number" at bounding box center [243, 107] width 84 height 36
click at [264, 110] on input "(___) ___-____" at bounding box center [248, 110] width 59 height 12
paste input "514) 757-3494"
type input "[PHONE_NUMBER]"
click at [260, 99] on div "Customer number" at bounding box center [242, 99] width 70 height 6
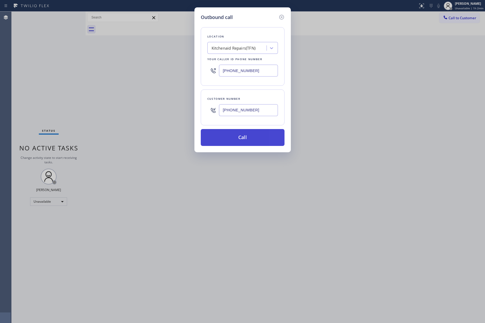
click at [258, 138] on button "Call" at bounding box center [243, 137] width 84 height 17
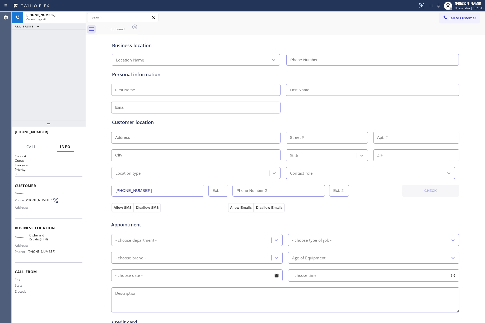
type input "[PHONE_NUMBER]"
click at [34, 144] on span "Call" at bounding box center [31, 146] width 10 height 5
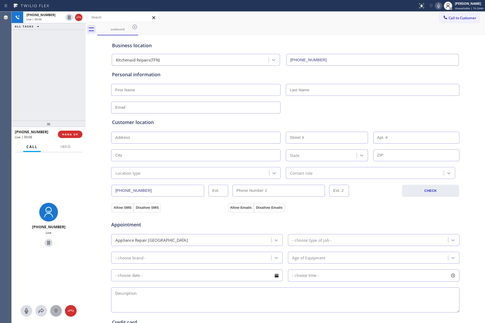
click at [57, 311] on icon at bounding box center [56, 311] width 6 height 6
click at [49, 227] on span "JKL" at bounding box center [48, 228] width 5 height 4
click at [65, 150] on button "Info" at bounding box center [65, 147] width 17 height 10
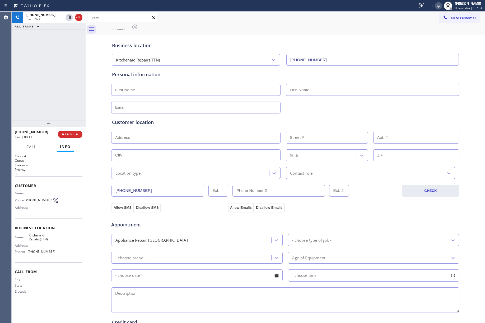
drag, startPoint x: 55, startPoint y: 91, endPoint x: 58, endPoint y: 86, distance: 6.4
click at [55, 90] on div "[PHONE_NUMBER] Live | 00:11 ALL TASKS ALL TASKS ACTIVE TASKS TASKS IN WRAP UP" at bounding box center [49, 66] width 74 height 109
drag, startPoint x: 66, startPoint y: 73, endPoint x: 73, endPoint y: 62, distance: 13.3
click at [70, 68] on div "[PHONE_NUMBER] Live | 02:13 ALL TASKS ALL TASKS ACTIVE TASKS TASKS IN WRAP UP" at bounding box center [49, 66] width 74 height 109
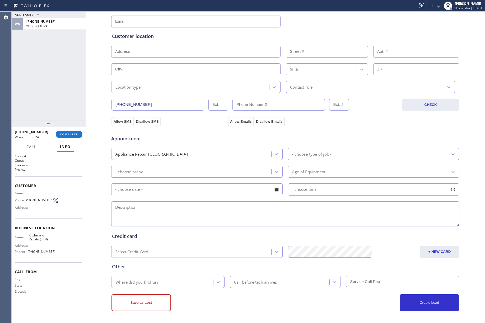
scroll to position [88, 0]
click at [170, 216] on textarea at bounding box center [285, 213] width 348 height 25
paste textarea "Kitchenaid Fridge | ice machine works but its not dispensing - 2019 [GEOGRAPHIC…"
type textarea "Kitchenaid Fridge | ice machine works but its not dispensing - 2019 [GEOGRAPHIC…"
click at [187, 152] on div "Appliance Repair [GEOGRAPHIC_DATA]" at bounding box center [192, 153] width 158 height 9
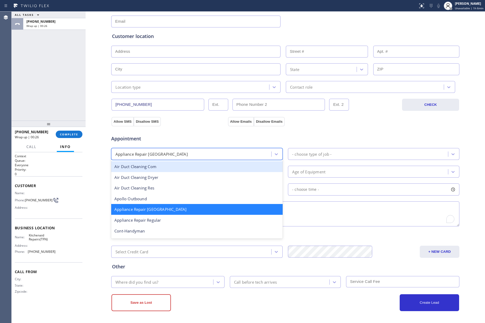
scroll to position [36, 0]
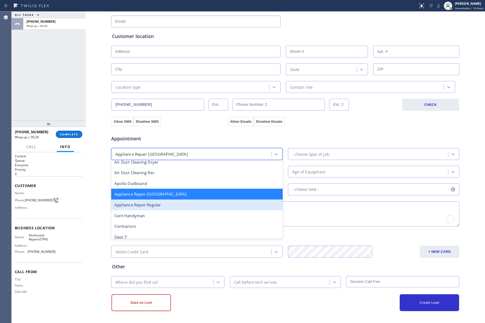
click at [177, 205] on div "Appliance Repair Regular" at bounding box center [196, 205] width 171 height 11
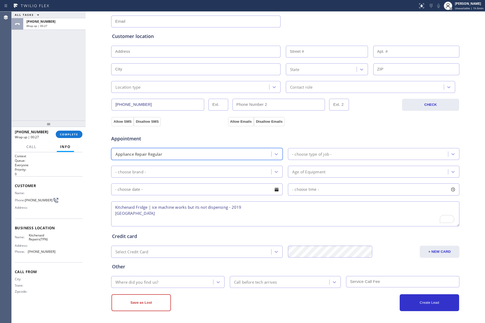
click at [305, 148] on div "- choose type of job -" at bounding box center [373, 154] width 171 height 12
type input "f"
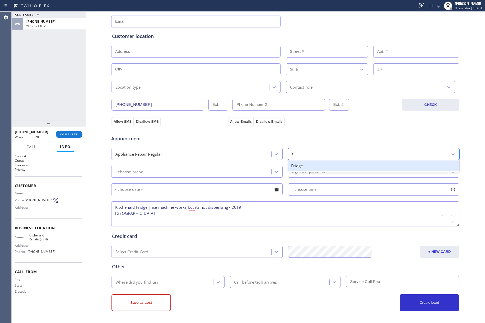
click at [304, 166] on div "Fridge" at bounding box center [373, 165] width 171 height 11
click at [184, 215] on textarea "Kitchenaid Fridge | ice machine works but its not dispensing - 2019 [GEOGRAPHIC…" at bounding box center [285, 213] width 348 height 25
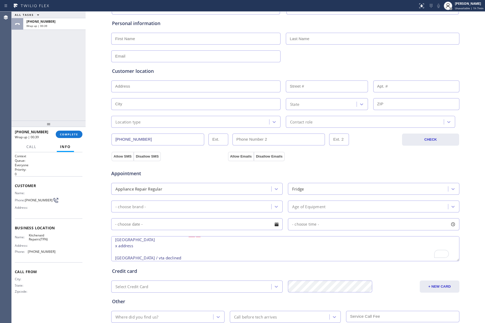
scroll to position [17, 0]
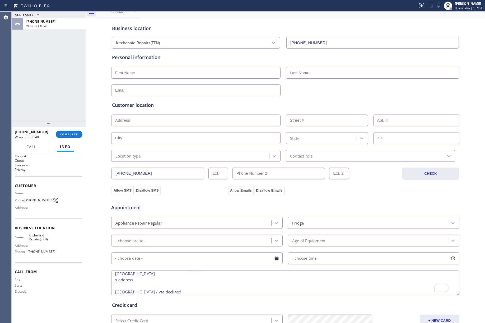
type textarea "Kitchenaid Fridge | ice machine works but its not dispensing - 2019 [GEOGRAPHIC…"
click at [123, 75] on input "text" at bounding box center [195, 73] width 169 height 12
type input "[PERSON_NAME]"
click at [311, 71] on input "text" at bounding box center [372, 73] width 173 height 12
type input "."
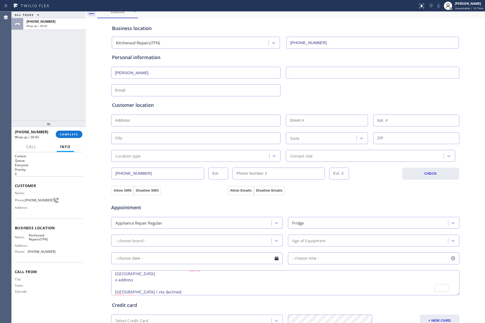
click at [230, 91] on input "text" at bounding box center [195, 90] width 169 height 12
type input "[EMAIL_ADDRESS][DOMAIN_NAME]"
click at [141, 126] on input "text" at bounding box center [195, 121] width 169 height 12
paste input "[GEOGRAPHIC_DATA]"
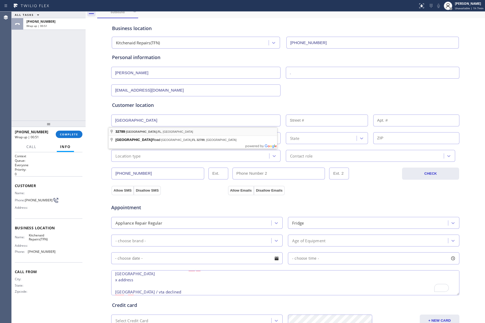
type input "[GEOGRAPHIC_DATA], [GEOGRAPHIC_DATA]"
type input "[GEOGRAPHIC_DATA]"
type input "32789"
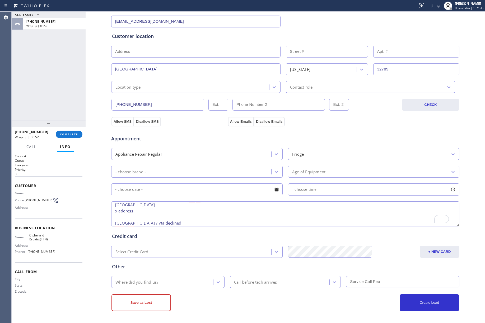
scroll to position [88, 0]
click at [144, 279] on div "Where did you find us?" at bounding box center [136, 282] width 43 height 6
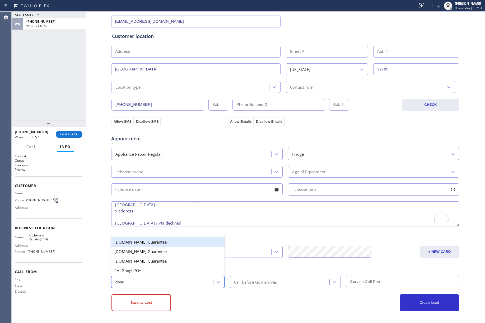
type input "googl"
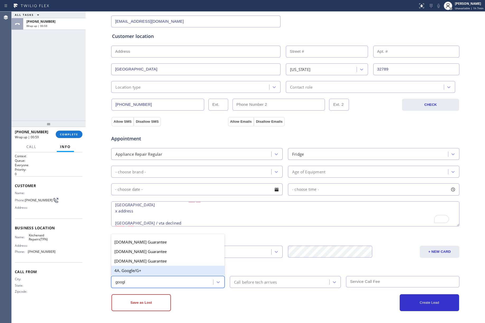
click at [144, 270] on div "4A. Google/G+" at bounding box center [167, 271] width 113 height 10
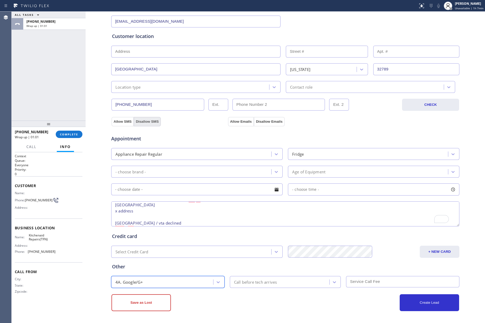
click at [146, 122] on button "Disallow SMS" at bounding box center [147, 122] width 27 height 10
click at [267, 122] on button "Disallow Emails" at bounding box center [269, 122] width 31 height 10
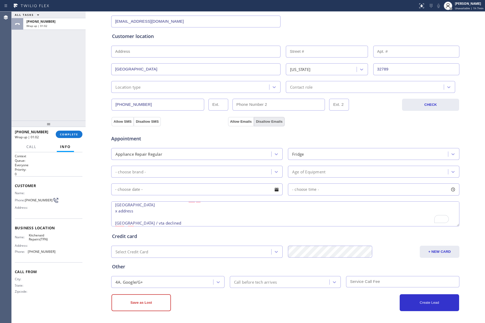
click at [267, 122] on button "Disallow Emails" at bounding box center [269, 122] width 31 height 10
click at [134, 304] on button "Save as Lost" at bounding box center [140, 302] width 59 height 17
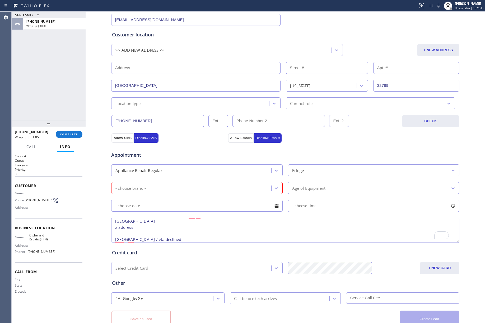
click at [188, 192] on div "- choose brand -" at bounding box center [192, 187] width 158 height 9
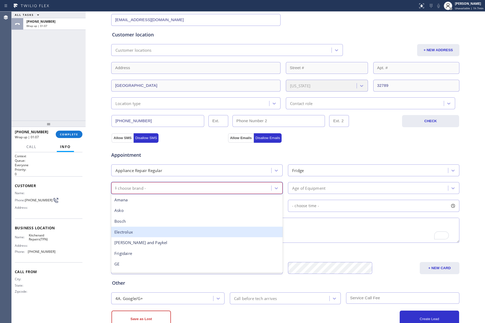
type input "ki"
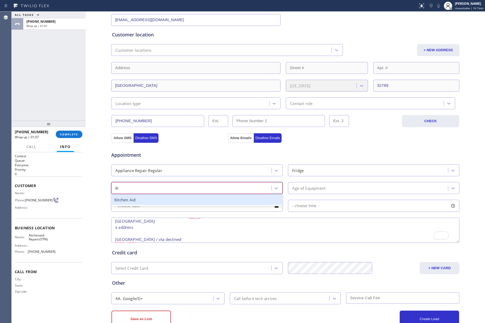
click at [138, 197] on div "Kitchen Aid" at bounding box center [196, 200] width 171 height 11
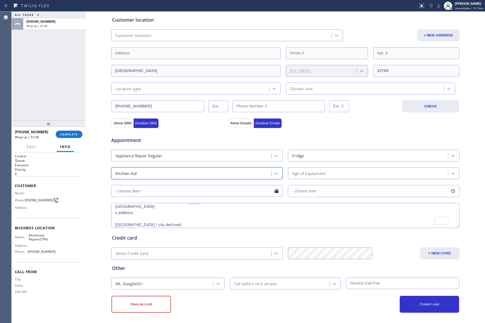
scroll to position [106, 0]
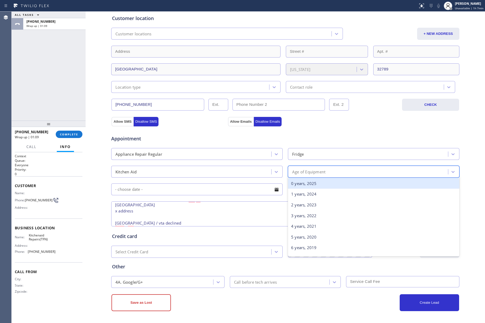
click at [318, 171] on div "Age of Equipment" at bounding box center [308, 172] width 33 height 6
click at [308, 182] on div "0 years, 2025" at bounding box center [373, 183] width 171 height 11
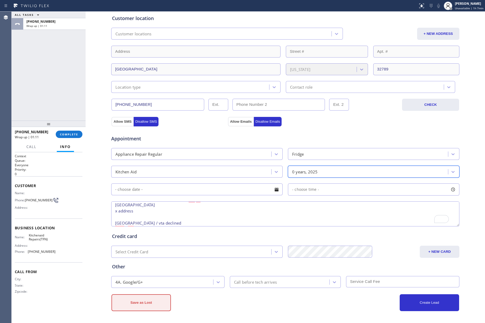
click at [142, 299] on button "Save as Lost" at bounding box center [140, 302] width 59 height 17
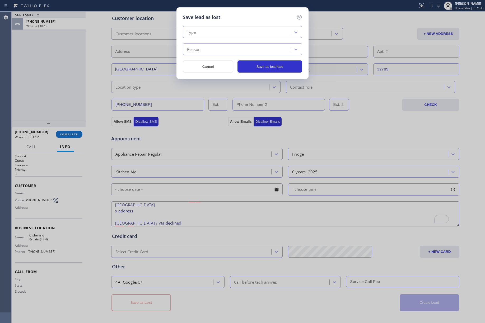
click at [252, 37] on div "Type" at bounding box center [242, 32] width 119 height 12
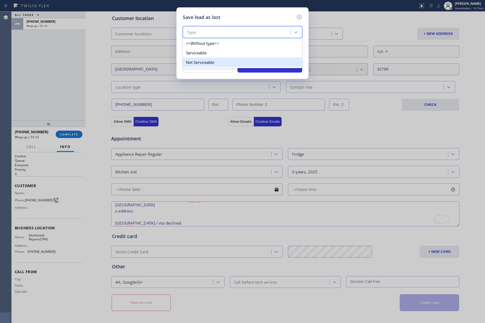
click at [206, 64] on div "Not Serviceable" at bounding box center [242, 63] width 119 height 10
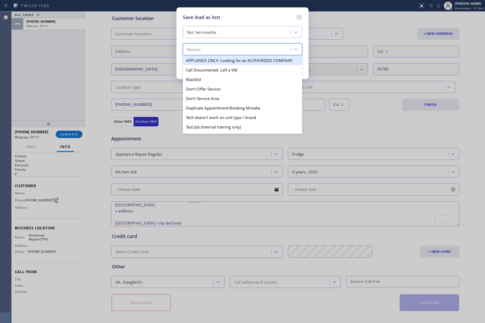
click at [203, 49] on div "Reason" at bounding box center [237, 49] width 106 height 9
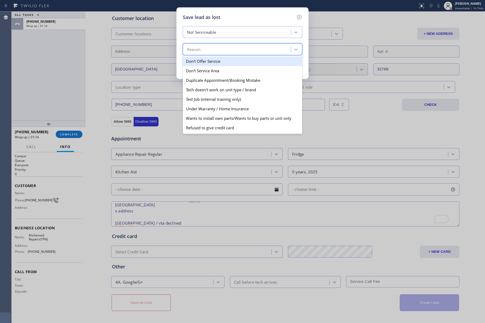
scroll to position [35, 0]
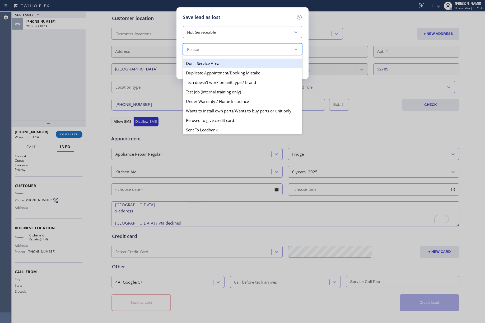
click at [219, 63] on div "Don't Service Area" at bounding box center [242, 64] width 119 height 10
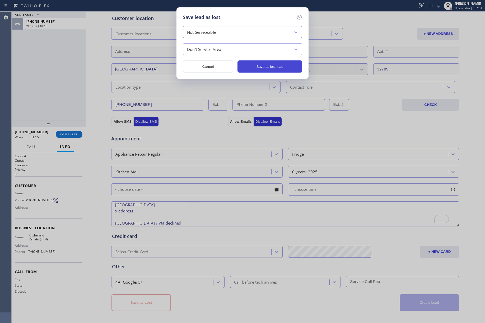
click at [254, 66] on button "Save as lost lead" at bounding box center [269, 66] width 65 height 12
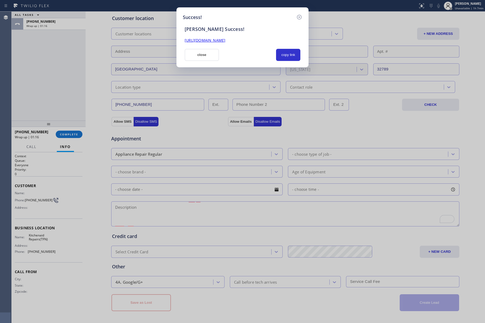
scroll to position [0, 0]
click at [289, 57] on button "copy link" at bounding box center [288, 55] width 24 height 12
click at [198, 54] on button "close" at bounding box center [201, 55] width 34 height 12
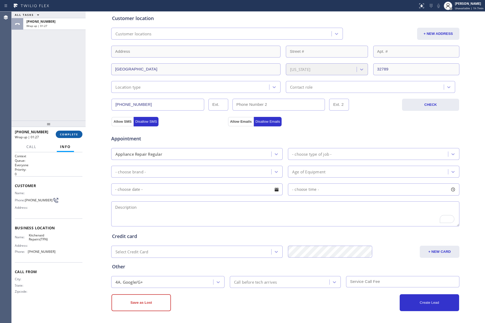
click at [79, 135] on button "COMPLETE" at bounding box center [69, 134] width 27 height 7
drag, startPoint x: 47, startPoint y: 101, endPoint x: 49, endPoint y: 96, distance: 4.6
click at [47, 101] on div "ALL TASKS ALL TASKS ACTIVE TASKS TASKS IN WRAP UP [PHONE_NUMBER] Wrap up | 01:27" at bounding box center [49, 66] width 74 height 109
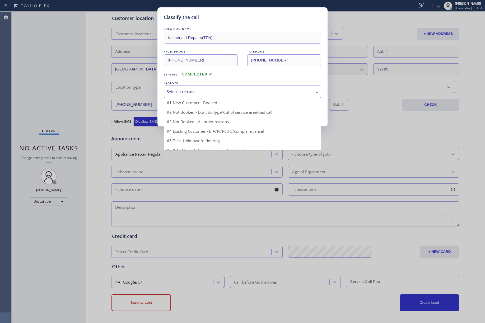
click at [186, 93] on div "Select a reason" at bounding box center [242, 92] width 151 height 6
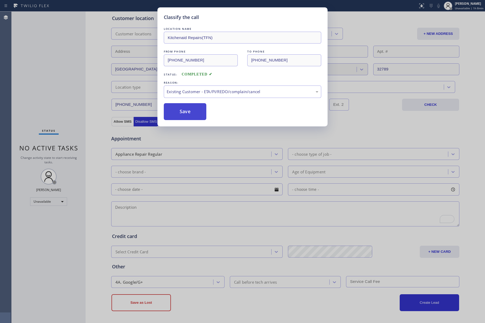
click at [181, 106] on button "Save" at bounding box center [185, 111] width 42 height 17
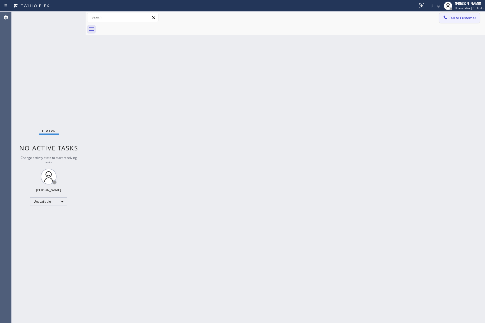
click at [458, 20] on button "Call to Customer" at bounding box center [459, 18] width 40 height 10
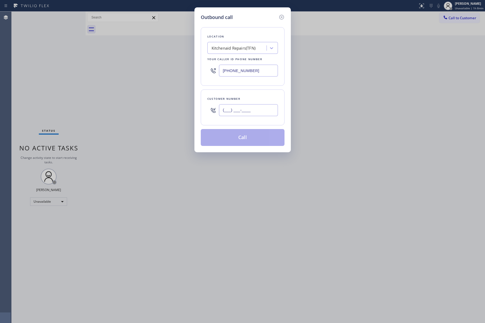
click at [244, 109] on input "(___) ___-____" at bounding box center [248, 110] width 59 height 12
paste input "510) 332-5890"
type input "[PHONE_NUMBER]"
click at [251, 101] on div "Customer number" at bounding box center [242, 99] width 70 height 6
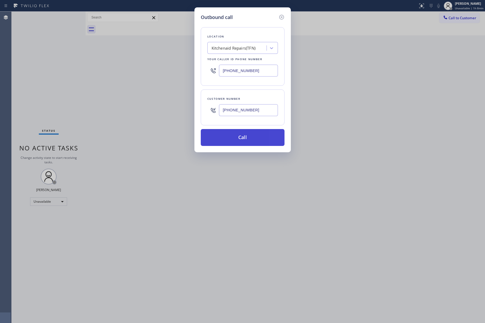
click at [250, 139] on button "Call" at bounding box center [243, 137] width 84 height 17
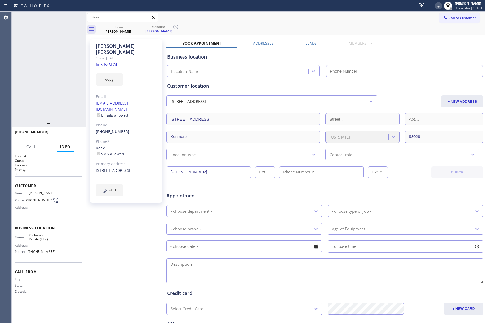
type input "[PHONE_NUMBER]"
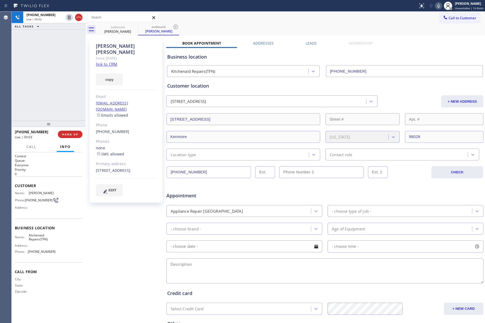
click at [74, 127] on div at bounding box center [49, 124] width 74 height 6
click at [72, 132] on span "HANG UP" at bounding box center [70, 134] width 16 height 4
drag, startPoint x: 64, startPoint y: 111, endPoint x: 70, endPoint y: 137, distance: 27.3
click at [65, 113] on div "[PHONE_NUMBER] Live | 00:04 ALL TASKS ALL TASKS ACTIVE TASKS TASKS IN WRAP UP" at bounding box center [49, 66] width 74 height 109
drag, startPoint x: 70, startPoint y: 138, endPoint x: 70, endPoint y: 107, distance: 30.6
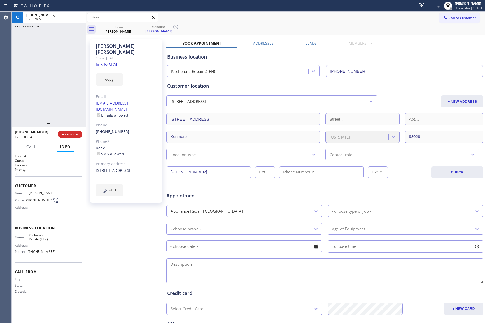
click at [70, 138] on div "[PHONE_NUMBER] Live | 00:04 HANG UP" at bounding box center [49, 134] width 68 height 14
click at [69, 106] on div "ALL TASKS ALL TASKS ACTIVE TASKS TASKS IN WRAP UP [PHONE_NUMBER] Wrap up | 00:00" at bounding box center [49, 66] width 74 height 109
click at [57, 134] on button "COMPLETE" at bounding box center [69, 134] width 27 height 7
click at [59, 103] on div "ALL TASKS ALL TASKS ACTIVE TASKS TASKS IN WRAP UP [PHONE_NUMBER] Wrap up | 00:01" at bounding box center [49, 66] width 74 height 109
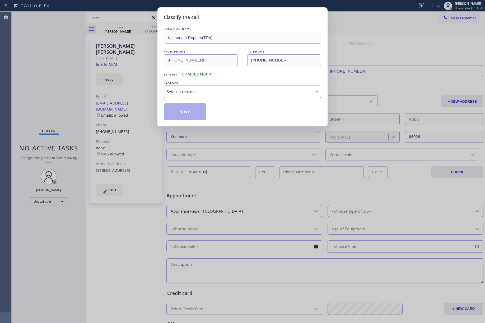
click at [203, 90] on div "Select a reason" at bounding box center [242, 92] width 151 height 6
click at [185, 104] on button "Save" at bounding box center [185, 111] width 42 height 17
click at [183, 107] on button "Save" at bounding box center [185, 111] width 42 height 17
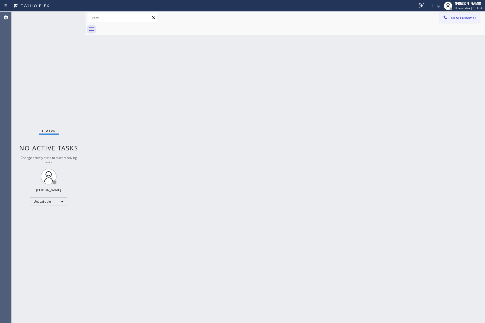
click at [450, 17] on span "Call to Customer" at bounding box center [462, 18] width 28 height 5
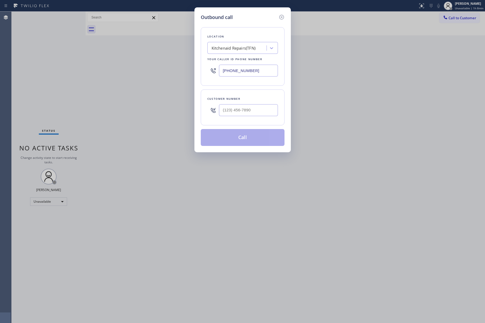
drag, startPoint x: 261, startPoint y: 69, endPoint x: 201, endPoint y: 68, distance: 60.2
click at [201, 68] on div "Location Kitchenaid Repairs(TFN) Your caller id phone number [PHONE_NUMBER]" at bounding box center [243, 56] width 84 height 59
paste input "55) 731-495"
type input "[PHONE_NUMBER]"
click at [257, 106] on input "(___) ___-____" at bounding box center [248, 110] width 59 height 12
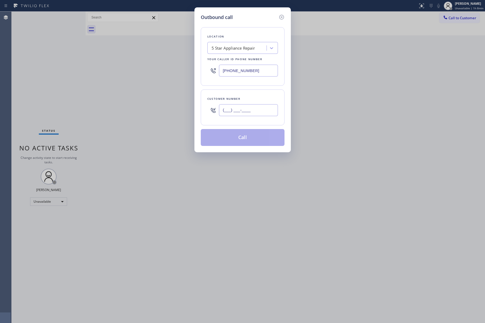
paste input "914) 967-4811"
type input "[PHONE_NUMBER]"
click at [255, 98] on div "Customer number" at bounding box center [242, 99] width 70 height 6
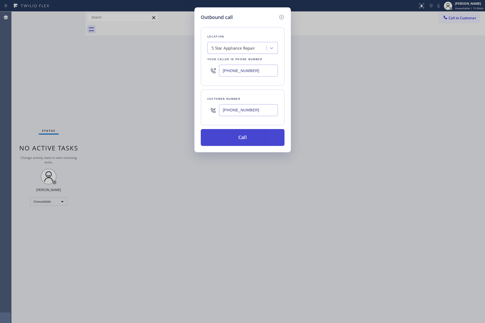
click at [258, 138] on button "Call" at bounding box center [243, 137] width 84 height 17
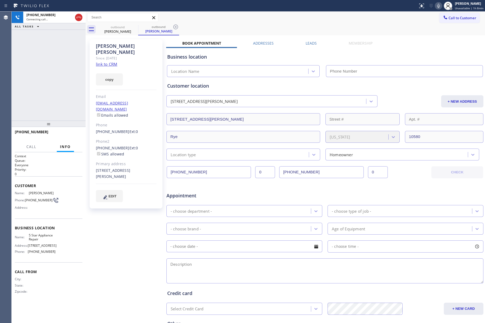
type input "[PHONE_NUMBER]"
click at [74, 136] on button "HANG UP" at bounding box center [70, 134] width 25 height 7
click at [78, 115] on div "[PHONE_NUMBER] Live | 00:05 ALL TASKS ALL TASKS ACTIVE TASKS TASKS IN WRAP UP" at bounding box center [49, 66] width 74 height 109
click at [76, 134] on span "COMPLETE" at bounding box center [69, 134] width 18 height 4
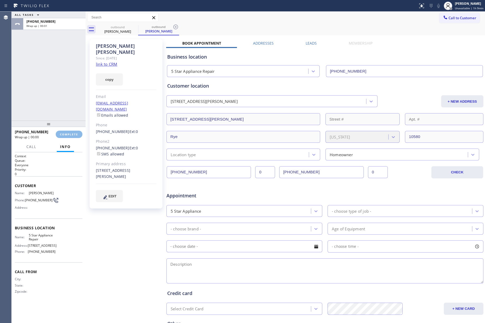
click at [69, 95] on div "ALL TASKS ALL TASKS ACTIVE TASKS TASKS IN WRAP UP [PHONE_NUMBER] Wrap up | 00:01" at bounding box center [49, 66] width 74 height 109
click at [70, 97] on div "ALL TASKS ALL TASKS ACTIVE TASKS TASKS IN WRAP UP [PHONE_NUMBER] Wrap up | 00:01" at bounding box center [49, 66] width 74 height 109
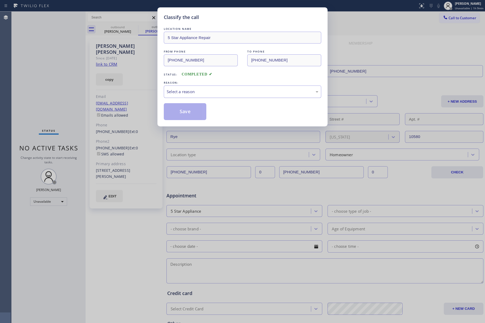
drag, startPoint x: 208, startPoint y: 87, endPoint x: 206, endPoint y: 96, distance: 9.2
click at [208, 88] on div "Select a reason" at bounding box center [242, 92] width 157 height 12
click at [185, 107] on button "Save" at bounding box center [185, 111] width 42 height 17
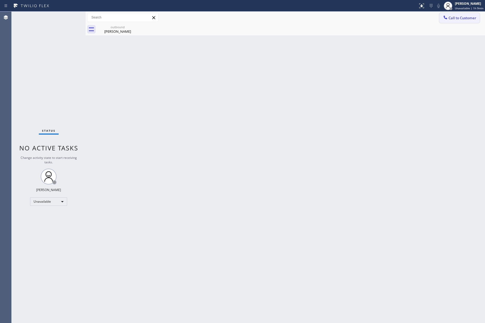
click at [454, 18] on span "Call to Customer" at bounding box center [462, 18] width 28 height 5
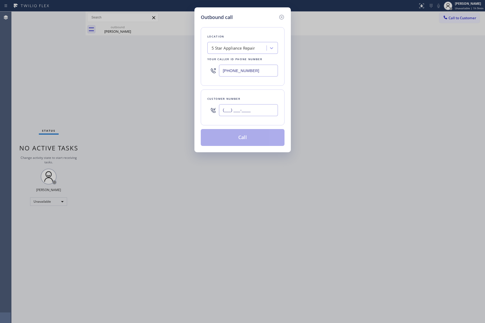
click at [246, 110] on input "(___) ___-____" at bounding box center [248, 110] width 59 height 12
paste input "818) 822-6566"
type input "[PHONE_NUMBER]"
click at [252, 90] on div "Customer number [PHONE_NUMBER]" at bounding box center [243, 107] width 84 height 36
click at [241, 136] on button "Call" at bounding box center [243, 137] width 84 height 17
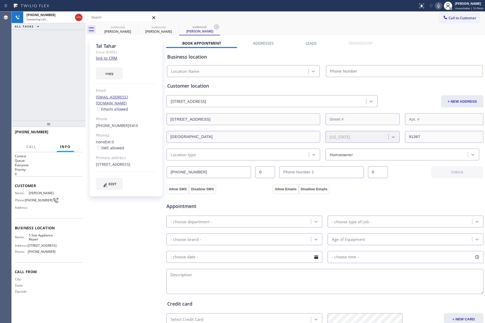
type input "[PHONE_NUMBER]"
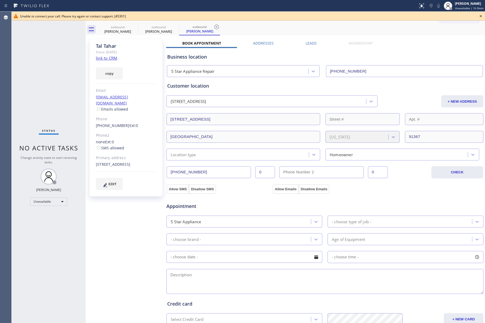
click at [60, 67] on div "Status No active tasks Change activity state to start receiving tasks. [PERSON_…" at bounding box center [49, 167] width 74 height 311
click at [480, 15] on icon at bounding box center [480, 16] width 6 height 6
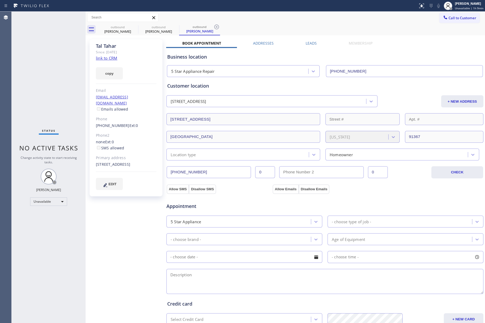
click at [444, 24] on div "outbound [PERSON_NAME] outbound Tal Tahar outbound Tal Tahar" at bounding box center [290, 29] width 387 height 12
click at [456, 15] on button "Call to Customer" at bounding box center [459, 18] width 40 height 10
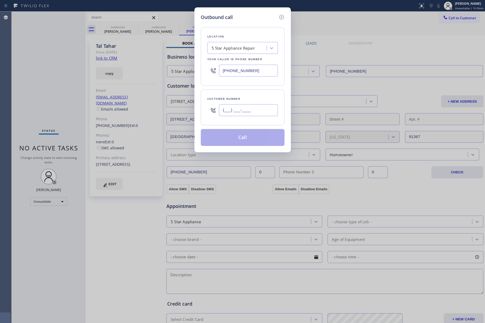
click at [252, 111] on input "(___) ___-____" at bounding box center [248, 110] width 59 height 12
paste input "310) 717-0390"
type input "[PHONE_NUMBER]"
click at [240, 89] on div "Location 5 Star Appliance Repair Your caller id phone number [PHONE_NUMBER] Cus…" at bounding box center [243, 83] width 84 height 125
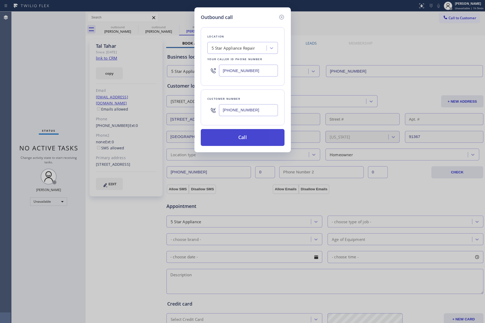
click at [245, 137] on button "Call" at bounding box center [243, 137] width 84 height 17
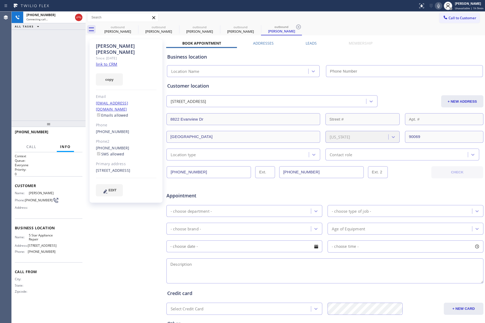
type input "[PHONE_NUMBER]"
click at [58, 78] on div "[PHONE_NUMBER] Connecting call… ALL TASKS ALL TASKS ACTIVE TASKS TASKS IN WRAP …" at bounding box center [49, 66] width 74 height 109
click at [72, 138] on button "HANG UP" at bounding box center [70, 134] width 25 height 7
click at [71, 131] on button "HANG UP" at bounding box center [70, 134] width 25 height 7
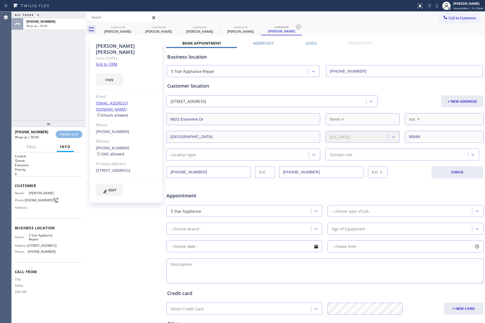
click at [75, 93] on div "ALL TASKS ALL TASKS ACTIVE TASKS TASKS IN WRAP UP [PHONE_NUMBER] Wrap up | 00:00" at bounding box center [49, 66] width 74 height 109
click at [64, 135] on span "COMPLETE" at bounding box center [69, 134] width 18 height 4
drag, startPoint x: 63, startPoint y: 102, endPoint x: 73, endPoint y: 99, distance: 10.9
click at [63, 102] on div "ALL TASKS ALL TASKS ACTIVE TASKS TASKS IN WRAP UP [PHONE_NUMBER] Wrap up | 00:01" at bounding box center [49, 66] width 74 height 109
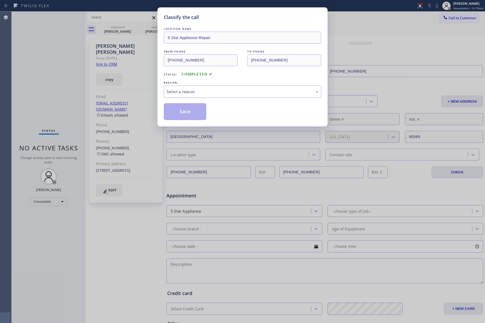
click at [199, 93] on div "Select a reason" at bounding box center [242, 92] width 151 height 6
click at [184, 111] on button "Save" at bounding box center [185, 111] width 42 height 17
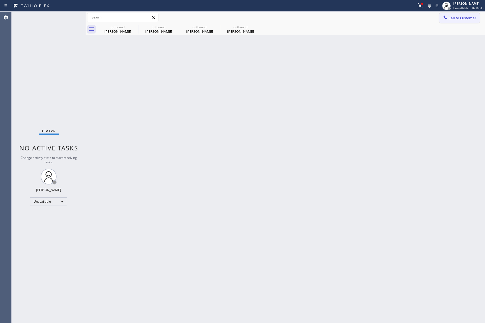
click at [455, 21] on button "Call to Customer" at bounding box center [459, 18] width 40 height 10
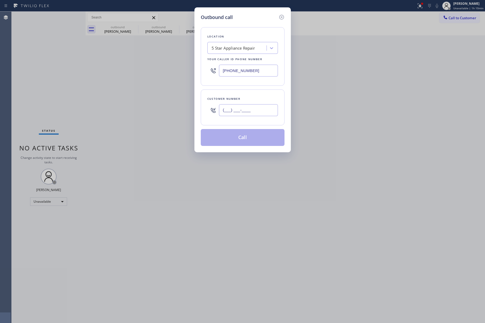
click at [250, 107] on input "(___) ___-____" at bounding box center [248, 110] width 59 height 12
type input "(___) ___-____"
click at [256, 90] on div "Customer number" at bounding box center [243, 107] width 84 height 36
click at [244, 108] on input "(___) ___-____" at bounding box center [248, 110] width 59 height 12
paste input "773) 835-3647"
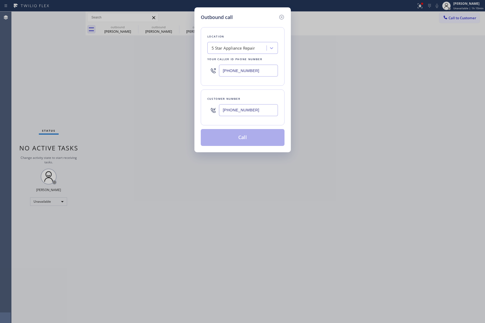
type input "[PHONE_NUMBER]"
click at [243, 83] on div "Location 5 Star Appliance Repair Your caller id phone number [PHONE_NUMBER]" at bounding box center [243, 56] width 84 height 59
click at [238, 140] on button "Call" at bounding box center [243, 137] width 84 height 17
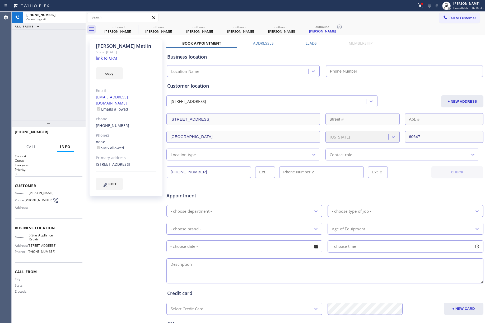
type input "[PHONE_NUMBER]"
click at [80, 139] on div "[PHONE_NUMBER] Live | 00:12 HANG UP" at bounding box center [49, 134] width 68 height 14
click at [78, 136] on button "HANG UP" at bounding box center [70, 134] width 25 height 7
click at [73, 71] on div "[PHONE_NUMBER] Live | 00:13 ALL TASKS ALL TASKS ACTIVE TASKS TASKS IN WRAP UP" at bounding box center [49, 66] width 74 height 109
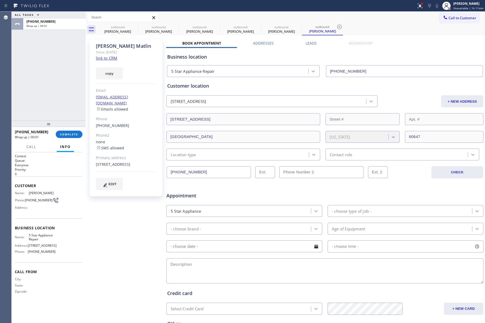
click at [70, 138] on div "[PHONE_NUMBER] Wrap up | 00:01 COMPLETE" at bounding box center [49, 134] width 68 height 14
click at [68, 132] on span "COMPLETE" at bounding box center [69, 134] width 18 height 4
click at [63, 84] on div "ALL TASKS ALL TASKS ACTIVE TASKS TASKS IN WRAP UP [PHONE_NUMBER] Wrap up | 00:02" at bounding box center [49, 66] width 74 height 109
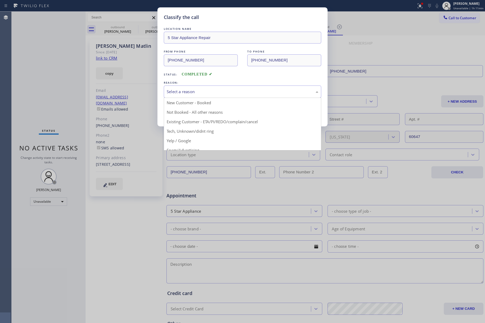
click at [191, 89] on div "Select a reason" at bounding box center [242, 92] width 151 height 6
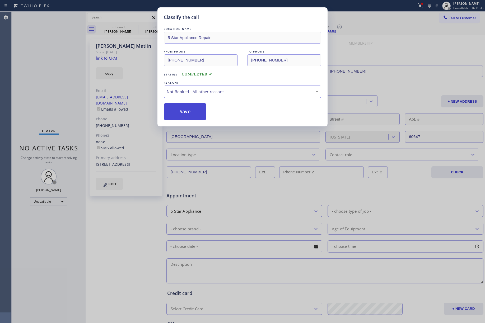
click at [182, 109] on button "Save" at bounding box center [185, 111] width 42 height 17
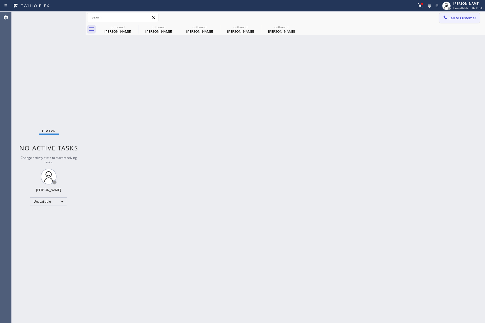
click at [469, 20] on span "Call to Customer" at bounding box center [462, 18] width 28 height 5
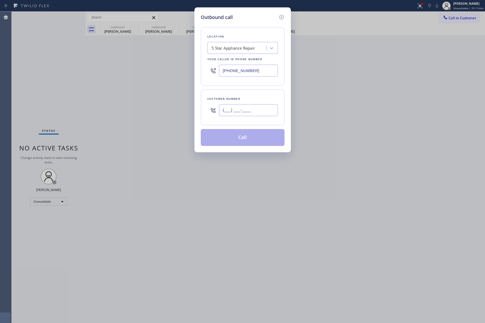
click at [261, 105] on input "(___) ___-____" at bounding box center [248, 110] width 59 height 12
paste input "818) 800-9193"
type input "[PHONE_NUMBER]"
click at [253, 97] on div "Customer number" at bounding box center [242, 99] width 70 height 6
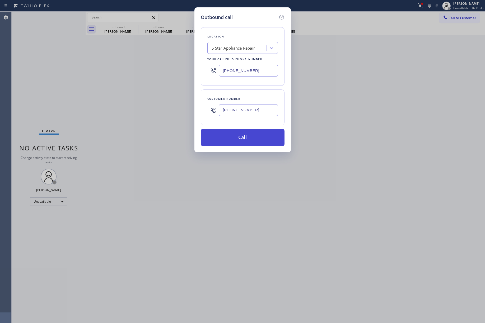
click at [243, 134] on button "Call" at bounding box center [243, 137] width 84 height 17
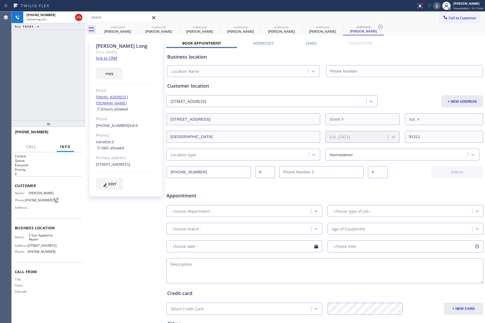
type input "[PHONE_NUMBER]"
click at [64, 75] on div "[PHONE_NUMBER] Connecting call… ALL TASKS ALL TASKS ACTIVE TASKS TASKS IN WRAP …" at bounding box center [49, 66] width 74 height 109
click at [76, 18] on icon at bounding box center [78, 17] width 6 height 6
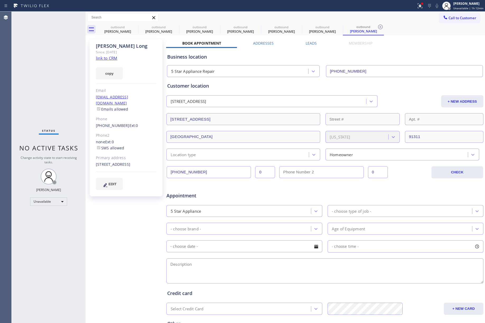
drag, startPoint x: 49, startPoint y: 59, endPoint x: 103, endPoint y: 4, distance: 77.1
click at [52, 56] on div "Status No active tasks Change activity state to start receiving tasks. [PERSON_…" at bounding box center [49, 167] width 74 height 311
click at [456, 13] on button "Call to Customer" at bounding box center [459, 18] width 40 height 10
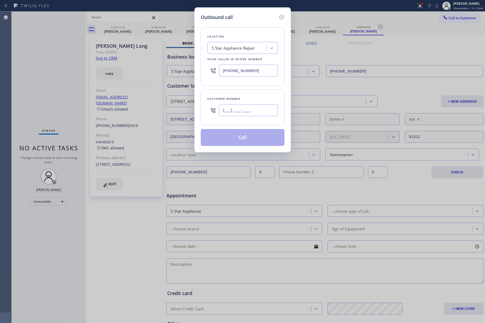
click at [244, 112] on input "(___) ___-____" at bounding box center [248, 110] width 59 height 12
paste input "619) 721-5479"
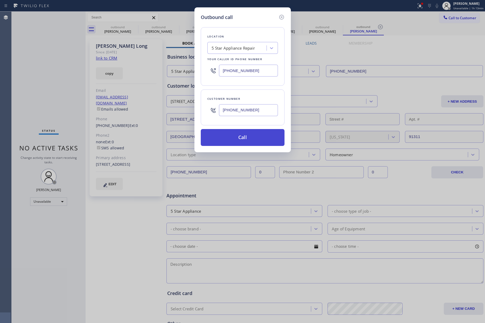
type input "[PHONE_NUMBER]"
click at [248, 135] on button "Call" at bounding box center [243, 137] width 84 height 17
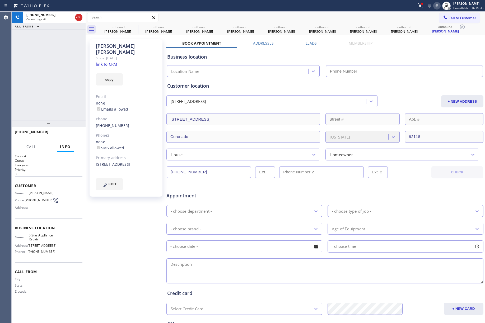
type input "[PHONE_NUMBER]"
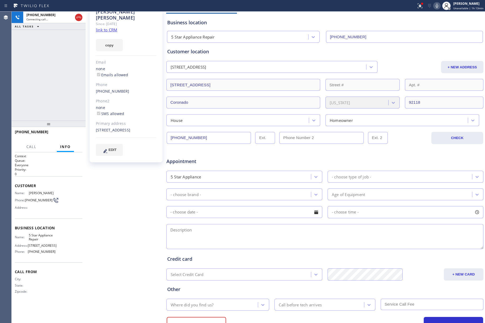
scroll to position [58, 0]
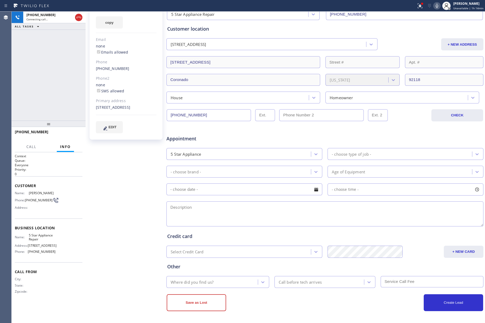
drag, startPoint x: 53, startPoint y: 73, endPoint x: 56, endPoint y: 68, distance: 6.9
click at [53, 73] on div "[PHONE_NUMBER] Connecting call… ALL TASKS ALL TASKS ACTIVE TASKS TASKS IN WRAP …" at bounding box center [49, 66] width 74 height 109
click at [60, 63] on div "[PHONE_NUMBER] Connecting call… ALL TASKS ALL TASKS ACTIVE TASKS TASKS IN WRAP …" at bounding box center [49, 66] width 74 height 109
click at [78, 17] on icon at bounding box center [78, 17] width 6 height 6
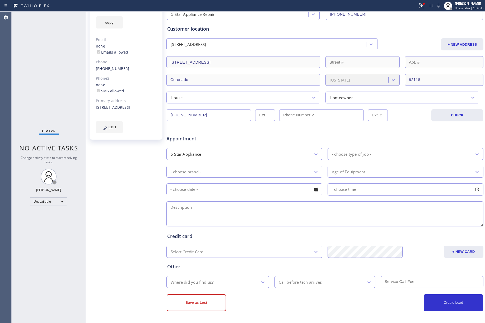
drag, startPoint x: 24, startPoint y: 75, endPoint x: 74, endPoint y: 15, distance: 78.5
click at [33, 69] on div "Status No active tasks Change activity state to start receiving tasks. [PERSON_…" at bounding box center [49, 167] width 74 height 311
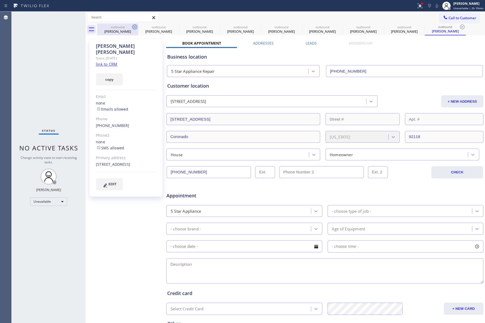
click at [135, 29] on icon at bounding box center [134, 27] width 5 height 5
click at [0, 0] on icon at bounding box center [0, 0] width 0 height 0
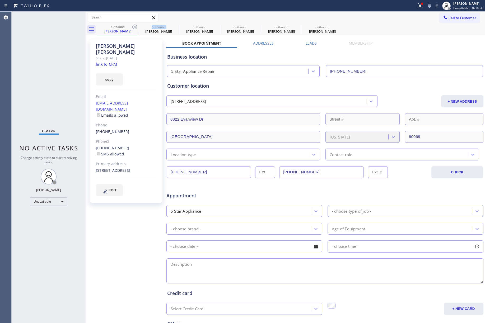
click at [135, 29] on icon at bounding box center [134, 27] width 5 height 5
click at [0, 0] on icon at bounding box center [0, 0] width 0 height 0
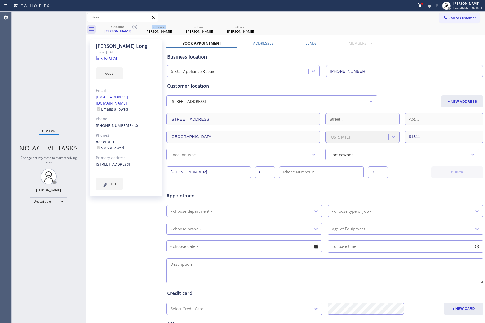
click at [135, 29] on icon at bounding box center [134, 27] width 5 height 5
click at [0, 0] on icon at bounding box center [0, 0] width 0 height 0
click at [135, 29] on icon at bounding box center [134, 27] width 5 height 5
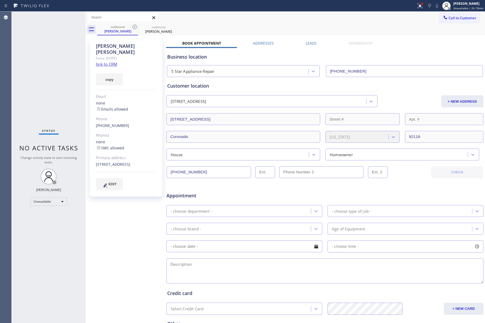
click at [0, 0] on icon at bounding box center [0, 0] width 0 height 0
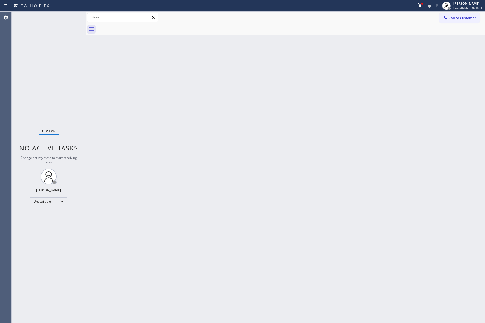
click at [461, 16] on button "Call to Customer" at bounding box center [459, 18] width 40 height 10
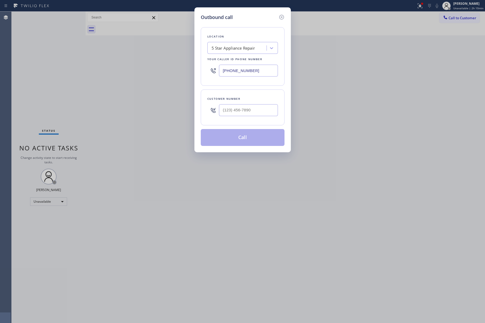
click at [242, 118] on div at bounding box center [248, 110] width 59 height 17
click at [242, 107] on input "(___) ___-____" at bounding box center [248, 110] width 59 height 12
paste input "619) 246-5442"
type input "[PHONE_NUMBER]"
click at [242, 98] on div "Customer number" at bounding box center [242, 99] width 70 height 6
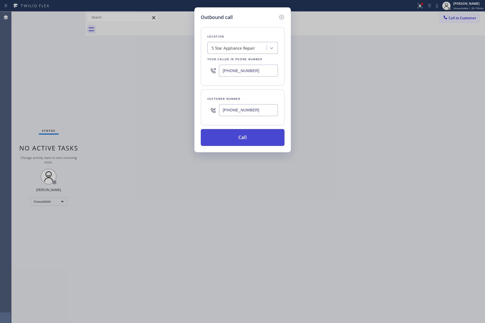
click at [243, 135] on button "Call" at bounding box center [243, 137] width 84 height 17
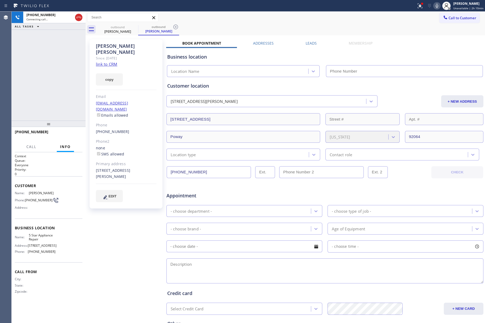
type input "[PHONE_NUMBER]"
drag, startPoint x: 72, startPoint y: 135, endPoint x: 63, endPoint y: 109, distance: 28.0
click at [72, 135] on span "HANG UP" at bounding box center [70, 134] width 16 height 4
drag, startPoint x: 63, startPoint y: 109, endPoint x: 67, endPoint y: 131, distance: 22.5
click at [63, 112] on div "[PHONE_NUMBER] Live | 00:04 ALL TASKS ALL TASKS ACTIVE TASKS TASKS IN WRAP UP" at bounding box center [49, 66] width 74 height 109
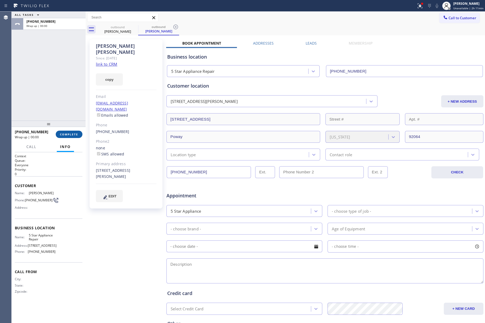
click at [69, 136] on span "COMPLETE" at bounding box center [69, 134] width 18 height 4
click at [59, 112] on div "ALL TASKS ALL TASKS ACTIVE TASKS TASKS IN WRAP UP [PHONE_NUMBER] Wrap up | 00:00" at bounding box center [49, 66] width 74 height 109
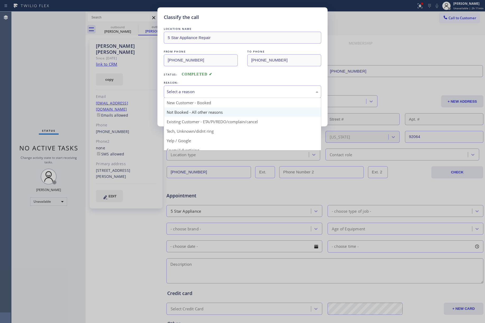
drag, startPoint x: 234, startPoint y: 91, endPoint x: 210, endPoint y: 116, distance: 34.2
click at [233, 93] on div "Select a reason" at bounding box center [242, 92] width 151 height 6
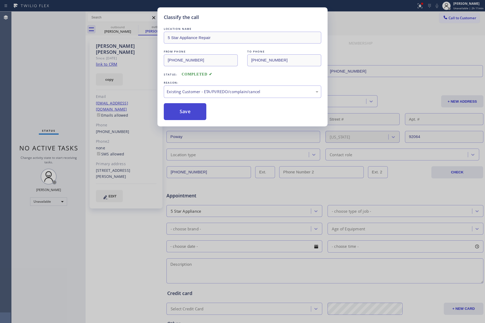
click at [183, 110] on button "Save" at bounding box center [185, 111] width 42 height 17
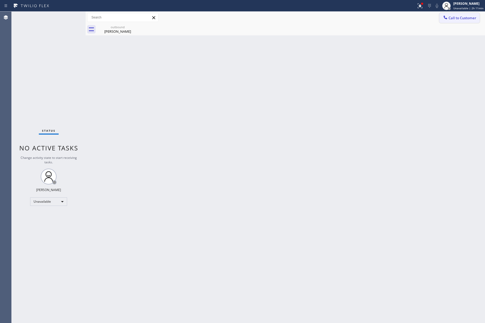
click at [461, 13] on button "Call to Customer" at bounding box center [459, 18] width 40 height 10
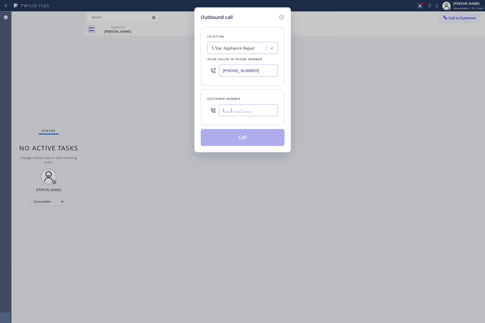
drag, startPoint x: 220, startPoint y: 115, endPoint x: 227, endPoint y: 112, distance: 7.7
click at [220, 115] on input "(___) ___-____" at bounding box center [248, 110] width 59 height 12
paste input "480) 227-7411"
type input "[PHONE_NUMBER]"
click at [235, 96] on div "Customer number [PHONE_NUMBER]" at bounding box center [243, 107] width 84 height 36
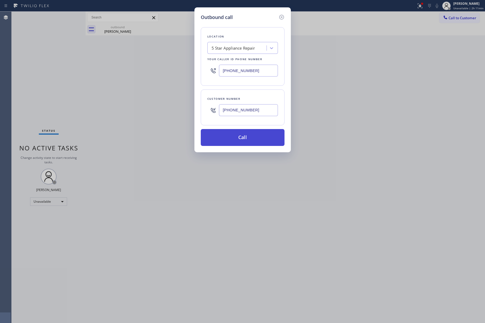
click at [234, 140] on button "Call" at bounding box center [243, 137] width 84 height 17
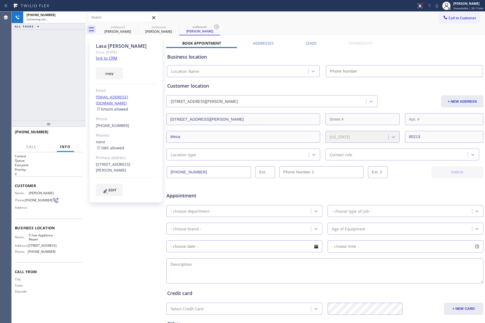
type input "[PHONE_NUMBER]"
click at [54, 48] on div "[PHONE_NUMBER] Connecting call… ALL TASKS ALL TASKS ACTIVE TASKS TASKS IN WRAP …" at bounding box center [49, 66] width 74 height 109
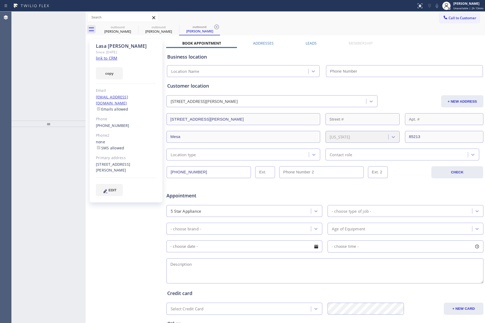
type input "[PHONE_NUMBER]"
click at [448, 15] on button "Call to Customer" at bounding box center [459, 18] width 40 height 10
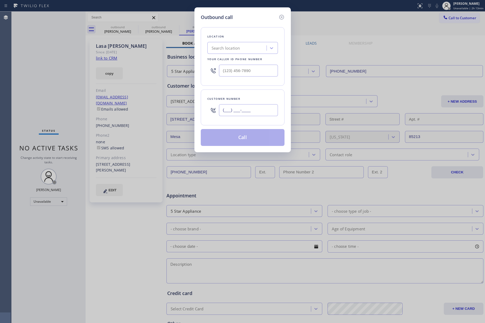
click at [244, 109] on input "(___) ___-____" at bounding box center [248, 110] width 59 height 12
paste input "415) 361-9191"
type input "(415) 361-9191"
drag, startPoint x: 253, startPoint y: 69, endPoint x: 191, endPoint y: 67, distance: 62.1
click at [192, 67] on div "Outbound call Location Search location Your caller id phone number (___) ___-__…" at bounding box center [242, 161] width 485 height 323
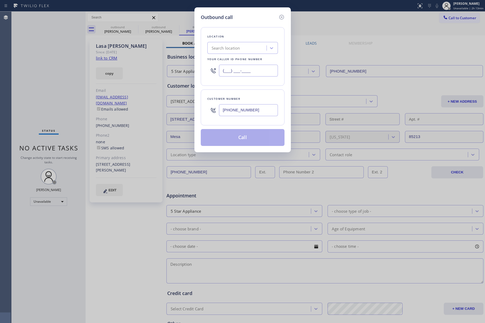
paste input "855) 731-4952"
type input "[PHONE_NUMBER]"
click at [227, 27] on div "Location Search location Your caller id phone number (855) 731-4952 Customer nu…" at bounding box center [243, 83] width 84 height 125
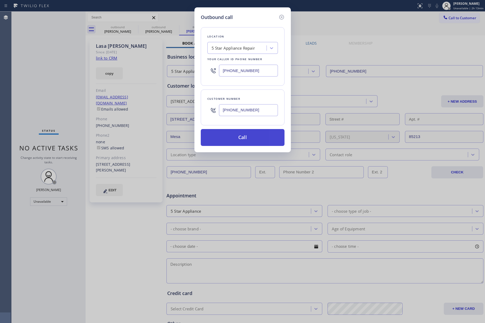
click at [256, 136] on button "Call" at bounding box center [243, 137] width 84 height 17
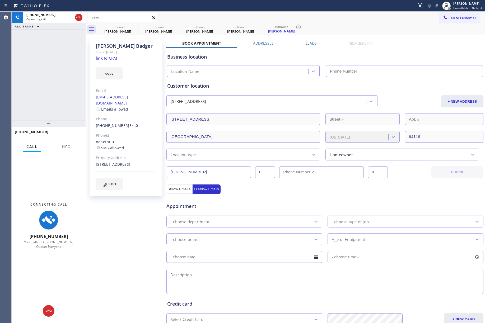
type input "[PHONE_NUMBER]"
drag, startPoint x: 64, startPoint y: 143, endPoint x: 65, endPoint y: 140, distance: 3.0
click at [64, 143] on button "Info" at bounding box center [65, 147] width 17 height 10
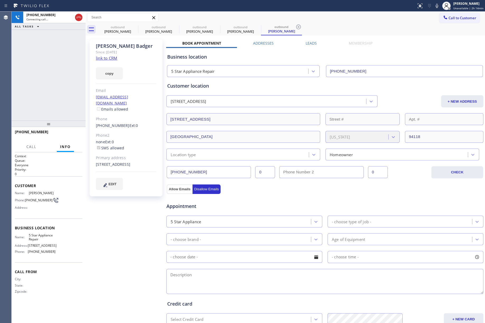
click at [50, 83] on div "+14153619191 Connecting call… ALL TASKS ALL TASKS ACTIVE TASKS TASKS IN WRAP UP" at bounding box center [49, 66] width 74 height 109
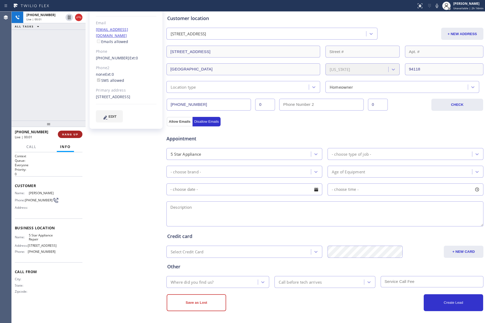
click at [70, 132] on span "HANG UP" at bounding box center [70, 134] width 16 height 4
drag, startPoint x: 74, startPoint y: 135, endPoint x: 71, endPoint y: 119, distance: 16.1
click at [74, 135] on span "COMPLETE" at bounding box center [69, 134] width 18 height 4
click at [65, 92] on div "ALL TASKS ALL TASKS ACTIVE TASKS TASKS IN WRAP UP +14153619191 Wrap up | 00:01" at bounding box center [49, 66] width 74 height 109
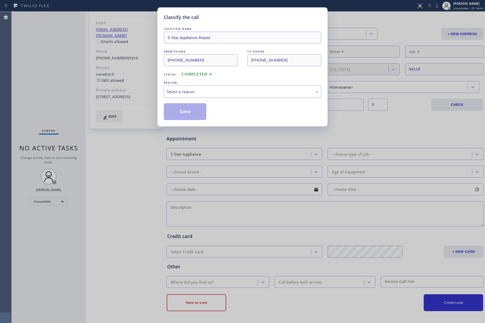
click at [208, 91] on div "Select a reason" at bounding box center [242, 92] width 151 height 6
click at [172, 110] on button "Save" at bounding box center [185, 111] width 42 height 17
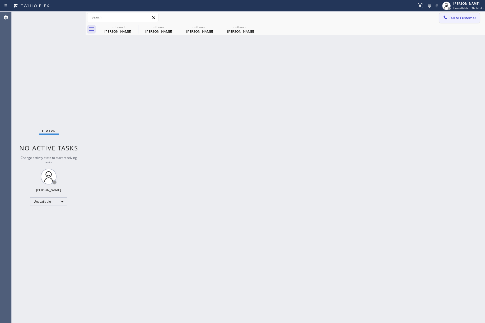
click at [468, 18] on span "Call to Customer" at bounding box center [462, 18] width 28 height 5
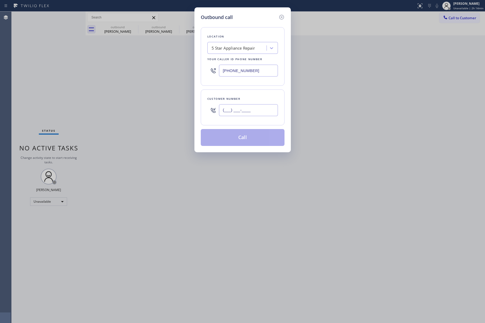
drag, startPoint x: 271, startPoint y: 109, endPoint x: 268, endPoint y: 105, distance: 4.9
click at [271, 109] on input "(___) ___-____" at bounding box center [248, 110] width 59 height 12
paste input "323) 793-2282"
type input "(323) 793-2282"
click at [248, 91] on div "Customer number (323) 793-2282" at bounding box center [243, 107] width 84 height 36
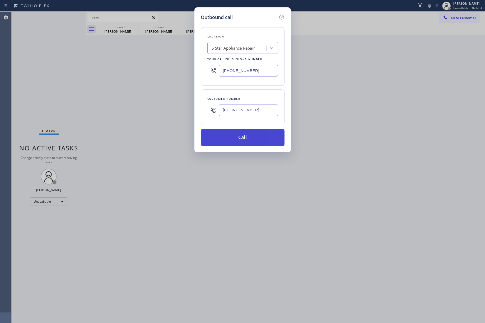
click at [254, 140] on button "Call" at bounding box center [243, 137] width 84 height 17
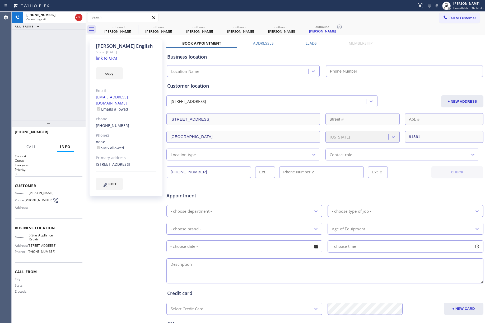
type input "[PHONE_NUMBER]"
drag, startPoint x: 74, startPoint y: 133, endPoint x: 63, endPoint y: 108, distance: 27.9
click at [73, 132] on span "HANG UP" at bounding box center [70, 134] width 16 height 4
drag, startPoint x: 63, startPoint y: 108, endPoint x: 63, endPoint y: 113, distance: 5.8
click at [63, 112] on div "+13237932282 Live | 00:01 ALL TASKS ALL TASKS ACTIVE TASKS TASKS IN WRAP UP" at bounding box center [49, 66] width 74 height 109
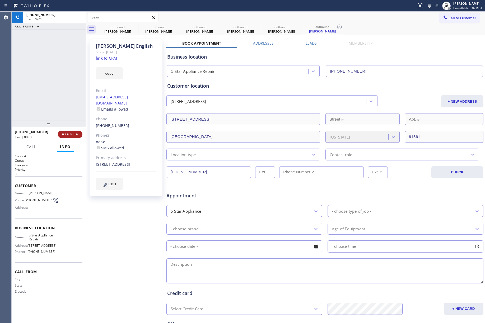
click at [65, 131] on button "HANG UP" at bounding box center [70, 134] width 25 height 7
click at [65, 98] on div "ALL TASKS ALL TASKS ACTIVE TASKS TASKS IN WRAP UP +13237932282 Wrap up | 00:01" at bounding box center [49, 66] width 74 height 109
click at [71, 135] on span "COMPLETE" at bounding box center [69, 134] width 18 height 4
click at [58, 101] on div "ALL TASKS ALL TASKS ACTIVE TASKS TASKS IN WRAP UP +13237932282 Wrap up | 00:01" at bounding box center [49, 66] width 74 height 109
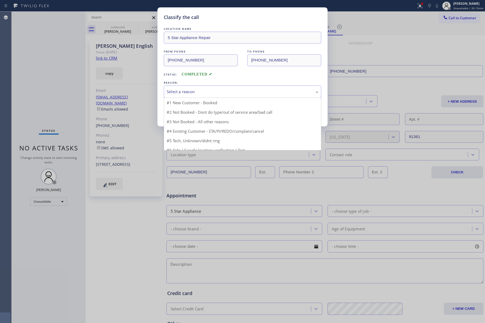
click at [215, 94] on div "Select a reason" at bounding box center [242, 92] width 151 height 6
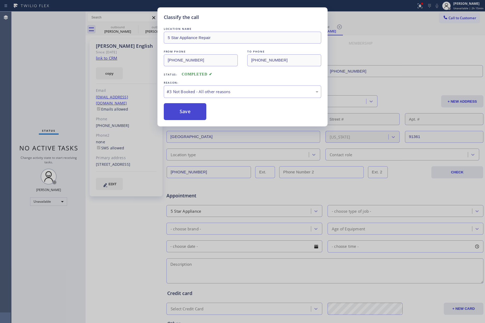
click at [183, 113] on button "Save" at bounding box center [185, 111] width 42 height 17
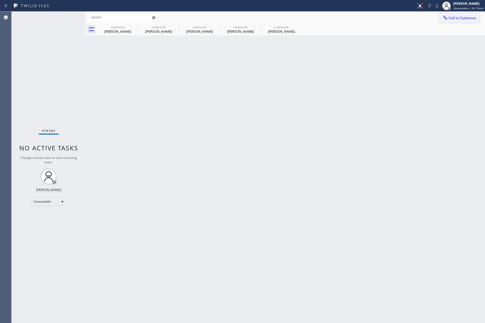
click at [452, 17] on span "Call to Customer" at bounding box center [462, 18] width 28 height 5
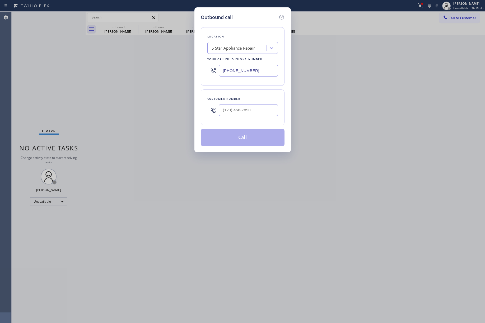
click at [255, 122] on div "Customer number" at bounding box center [243, 107] width 84 height 36
click at [256, 116] on input "(___) ___-____" at bounding box center [248, 110] width 59 height 12
paste input "714) 206-8416"
type input "(714) 206-8416"
click at [256, 102] on div "(714) 206-8416" at bounding box center [248, 110] width 59 height 17
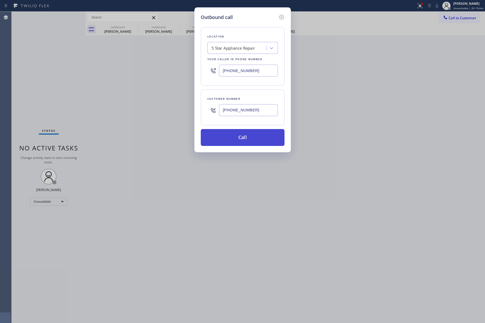
click at [265, 142] on button "Call" at bounding box center [243, 137] width 84 height 17
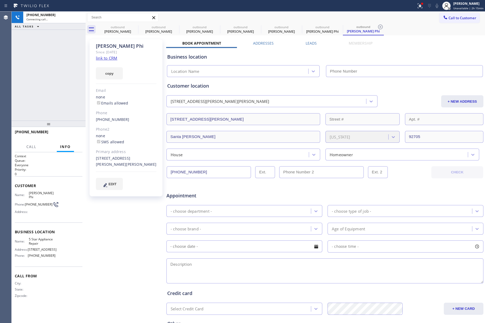
type input "[PHONE_NUMBER]"
click at [45, 53] on div "+17142068416 Connecting call… ALL TASKS ALL TASKS ACTIVE TASKS TASKS IN WRAP UP" at bounding box center [49, 66] width 74 height 109
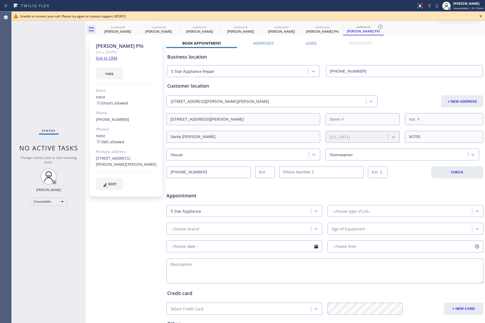
drag, startPoint x: 481, startPoint y: 18, endPoint x: 460, endPoint y: 17, distance: 20.3
click at [479, 17] on icon at bounding box center [480, 16] width 6 height 6
click at [460, 17] on span "Call to Customer" at bounding box center [462, 18] width 28 height 5
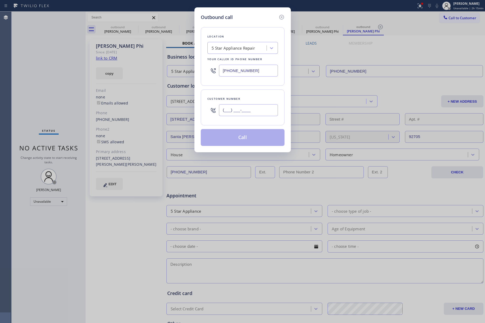
click at [255, 112] on input "(___) ___-____" at bounding box center [248, 110] width 59 height 12
paste input "917) 379-7044"
type input "(917) 379-7044"
click at [249, 98] on div "Customer number" at bounding box center [242, 99] width 70 height 6
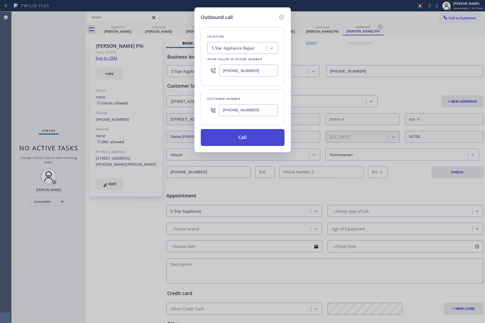
click at [235, 133] on button "Call" at bounding box center [243, 137] width 84 height 17
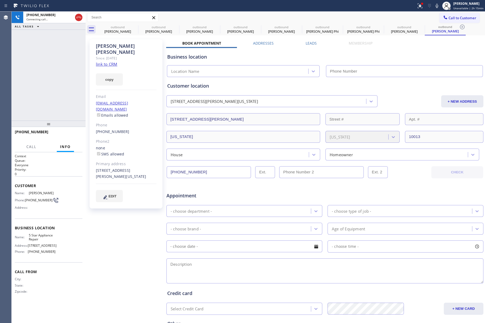
type input "[PHONE_NUMBER]"
drag, startPoint x: 70, startPoint y: 132, endPoint x: 71, endPoint y: 107, distance: 25.9
click at [70, 132] on span "HANG UP" at bounding box center [70, 134] width 16 height 4
click at [71, 106] on div "+19173797044 Live | 00:15 ALL TASKS ALL TASKS ACTIVE TASKS TASKS IN WRAP UP" at bounding box center [49, 66] width 74 height 109
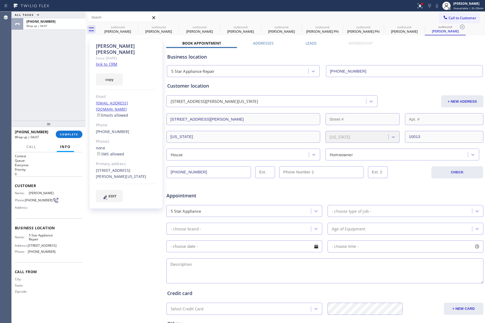
drag, startPoint x: 72, startPoint y: 134, endPoint x: 68, endPoint y: 108, distance: 26.9
click at [72, 134] on span "COMPLETE" at bounding box center [69, 134] width 18 height 4
click at [56, 79] on div "ALL TASKS ALL TASKS ACTIVE TASKS TASKS IN WRAP UP +19173797044 Wrap up | 04:08" at bounding box center [49, 66] width 74 height 109
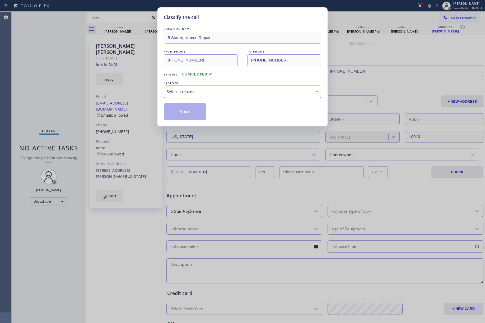
click at [193, 90] on div "Select a reason" at bounding box center [242, 92] width 151 height 6
click at [188, 108] on button "Save" at bounding box center [185, 111] width 42 height 17
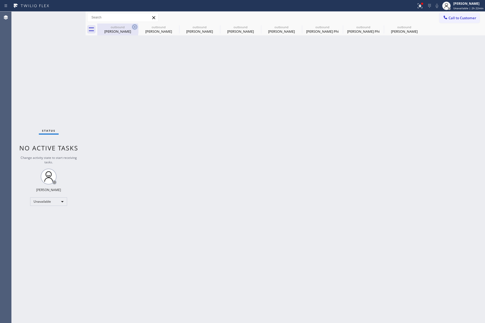
click at [135, 28] on icon at bounding box center [134, 27] width 6 height 6
click at [0, 0] on icon at bounding box center [0, 0] width 0 height 0
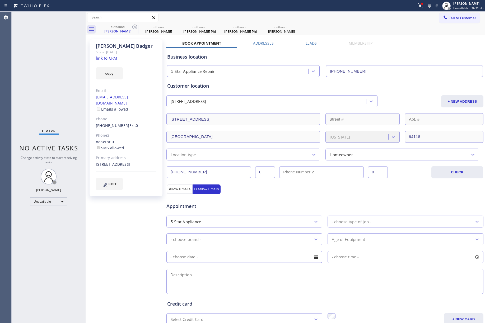
click at [135, 28] on icon at bounding box center [134, 27] width 6 height 6
click at [0, 0] on icon at bounding box center [0, 0] width 0 height 0
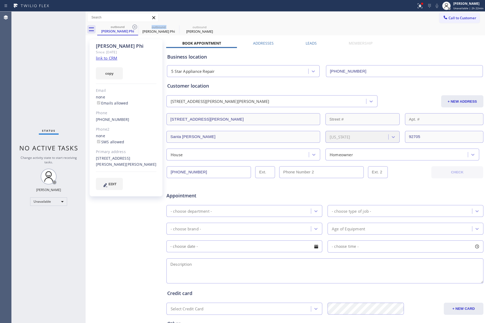
click at [135, 28] on icon at bounding box center [134, 27] width 6 height 6
click at [135, 29] on icon at bounding box center [134, 27] width 6 height 6
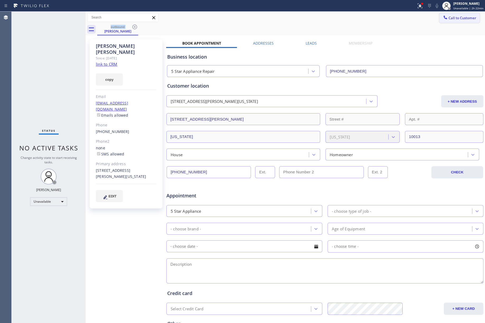
click at [459, 16] on span "Call to Customer" at bounding box center [462, 18] width 28 height 5
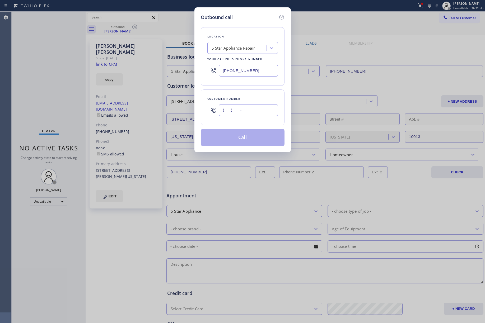
click at [260, 107] on input "(___) ___-____" at bounding box center [248, 110] width 59 height 12
paste input "847) 254-0810"
type input "(847) 254-0810"
click at [251, 96] on div "Customer number (847) 254-0810" at bounding box center [243, 107] width 84 height 36
click at [250, 136] on button "Call" at bounding box center [243, 137] width 84 height 17
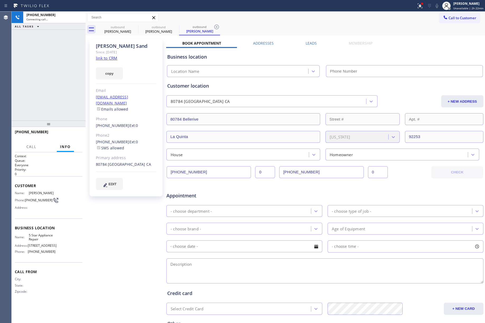
type input "[PHONE_NUMBER]"
click at [68, 134] on span "HANG UP" at bounding box center [70, 134] width 16 height 4
drag, startPoint x: 64, startPoint y: 114, endPoint x: 70, endPoint y: 139, distance: 25.0
click at [65, 118] on div "+18472540810 Live | 00:08 ALL TASKS ALL TASKS ACTIVE TASKS TASKS IN WRAP UP" at bounding box center [49, 66] width 74 height 109
click at [71, 139] on div "+18472540810 Live | 00:08 HANG UP" at bounding box center [49, 134] width 68 height 14
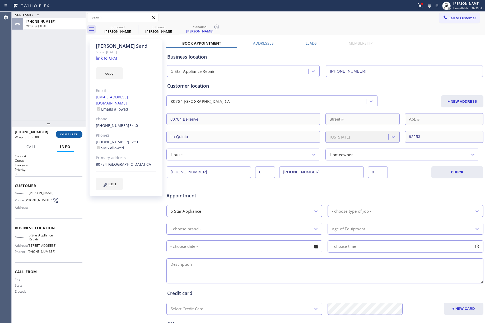
click at [72, 132] on span "COMPLETE" at bounding box center [69, 134] width 18 height 4
click at [64, 94] on div "ALL TASKS ALL TASKS ACTIVE TASKS TASKS IN WRAP UP +18472540810 Wrap up | 00:01" at bounding box center [49, 66] width 74 height 109
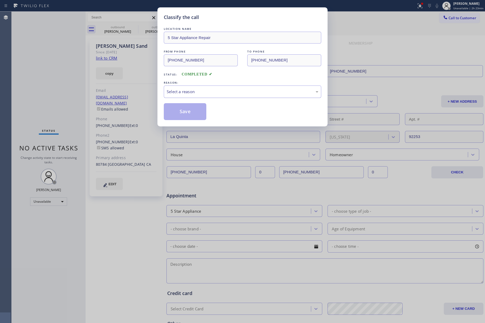
click at [222, 88] on div "Select a reason" at bounding box center [242, 92] width 157 height 12
click at [192, 108] on button "Save" at bounding box center [185, 111] width 42 height 17
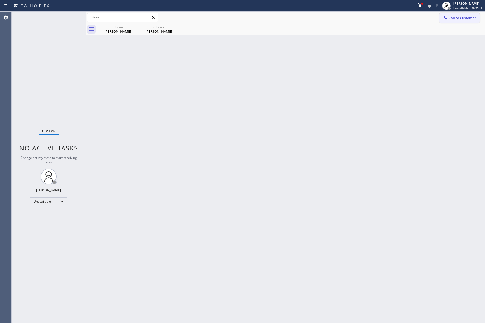
drag, startPoint x: 461, startPoint y: 21, endPoint x: 188, endPoint y: 80, distance: 279.7
click at [461, 21] on button "Call to Customer" at bounding box center [459, 18] width 40 height 10
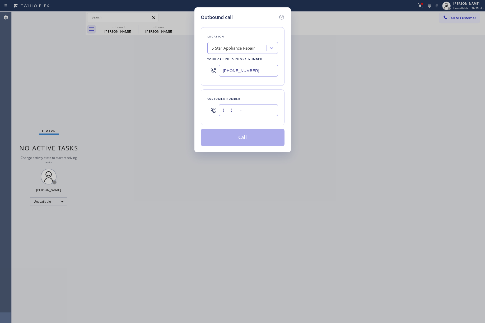
click at [259, 114] on input "(___) ___-____" at bounding box center [248, 110] width 59 height 12
paste input "252) 392-7838"
type input "(252) 392-7838"
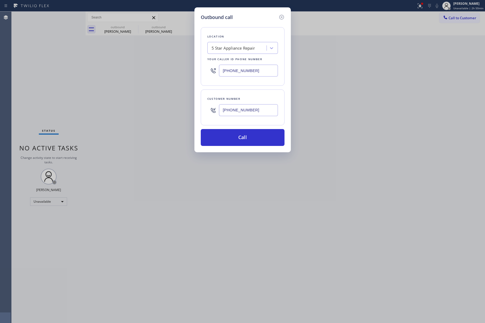
click at [44, 62] on div "Outbound call Location 5 Star Appliance Repair Your caller id phone number (855…" at bounding box center [242, 161] width 485 height 323
click at [242, 136] on button "Call" at bounding box center [243, 137] width 84 height 17
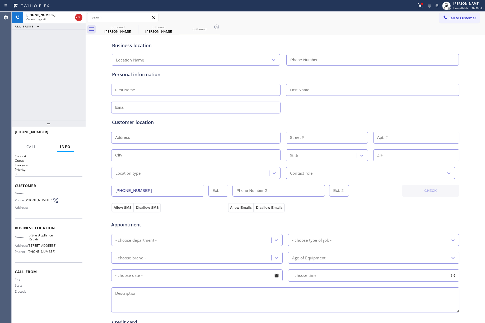
type input "[PHONE_NUMBER]"
drag, startPoint x: 77, startPoint y: 16, endPoint x: 104, endPoint y: 0, distance: 31.1
click at [78, 16] on icon at bounding box center [78, 17] width 6 height 6
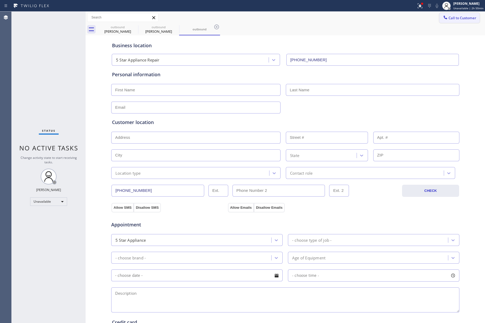
click at [450, 16] on span "Call to Customer" at bounding box center [462, 18] width 28 height 5
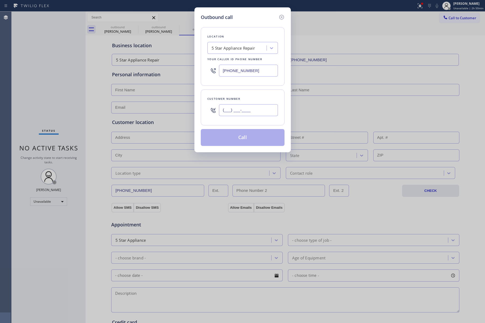
click at [257, 111] on input "(___) ___-____" at bounding box center [248, 110] width 59 height 12
paste input "973) 476-3643"
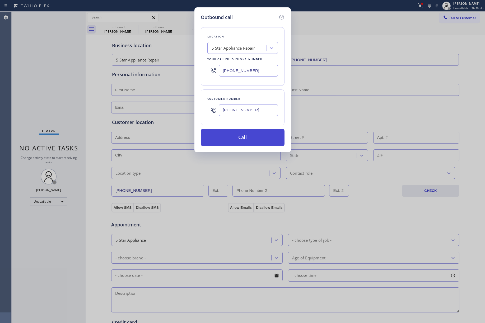
type input "(973) 476-3643"
click at [248, 139] on button "Call" at bounding box center [243, 137] width 84 height 17
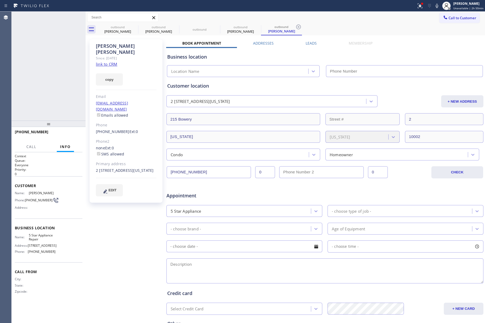
type input "[PHONE_NUMBER]"
click at [67, 132] on span "COMPLETE" at bounding box center [69, 134] width 18 height 4
click at [72, 105] on div "ALL TASKS ALL TASKS ACTIVE TASKS TASKS IN WRAP UP +19734763643 Wrap up | 00:00" at bounding box center [49, 66] width 74 height 109
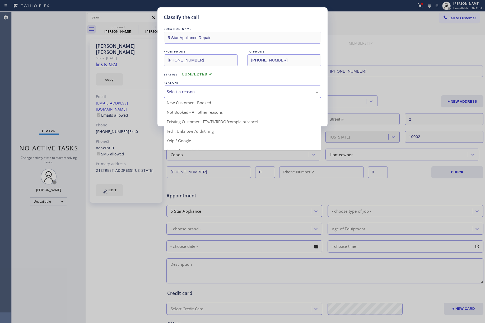
click at [243, 92] on div "Select a reason" at bounding box center [242, 92] width 151 height 6
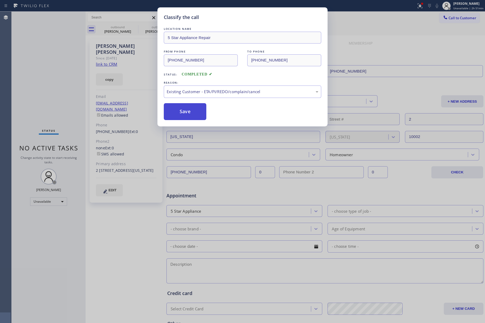
click at [177, 113] on button "Save" at bounding box center [185, 111] width 42 height 17
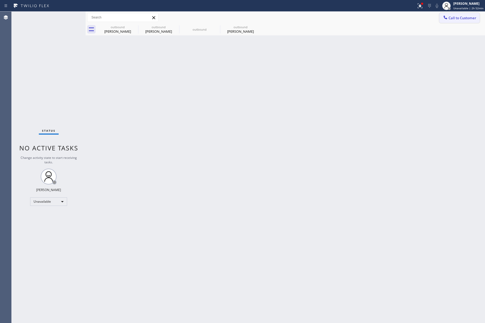
click at [453, 22] on button "Call to Customer" at bounding box center [459, 18] width 40 height 10
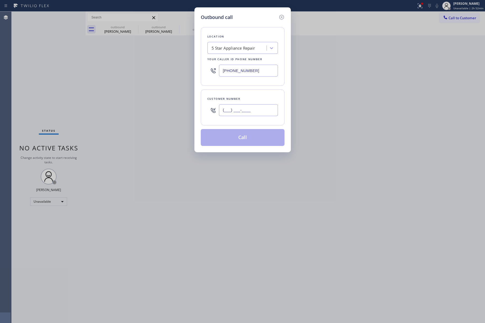
click at [252, 108] on input "(___) ___-____" at bounding box center [248, 110] width 59 height 12
paste input "650) 602-9776"
type input "(650) 602-9776"
click at [258, 92] on div "Customer number (650) 602-9776" at bounding box center [243, 107] width 84 height 36
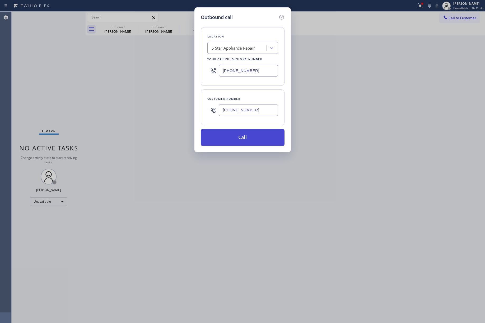
click at [250, 138] on button "Call" at bounding box center [243, 137] width 84 height 17
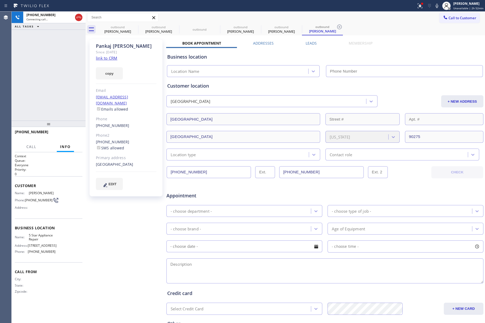
type input "[PHONE_NUMBER]"
click at [68, 59] on div "+16506029776 Live | 00:03 ALL TASKS ALL TASKS ACTIVE TASKS TASKS IN WRAP UP" at bounding box center [49, 66] width 74 height 109
click at [69, 133] on span "HANG UP" at bounding box center [70, 134] width 16 height 4
click at [57, 106] on div "+16506029776 Live | 00:05 ALL TASKS ALL TASKS ACTIVE TASKS TASKS IN WRAP UP" at bounding box center [49, 66] width 74 height 109
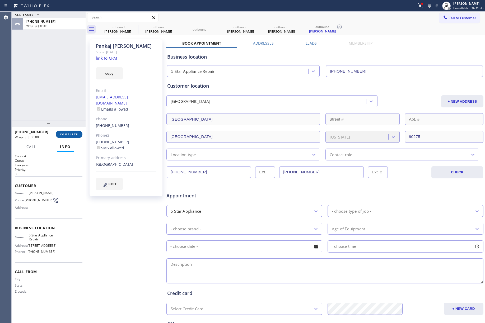
click at [64, 134] on span "COMPLETE" at bounding box center [69, 134] width 18 height 4
click at [64, 89] on div "ALL TASKS ALL TASKS ACTIVE TASKS TASKS IN WRAP UP +16506029776 Wrap up | 00:00" at bounding box center [49, 66] width 74 height 109
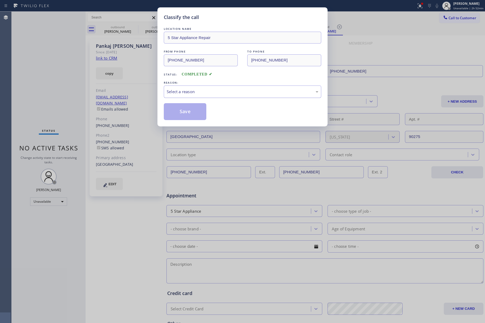
click at [211, 94] on div "Select a reason" at bounding box center [242, 92] width 151 height 6
click at [177, 108] on button "Save" at bounding box center [185, 111] width 42 height 17
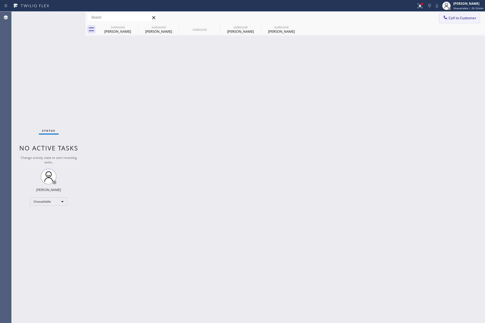
click at [457, 23] on button "Call to Customer" at bounding box center [459, 18] width 40 height 10
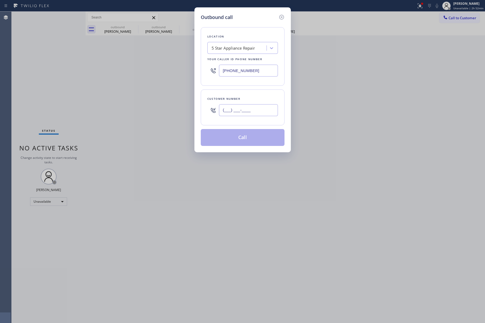
click at [241, 105] on input "(___) ___-____" at bounding box center [248, 110] width 59 height 12
paste input "310) 383-2976"
type input "(310) 383-2976"
click at [241, 100] on div "Customer number" at bounding box center [242, 99] width 70 height 6
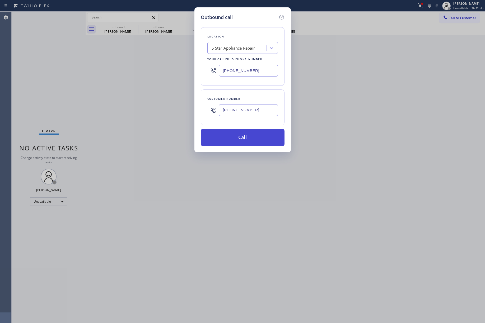
click at [230, 139] on button "Call" at bounding box center [243, 137] width 84 height 17
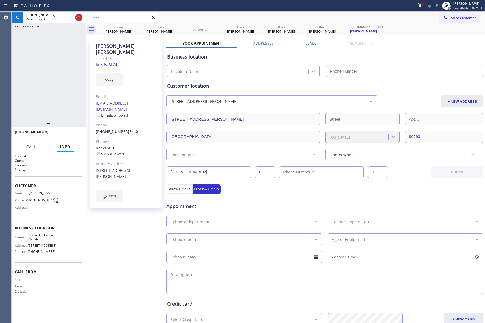
type input "[PHONE_NUMBER]"
drag, startPoint x: 25, startPoint y: 76, endPoint x: 63, endPoint y: 112, distance: 52.1
click at [25, 76] on div "+13103832976 Live | 00:00 ALL TASKS ALL TASKS ACTIVE TASKS TASKS IN WRAP UP" at bounding box center [49, 66] width 74 height 109
click at [76, 135] on span "HANG UP" at bounding box center [70, 134] width 16 height 4
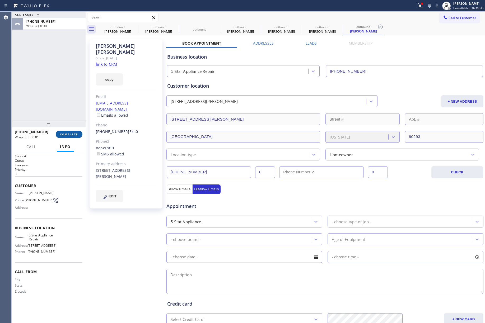
click at [65, 134] on span "COMPLETE" at bounding box center [69, 134] width 18 height 4
click at [40, 82] on div "ALL TASKS ALL TASKS ACTIVE TASKS TASKS IN WRAP UP +13103832976 Wrap up | 00:02" at bounding box center [49, 66] width 74 height 109
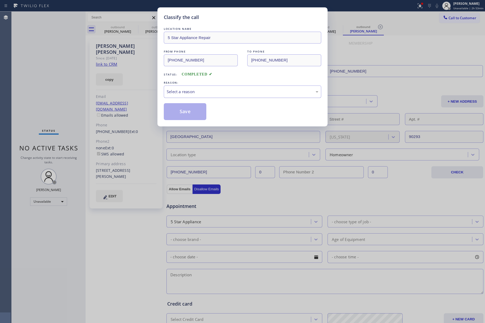
click at [189, 95] on div "Select a reason" at bounding box center [242, 92] width 151 height 6
click at [183, 112] on button "Save" at bounding box center [185, 111] width 42 height 17
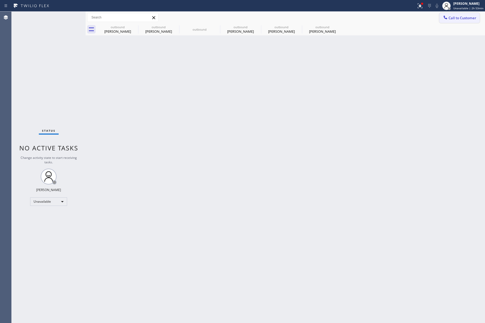
click at [473, 19] on span "Call to Customer" at bounding box center [462, 18] width 28 height 5
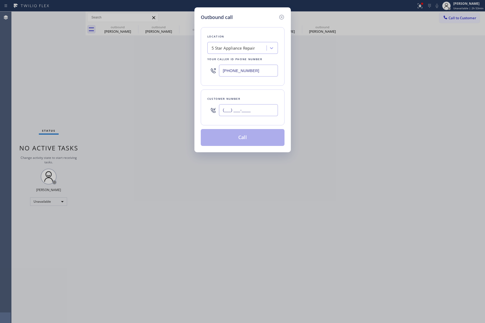
click at [234, 107] on input "(___) ___-____" at bounding box center [248, 110] width 59 height 12
paste input "317) 531-6579"
type input "(317) 531-6579"
click at [234, 97] on div "Customer number" at bounding box center [242, 99] width 70 height 6
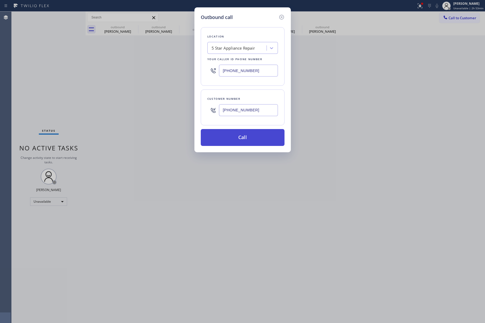
click at [235, 141] on button "Call" at bounding box center [243, 137] width 84 height 17
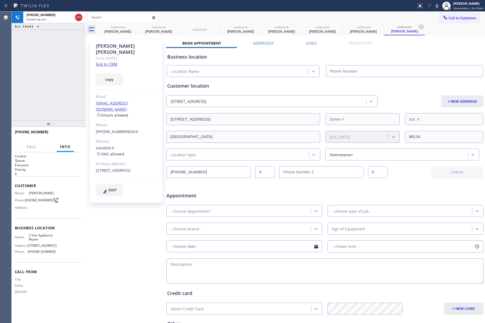
type input "[PHONE_NUMBER]"
click at [31, 59] on div "+13175316579 Connecting call… ALL TASKS ALL TASKS ACTIVE TASKS TASKS IN WRAP UP" at bounding box center [49, 66] width 74 height 109
click at [436, 7] on icon at bounding box center [436, 6] width 6 height 6
drag, startPoint x: 72, startPoint y: 132, endPoint x: 70, endPoint y: 104, distance: 28.0
click at [72, 132] on button "HANG UP" at bounding box center [70, 134] width 25 height 7
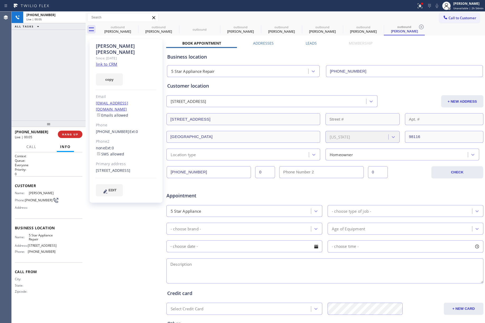
drag, startPoint x: 70, startPoint y: 130, endPoint x: 70, endPoint y: 125, distance: 5.3
click at [70, 130] on div "+13175316579 Live | 00:05 HANG UP" at bounding box center [49, 134] width 68 height 14
click at [69, 132] on button "COMPLETE" at bounding box center [69, 134] width 27 height 7
click at [65, 97] on div "ALL TASKS ALL TASKS ACTIVE TASKS TASKS IN WRAP UP +13175316579 Wrap up | 00:00" at bounding box center [49, 66] width 74 height 109
click at [65, 97] on div "ALL TASKS ALL TASKS ACTIVE TASKS TASKS IN WRAP UP +13175316579 Wrap up | 00:01" at bounding box center [49, 66] width 74 height 109
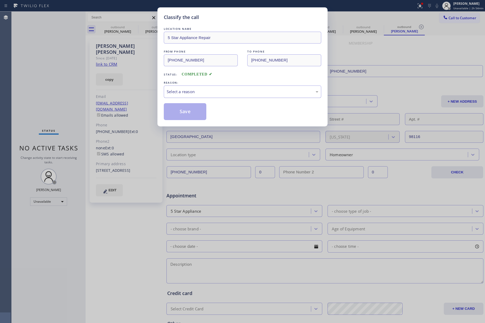
click at [202, 90] on div "Select a reason" at bounding box center [242, 92] width 151 height 6
drag, startPoint x: 187, startPoint y: 116, endPoint x: 179, endPoint y: 77, distance: 40.2
click at [187, 115] on button "Save" at bounding box center [185, 111] width 42 height 17
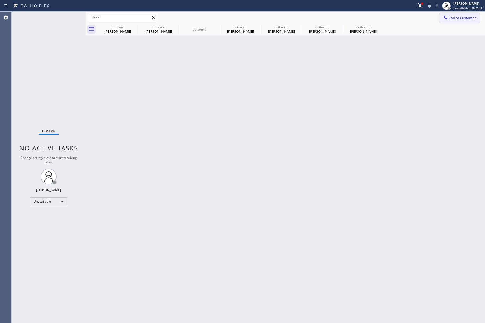
click at [456, 17] on span "Call to Customer" at bounding box center [462, 18] width 28 height 5
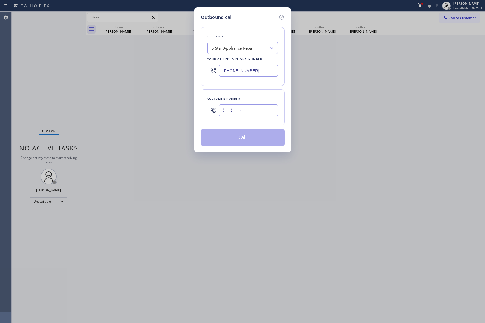
click at [249, 111] on input "(___) ___-____" at bounding box center [248, 110] width 59 height 12
paste input "510) 593-3030"
type input "(510) 593-3030"
click at [250, 92] on div "Customer number (510) 593-3030" at bounding box center [243, 107] width 84 height 36
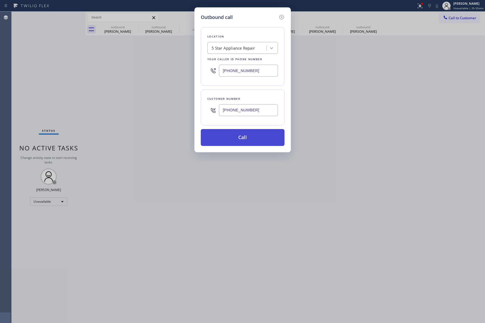
click at [250, 140] on button "Call" at bounding box center [243, 137] width 84 height 17
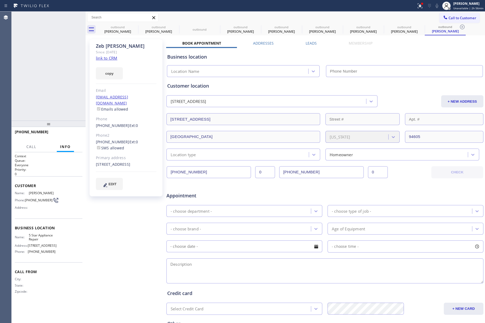
type input "[PHONE_NUMBER]"
click at [72, 134] on span "HANG UP" at bounding box center [70, 134] width 16 height 4
click at [65, 132] on span "HANG UP" at bounding box center [70, 134] width 16 height 4
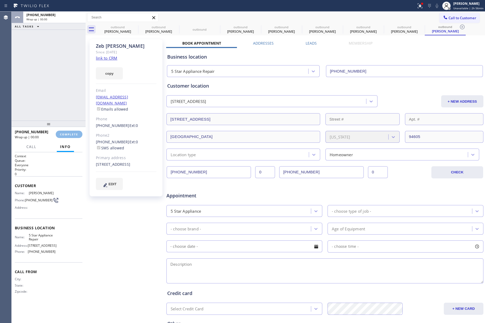
click at [63, 95] on div "ALL TASKS ALL TASKS ACTIVE TASKS TASKS IN WRAP UP +15105933030 Wrap up | 00:00" at bounding box center [49, 66] width 74 height 109
click at [68, 137] on button "COMPLETE" at bounding box center [69, 134] width 27 height 7
click at [59, 87] on div "ALL TASKS ALL TASKS ACTIVE TASKS TASKS IN WRAP UP +15105933030 Wrap up | 00:02" at bounding box center [49, 66] width 74 height 109
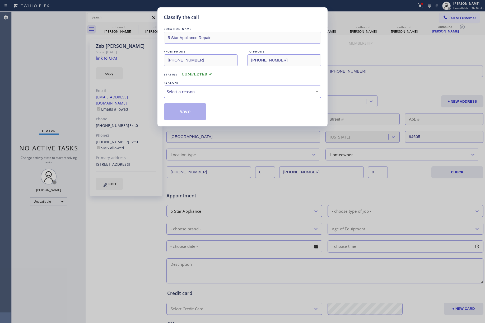
click at [205, 89] on div "Select a reason" at bounding box center [242, 92] width 151 height 6
click at [187, 115] on button "Save" at bounding box center [185, 111] width 42 height 17
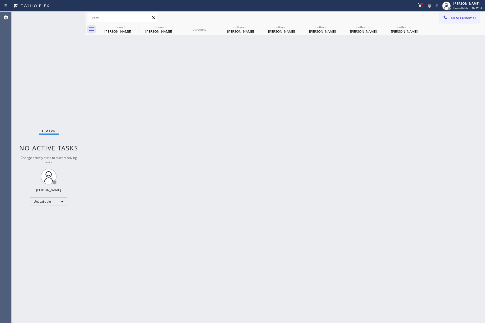
click at [466, 18] on span "Call to Customer" at bounding box center [462, 18] width 28 height 5
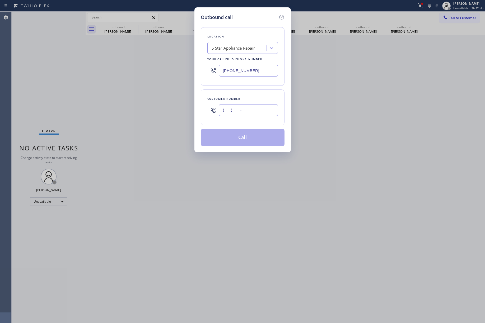
click at [256, 111] on input "(___) ___-____" at bounding box center [248, 110] width 59 height 12
paste input "818) 470-8827"
type input "(818) 470-8827"
click at [250, 90] on div "Customer number (818) 470-8827" at bounding box center [243, 107] width 84 height 36
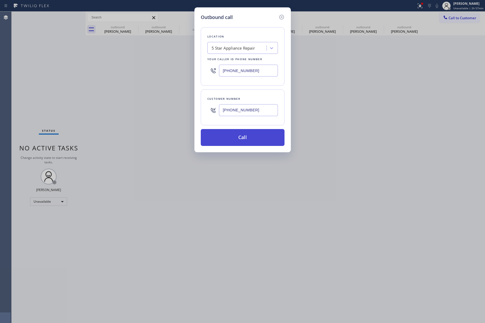
click at [255, 139] on button "Call" at bounding box center [243, 137] width 84 height 17
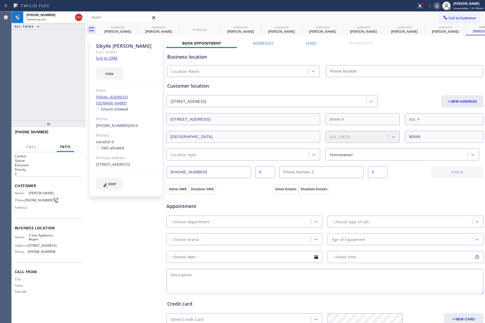
type input "[PHONE_NUMBER]"
drag, startPoint x: 73, startPoint y: 136, endPoint x: 64, endPoint y: 104, distance: 33.0
click at [73, 136] on span "HANG UP" at bounding box center [70, 134] width 16 height 4
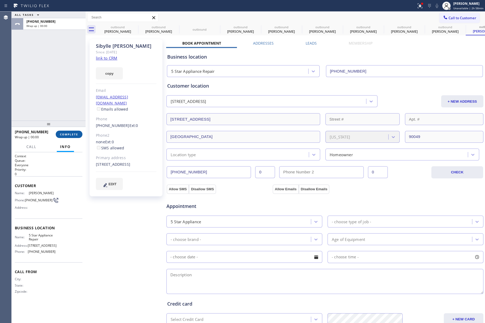
click at [65, 134] on span "COMPLETE" at bounding box center [69, 134] width 18 height 4
drag, startPoint x: 60, startPoint y: 96, endPoint x: 69, endPoint y: 94, distance: 8.7
click at [61, 96] on div "ALL TASKS ALL TASKS ACTIVE TASKS TASKS IN WRAP UP +18184708827 Wrap up | 00:00" at bounding box center [49, 66] width 74 height 109
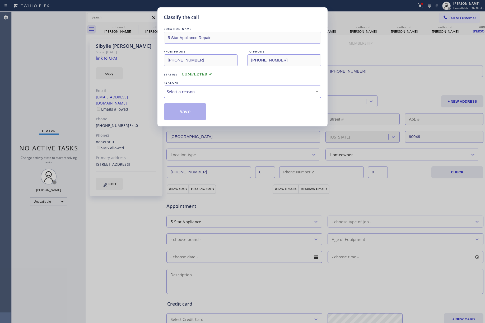
click at [187, 88] on div "Select a reason" at bounding box center [242, 92] width 157 height 12
click at [182, 113] on button "Save" at bounding box center [185, 111] width 42 height 17
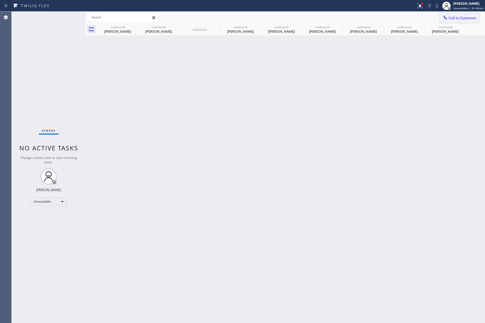
click at [446, 16] on icon at bounding box center [444, 17] width 5 height 5
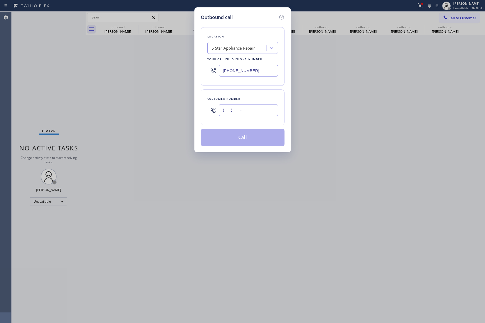
click at [233, 107] on input "(___) ___-____" at bounding box center [248, 110] width 59 height 12
paste input "810) 955-2249"
type input "(810) 955-2249"
click at [239, 90] on div "Customer number (810) 955-2249" at bounding box center [243, 107] width 84 height 36
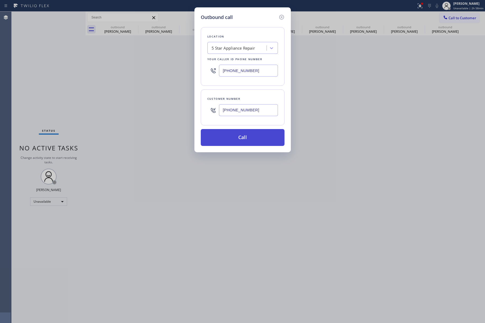
click at [248, 136] on button "Call" at bounding box center [243, 137] width 84 height 17
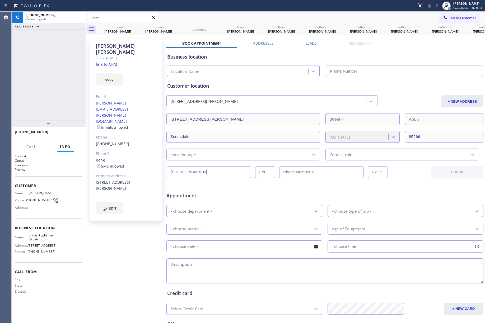
type input "[PHONE_NUMBER]"
click at [71, 135] on span "HANG UP" at bounding box center [70, 134] width 16 height 4
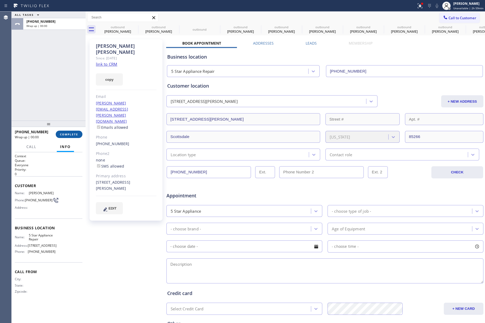
click at [71, 135] on span "COMPLETE" at bounding box center [69, 134] width 18 height 4
click at [58, 91] on div "ALL TASKS ALL TASKS ACTIVE TASKS TASKS IN WRAP UP +18109552249 Wrap up | 00:00" at bounding box center [49, 66] width 74 height 109
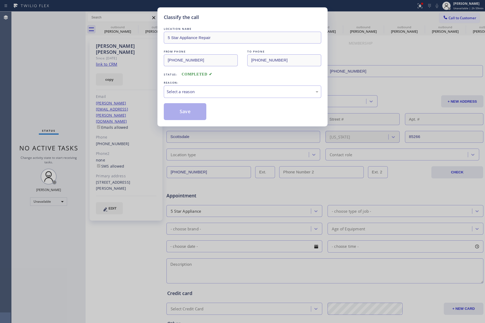
click at [195, 99] on div "LOCATION NAME 5 Star Appliance Repair FROM PHONE (855) 731-4952 TO PHONE (810) …" at bounding box center [242, 73] width 157 height 94
click at [196, 90] on div "Select a reason" at bounding box center [242, 92] width 151 height 6
click at [185, 112] on button "Save" at bounding box center [185, 111] width 42 height 17
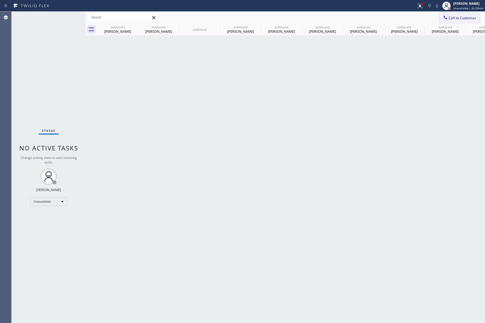
click at [464, 16] on span "Call to Customer" at bounding box center [462, 18] width 28 height 5
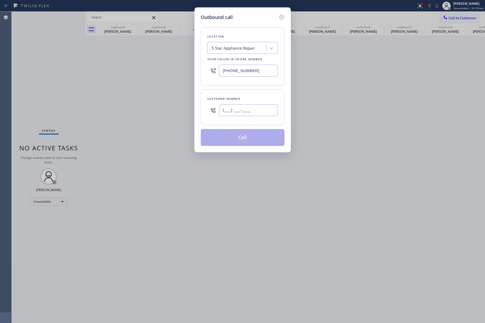
click at [241, 110] on input "(___) ___-____" at bounding box center [248, 110] width 59 height 12
paste input "562) 977-7843"
type input "(562) 977-7843"
click at [245, 98] on div "Customer number" at bounding box center [242, 99] width 70 height 6
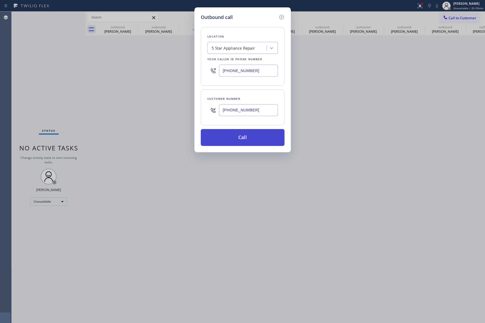
click at [259, 139] on button "Call" at bounding box center [243, 137] width 84 height 17
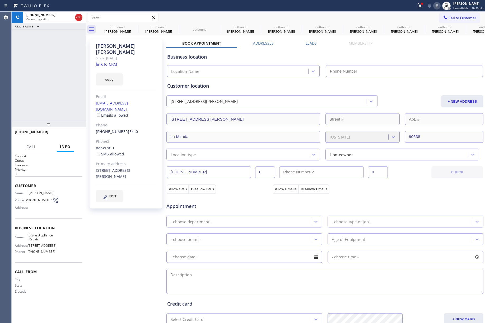
type input "[PHONE_NUMBER]"
click at [68, 59] on div "+15629777843 Live | 00:02 ALL TASKS ALL TASKS ACTIVE TASKS TASKS IN WRAP UP" at bounding box center [49, 66] width 74 height 109
click at [70, 140] on div "+15629777843 Live | 00:37 HANG UP" at bounding box center [49, 134] width 68 height 14
click at [72, 131] on button "HANG UP" at bounding box center [70, 134] width 25 height 7
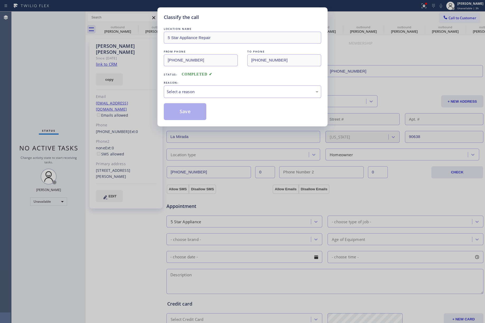
click at [193, 87] on div "Select a reason" at bounding box center [242, 92] width 157 height 12
click at [187, 117] on button "Save" at bounding box center [185, 111] width 42 height 17
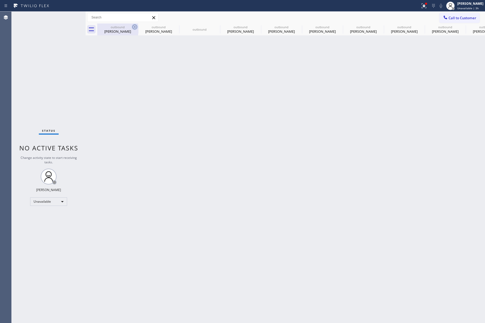
click at [131, 26] on icon at bounding box center [134, 27] width 6 height 6
click at [0, 0] on icon at bounding box center [0, 0] width 0 height 0
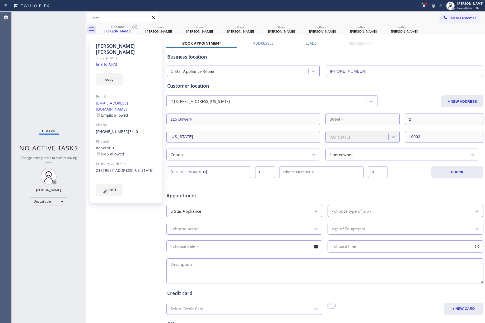
click at [131, 26] on icon at bounding box center [134, 27] width 6 height 6
click at [0, 0] on icon at bounding box center [0, 0] width 0 height 0
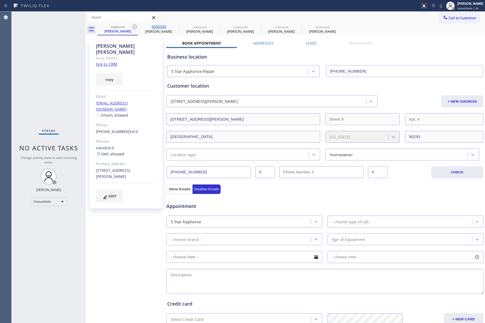
click at [131, 26] on icon at bounding box center [134, 27] width 6 height 6
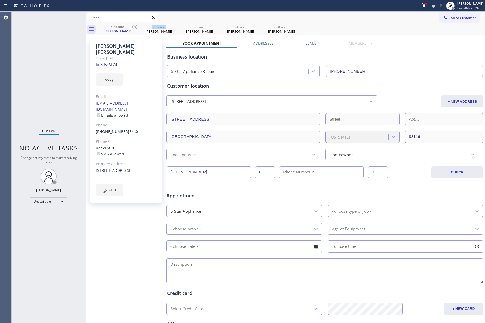
click at [131, 26] on icon at bounding box center [134, 27] width 6 height 6
click at [0, 0] on icon at bounding box center [0, 0] width 0 height 0
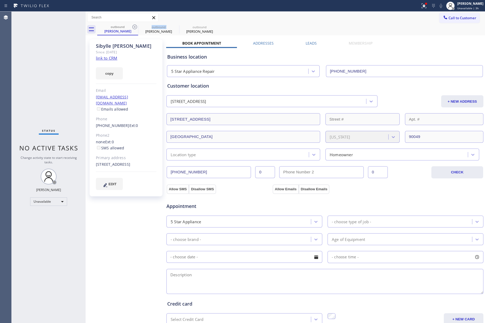
click at [131, 26] on icon at bounding box center [134, 27] width 6 height 6
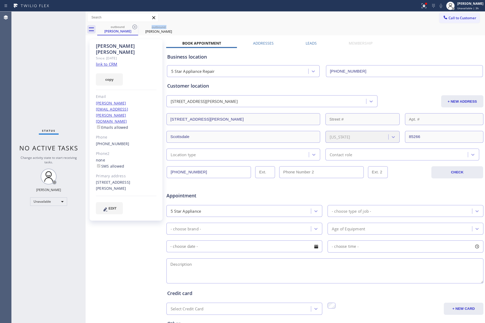
click at [131, 26] on icon at bounding box center [134, 27] width 6 height 6
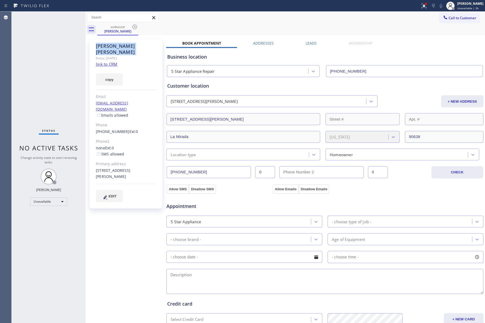
click at [131, 26] on icon at bounding box center [134, 27] width 6 height 6
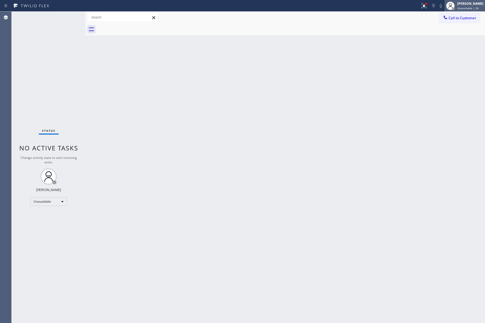
click at [454, 8] on div at bounding box center [453, 9] width 4 height 4
drag, startPoint x: 306, startPoint y: 31, endPoint x: 340, endPoint y: 27, distance: 34.8
click at [309, 31] on div at bounding box center [290, 29] width 387 height 12
click at [466, 22] on button "Call to Customer" at bounding box center [459, 18] width 40 height 10
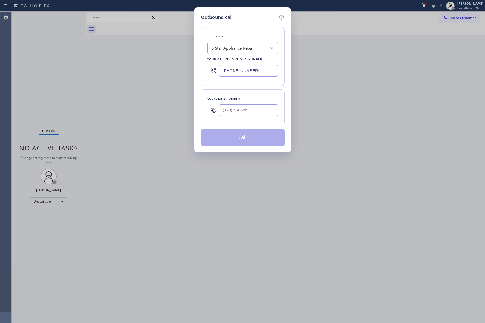
click at [234, 101] on div "Customer number" at bounding box center [242, 99] width 70 height 6
click at [234, 103] on div at bounding box center [248, 110] width 59 height 17
click at [236, 107] on input "(___) ___-____" at bounding box center [248, 110] width 59 height 12
paste input "516) 343-3952"
type input "(516) 343-3952"
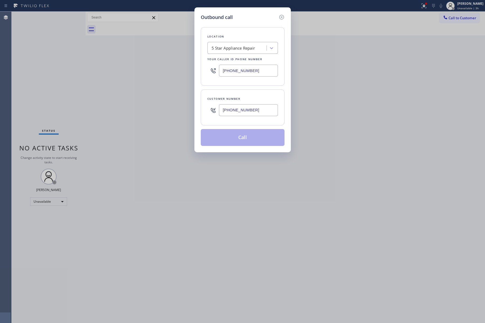
click at [241, 97] on div "Customer number" at bounding box center [242, 99] width 70 height 6
click at [240, 140] on button "Call" at bounding box center [243, 137] width 84 height 17
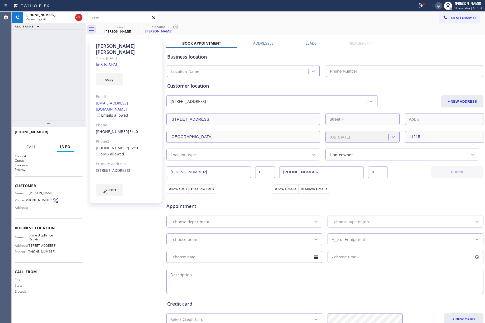
type input "[PHONE_NUMBER]"
drag, startPoint x: 36, startPoint y: 59, endPoint x: 76, endPoint y: 46, distance: 42.1
click at [36, 59] on div "+15163433952 Connecting call… ALL TASKS ALL TASKS ACTIVE TASKS TASKS IN WRAP UP" at bounding box center [49, 66] width 74 height 109
click at [78, 18] on icon at bounding box center [78, 17] width 6 height 6
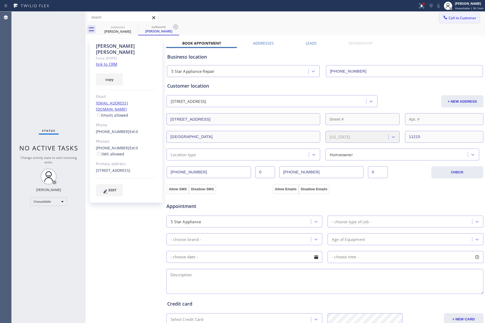
click at [456, 16] on span "Call to Customer" at bounding box center [462, 18] width 28 height 5
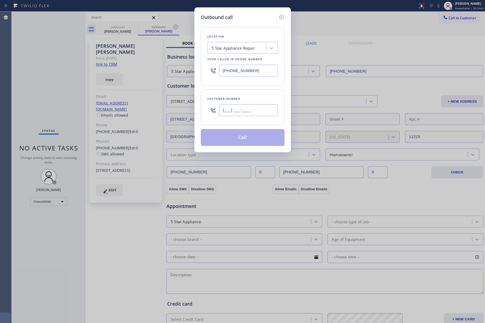
click at [254, 115] on input "(___) ___-____" at bounding box center [248, 110] width 59 height 12
paste input "310) 272-5050"
type input "(310) 272-5050"
click at [246, 88] on div "Location 5 Star Appliance Repair Your caller id phone number (855) 731-4952 Cus…" at bounding box center [243, 83] width 84 height 125
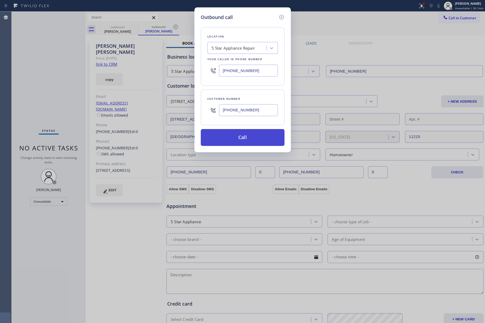
click at [240, 134] on button "Call" at bounding box center [243, 137] width 84 height 17
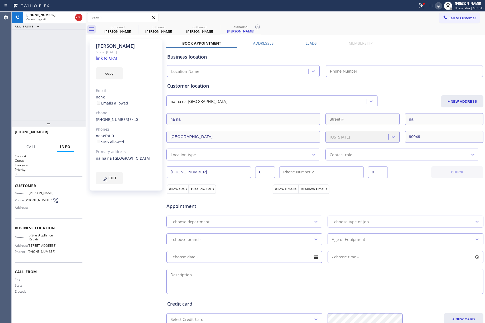
click at [104, 57] on link "link to CRM" at bounding box center [106, 57] width 21 height 5
type input "[PHONE_NUMBER]"
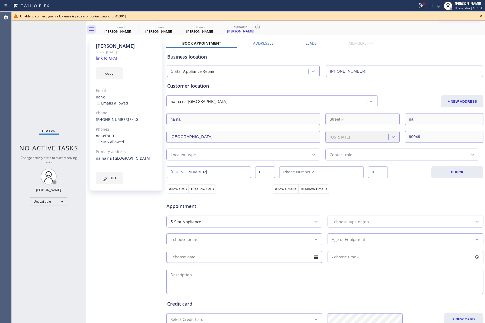
click at [480, 14] on icon at bounding box center [480, 16] width 6 height 6
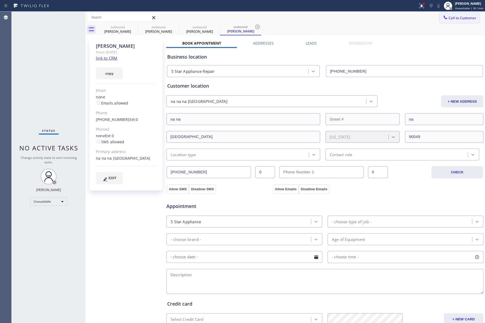
click at [453, 18] on span "Call to Customer" at bounding box center [462, 18] width 28 height 5
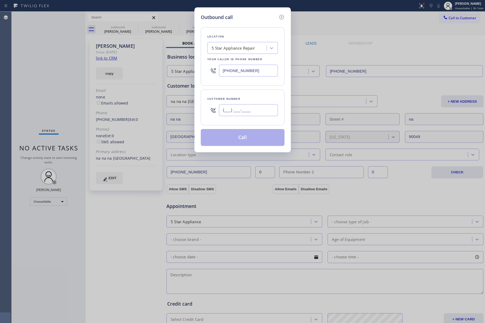
drag, startPoint x: 236, startPoint y: 113, endPoint x: 239, endPoint y: 108, distance: 5.8
click at [236, 113] on input "(___) ___-____" at bounding box center [248, 110] width 59 height 12
paste input "949) 226-9630"
type input "(949) 226-9630"
click at [242, 99] on div "Customer number" at bounding box center [242, 99] width 70 height 6
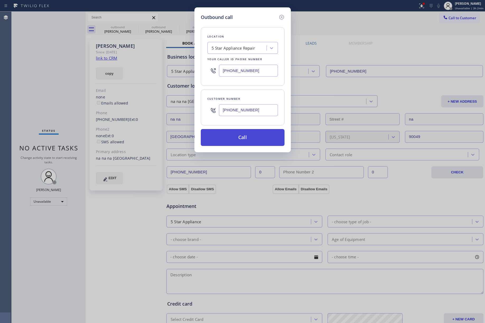
click at [243, 138] on button "Call" at bounding box center [243, 137] width 84 height 17
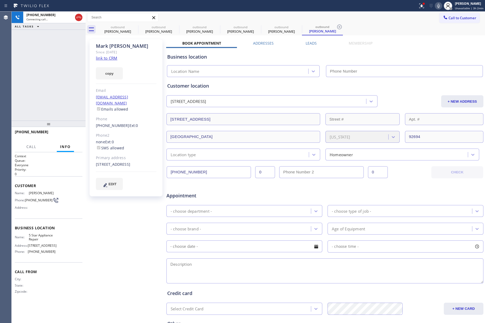
type input "[PHONE_NUMBER]"
click at [75, 132] on span "HANG UP" at bounding box center [70, 134] width 16 height 4
drag, startPoint x: 73, startPoint y: 94, endPoint x: 73, endPoint y: 98, distance: 3.7
click at [73, 95] on div "+19492269630 Live | 00:09 ALL TASKS ALL TASKS ACTIVE TASKS TASKS IN WRAP UP" at bounding box center [49, 66] width 74 height 109
click at [73, 124] on div at bounding box center [49, 124] width 74 height 6
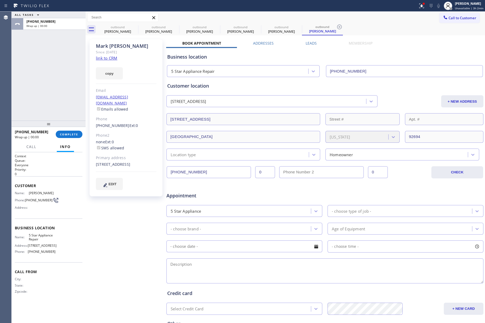
click at [72, 129] on div "+19492269630 Wrap up | 00:00 COMPLETE" at bounding box center [49, 134] width 68 height 14
click at [63, 134] on span "COMPLETE" at bounding box center [69, 134] width 18 height 4
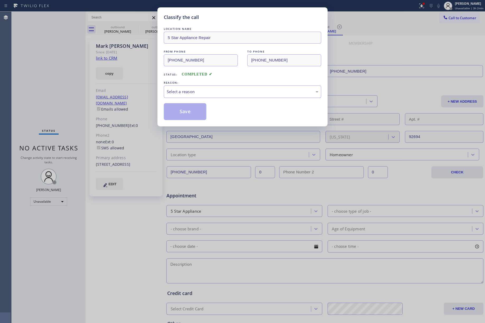
click at [198, 93] on div "Select a reason" at bounding box center [242, 92] width 151 height 6
click at [183, 116] on button "Save" at bounding box center [185, 111] width 42 height 17
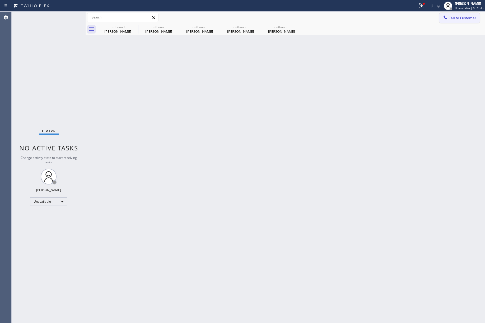
click at [463, 18] on span "Call to Customer" at bounding box center [462, 18] width 28 height 5
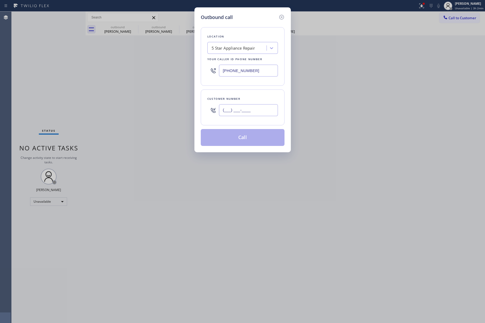
click at [258, 114] on input "(___) ___-____" at bounding box center [248, 110] width 59 height 12
paste input "206) 612-3374"
type input "(206) 612-3374"
click at [251, 95] on div "Customer number (206) 612-3374" at bounding box center [243, 107] width 84 height 36
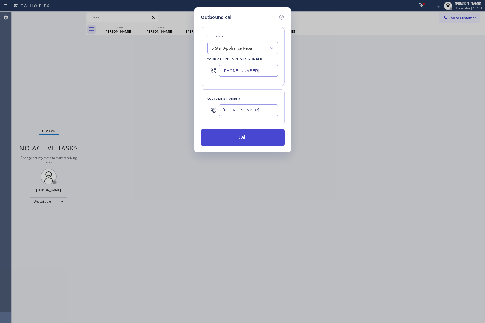
click at [257, 143] on button "Call" at bounding box center [243, 137] width 84 height 17
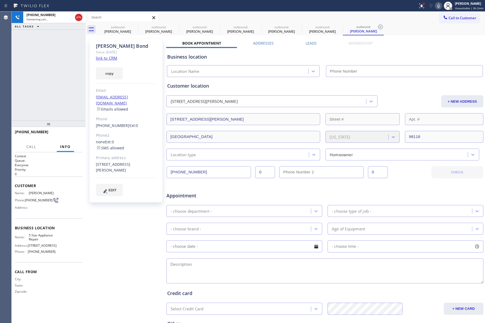
type input "[PHONE_NUMBER]"
click at [72, 135] on span "HANG UP" at bounding box center [70, 134] width 16 height 4
click at [64, 85] on div "+12066123374 Live | 00:04 ALL TASKS ALL TASKS ACTIVE TASKS TASKS IN WRAP UP" at bounding box center [49, 66] width 74 height 109
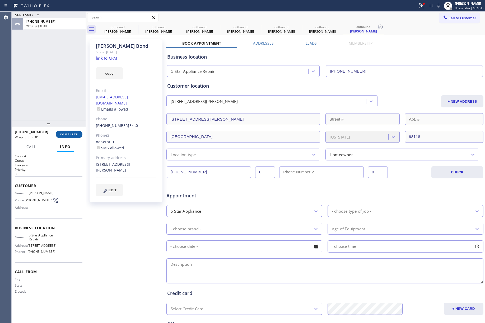
click at [72, 136] on button "COMPLETE" at bounding box center [69, 134] width 27 height 7
click at [61, 97] on div "ALL TASKS ALL TASKS ACTIVE TASKS TASKS IN WRAP UP +12066123374 Wrap up | 00:01" at bounding box center [49, 66] width 74 height 109
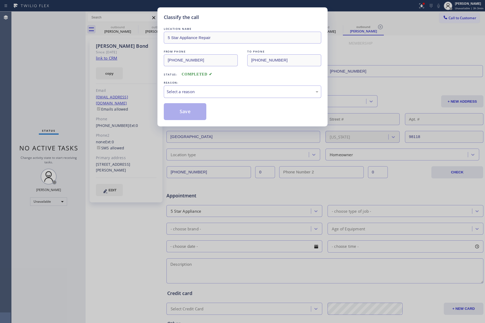
click at [183, 88] on div "Select a reason" at bounding box center [242, 92] width 157 height 12
click at [191, 110] on button "Save" at bounding box center [185, 111] width 42 height 17
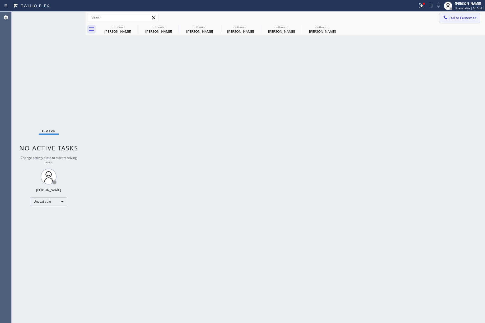
click at [463, 18] on span "Call to Customer" at bounding box center [462, 18] width 28 height 5
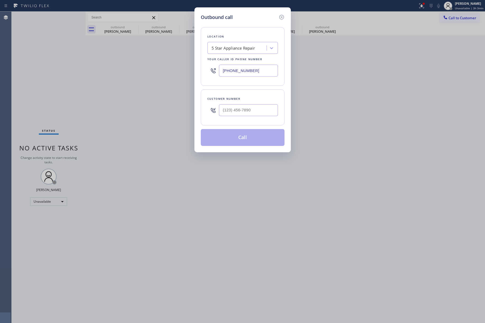
drag, startPoint x: 261, startPoint y: 72, endPoint x: 216, endPoint y: 73, distance: 45.4
click at [216, 73] on div "[PHONE_NUMBER]" at bounding box center [242, 70] width 70 height 17
paste input "480) 405-4390"
type input "(480) 405-4390"
click at [241, 113] on input "(___) ___-____" at bounding box center [248, 110] width 59 height 12
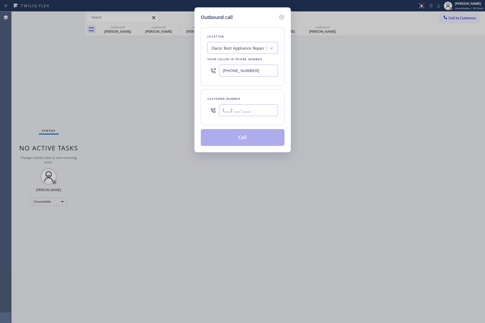
paste input "564) 214-5198"
type input "(564) 214-5198"
click at [244, 93] on div "Customer number (564) 214-5198" at bounding box center [243, 107] width 84 height 36
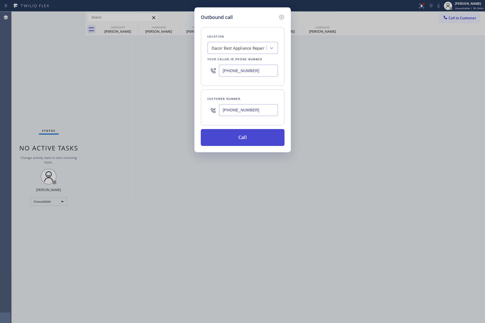
click at [239, 131] on button "Call" at bounding box center [243, 137] width 84 height 17
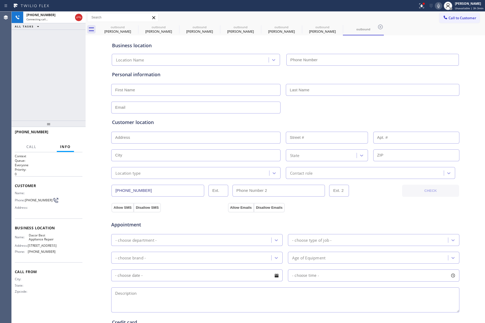
type input "(480) 405-4390"
click at [66, 78] on div "+15642145198 Live | 00:20 ALL TASKS ALL TASKS ACTIVE TASKS TASKS IN WRAP UP" at bounding box center [49, 66] width 74 height 109
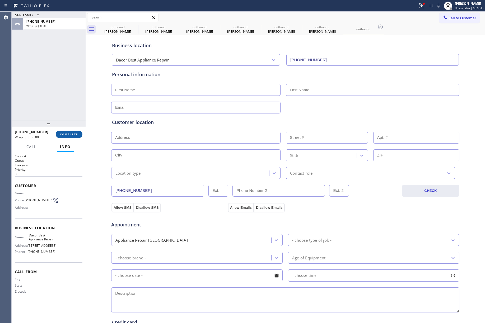
click at [75, 132] on span "COMPLETE" at bounding box center [69, 134] width 18 height 4
click at [57, 93] on div "ALL TASKS ALL TASKS ACTIVE TASKS TASKS IN WRAP UP +15642145198 Wrap up | 00:00" at bounding box center [49, 66] width 74 height 109
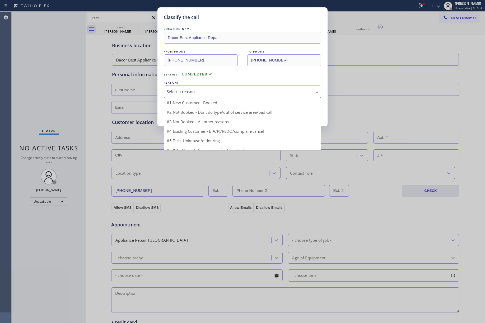
click at [214, 90] on div "Select a reason" at bounding box center [242, 92] width 151 height 6
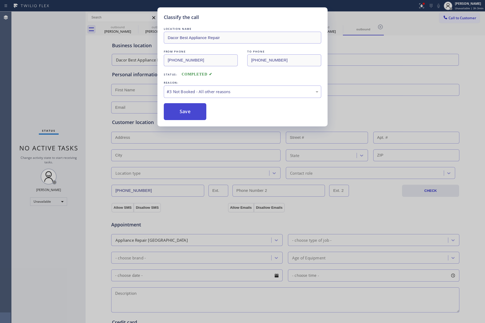
click at [182, 110] on button "Save" at bounding box center [185, 111] width 42 height 17
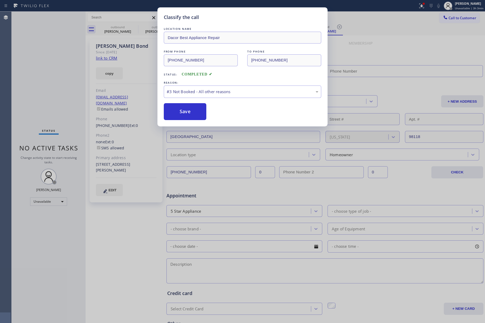
type input "[PHONE_NUMBER]"
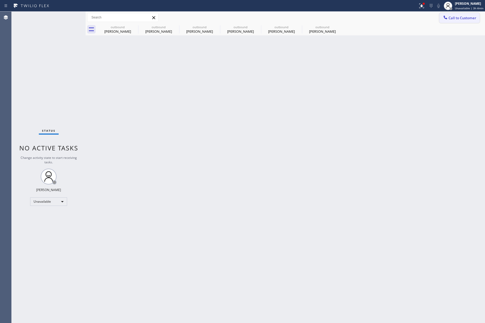
click at [446, 17] on icon at bounding box center [444, 17] width 5 height 5
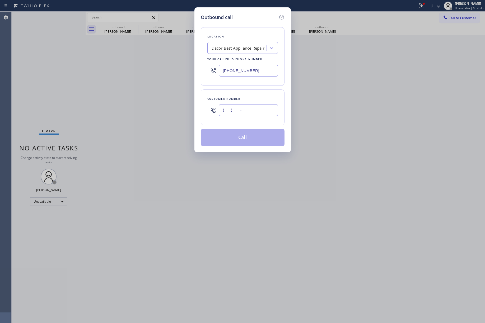
click at [243, 108] on input "(___) ___-____" at bounding box center [248, 110] width 59 height 12
paste input "323) 384-5065"
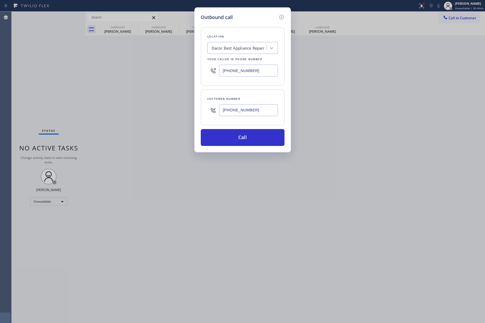
type input "(323) 384-5065"
click at [204, 72] on div "Location Dacor Best Appliance Repair Your caller id phone number (480) 405-4390" at bounding box center [243, 56] width 84 height 59
paste input "855) 731-4952"
type input "[PHONE_NUMBER]"
click at [230, 138] on button "Call" at bounding box center [243, 137] width 84 height 17
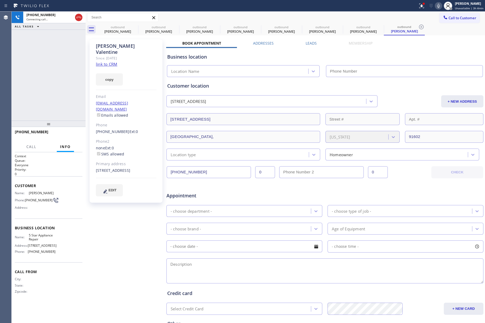
type input "[PHONE_NUMBER]"
click at [77, 132] on button "HANG UP" at bounding box center [70, 134] width 25 height 7
click at [62, 90] on div "+13233845065 Live | 00:08 ALL TASKS ALL TASKS ACTIVE TASKS TASKS IN WRAP UP" at bounding box center [49, 66] width 74 height 109
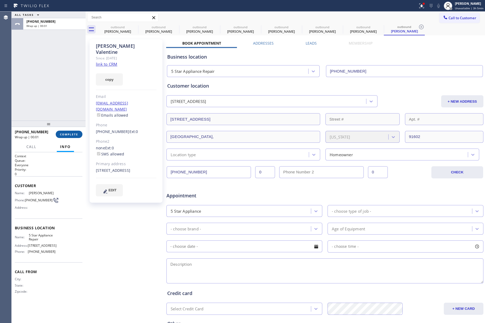
click at [69, 133] on span "COMPLETE" at bounding box center [69, 134] width 18 height 4
click at [53, 86] on div "ALL TASKS ALL TASKS ACTIVE TASKS TASKS IN WRAP UP +13233845065 Wrap up | 00:01" at bounding box center [49, 66] width 74 height 109
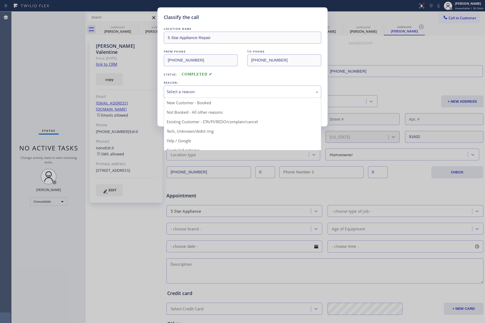
click at [196, 91] on div "Select a reason" at bounding box center [242, 92] width 151 height 6
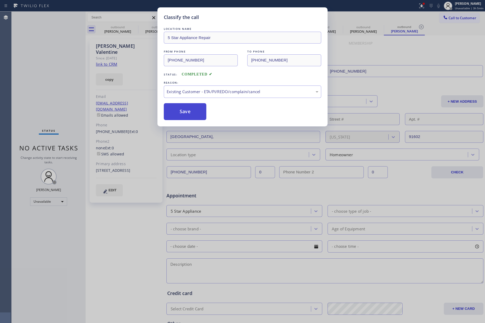
click at [187, 116] on button "Save" at bounding box center [185, 111] width 42 height 17
click at [187, 111] on button "Save" at bounding box center [185, 111] width 42 height 17
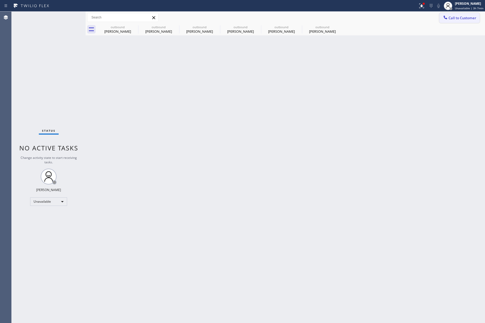
click at [450, 17] on span "Call to Customer" at bounding box center [462, 18] width 28 height 5
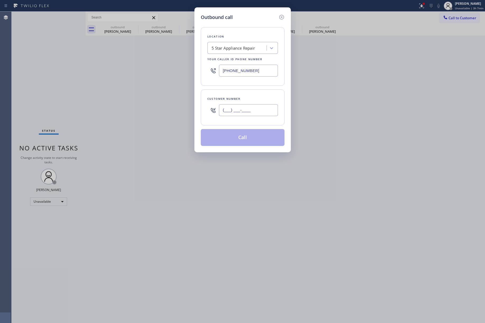
click at [249, 112] on input "(___) ___-____" at bounding box center [248, 110] width 59 height 12
paste input "818) 339-2022"
type input "(818) 339-2022"
click at [253, 104] on div "(818) 339-2022" at bounding box center [248, 110] width 59 height 17
click at [252, 136] on button "Call" at bounding box center [243, 137] width 84 height 17
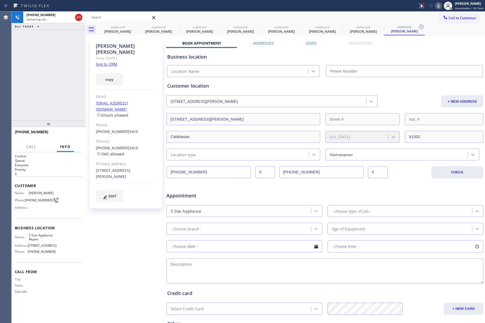
type input "[PHONE_NUMBER]"
drag, startPoint x: 66, startPoint y: 134, endPoint x: 57, endPoint y: 109, distance: 26.7
click at [66, 134] on span "HANG UP" at bounding box center [70, 134] width 16 height 4
click at [63, 135] on span "HANG UP" at bounding box center [70, 134] width 16 height 4
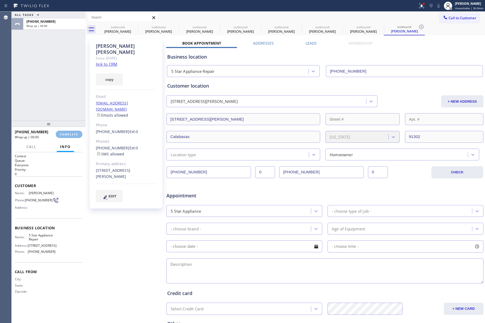
click at [68, 110] on div "ALL TASKS ALL TASKS ACTIVE TASKS TASKS IN WRAP UP +18183392022 Wrap up | 00:00" at bounding box center [49, 66] width 74 height 109
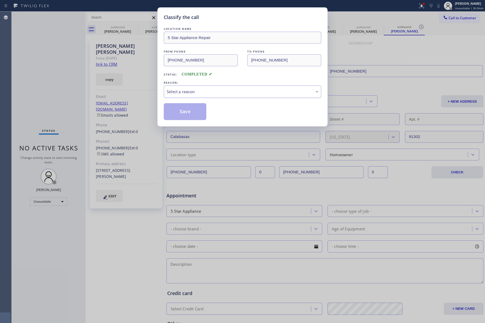
click at [199, 92] on div "Select a reason" at bounding box center [242, 92] width 151 height 6
click at [181, 116] on button "Save" at bounding box center [185, 111] width 42 height 17
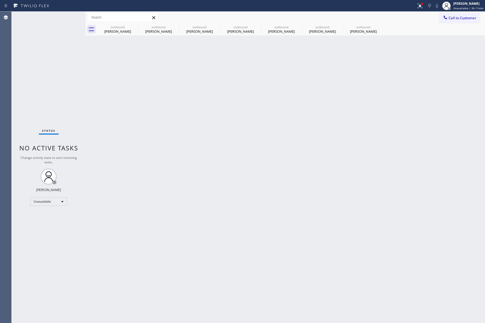
drag, startPoint x: 31, startPoint y: 64, endPoint x: 58, endPoint y: 16, distance: 55.9
click at [30, 64] on div "Status No active tasks Change activity state to start receiving tasks. [PERSON_…" at bounding box center [49, 167] width 74 height 311
click at [252, 109] on div "Back to Dashboard Change Sender ID Customers Technicians Select a contact Outbo…" at bounding box center [285, 167] width 399 height 311
click at [253, 107] on div "Back to Dashboard Change Sender ID Customers Technicians Select a contact Outbo…" at bounding box center [285, 167] width 399 height 311
click at [465, 17] on span "Call to Customer" at bounding box center [462, 18] width 28 height 5
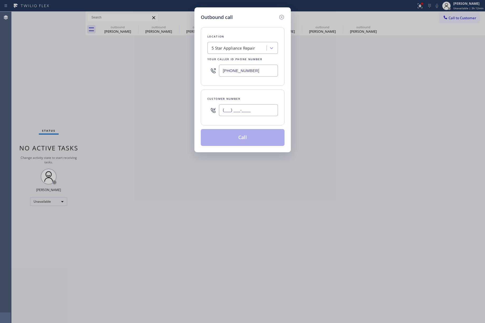
click at [251, 107] on input "(___) ___-____" at bounding box center [248, 110] width 59 height 12
paste input "818) 307-7901"
type input "(818) 307-7901"
click at [249, 97] on div "Customer number" at bounding box center [242, 99] width 70 height 6
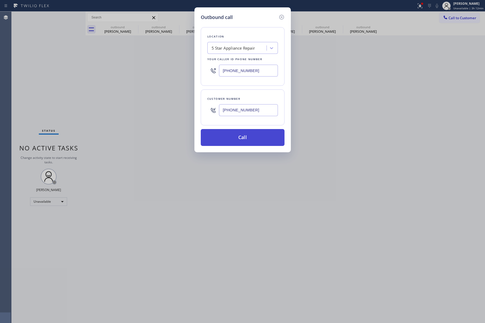
click at [240, 143] on button "Call" at bounding box center [243, 137] width 84 height 17
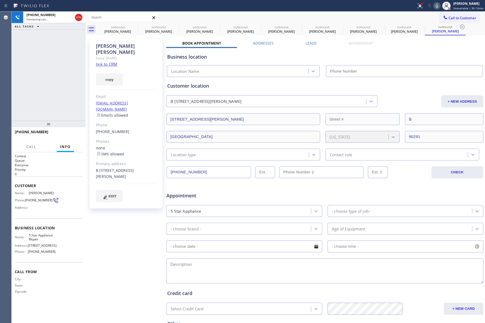
type input "[PHONE_NUMBER]"
click at [73, 127] on div at bounding box center [49, 124] width 74 height 6
click at [75, 131] on button "HANG UP" at bounding box center [70, 134] width 25 height 7
drag, startPoint x: 73, startPoint y: 112, endPoint x: 72, endPoint y: 133, distance: 21.4
click at [73, 116] on div "+18183077901 Live | 00:02 ALL TASKS ALL TASKS ACTIVE TASKS TASKS IN WRAP UP" at bounding box center [49, 66] width 74 height 109
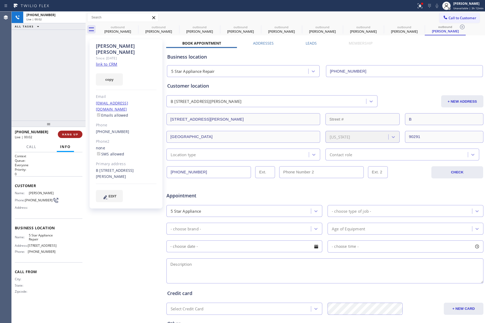
click at [71, 134] on span "HANG UP" at bounding box center [70, 134] width 16 height 4
click at [65, 87] on div "ALL TASKS ALL TASKS ACTIVE TASKS TASKS IN WRAP UP +18183077901 Wrap up | 00:00" at bounding box center [49, 66] width 74 height 109
drag, startPoint x: 66, startPoint y: 134, endPoint x: 67, endPoint y: 100, distance: 33.3
click at [66, 133] on span "COMPLETE" at bounding box center [69, 134] width 18 height 4
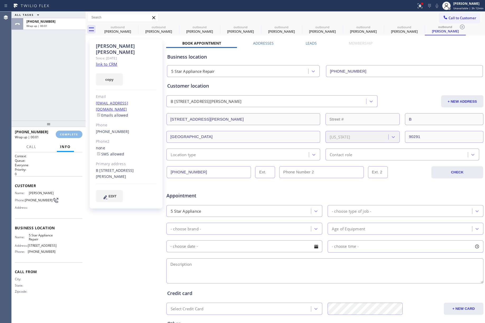
drag, startPoint x: 67, startPoint y: 100, endPoint x: 102, endPoint y: 113, distance: 37.7
click at [67, 100] on div "ALL TASKS ALL TASKS ACTIVE TASKS TASKS IN WRAP UP +18183077901 Wrap up | 00:01" at bounding box center [49, 66] width 74 height 109
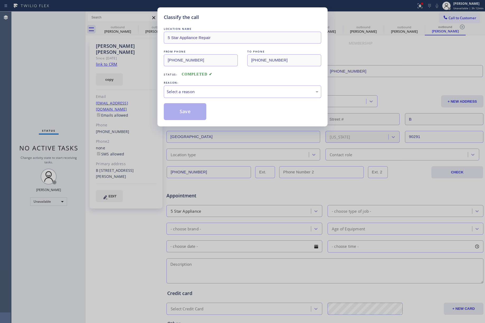
click at [189, 96] on div "Select a reason" at bounding box center [242, 92] width 157 height 12
drag, startPoint x: 182, startPoint y: 111, endPoint x: 148, endPoint y: 8, distance: 108.3
click at [181, 111] on button "Save" at bounding box center [185, 111] width 42 height 17
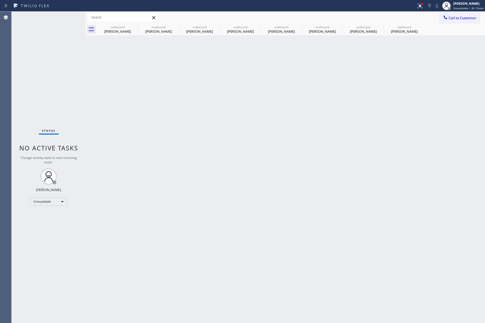
click at [477, 24] on div "outbound Luise Vaccaro outbound Luise Vaccaro outbound Justin outbound Justin o…" at bounding box center [290, 29] width 387 height 12
click at [461, 16] on span "Call to Customer" at bounding box center [462, 18] width 28 height 5
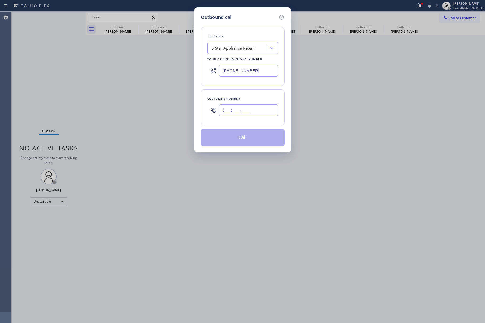
click at [247, 113] on input "(___) ___-____" at bounding box center [248, 110] width 59 height 12
paste input "808) 590-4305"
type input "(808) 590-4305"
click at [244, 101] on div "Customer number" at bounding box center [242, 99] width 70 height 6
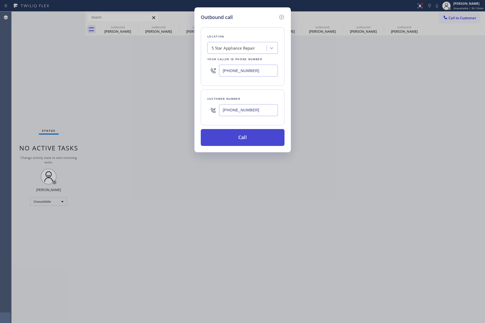
click at [249, 142] on button "Call" at bounding box center [243, 137] width 84 height 17
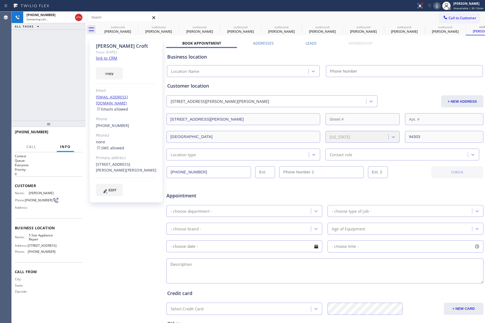
type input "[PHONE_NUMBER]"
click at [15, 100] on div "+18085904305 Connecting call… ALL TASKS ALL TASKS ACTIVE TASKS TASKS IN WRAP UP" at bounding box center [49, 66] width 74 height 109
click at [46, 94] on div "+18085904305 Live | 00:01 ALL TASKS ALL TASKS ACTIVE TASKS TASKS IN WRAP UP" at bounding box center [49, 66] width 74 height 109
click at [72, 131] on button "HANG UP" at bounding box center [70, 134] width 25 height 7
drag, startPoint x: 60, startPoint y: 107, endPoint x: 61, endPoint y: 111, distance: 4.2
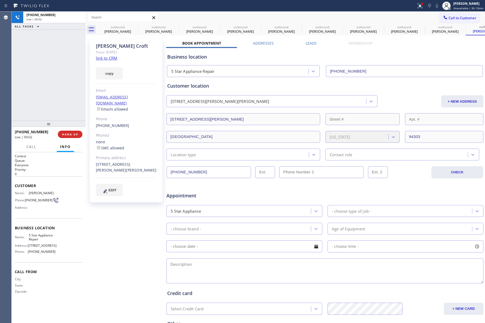
click at [60, 109] on div "+18085904305 Live | 00:02 ALL TASKS ALL TASKS ACTIVE TASKS TASKS IN WRAP UP" at bounding box center [49, 66] width 74 height 109
click at [69, 136] on button "HANG UP" at bounding box center [70, 134] width 25 height 7
click at [50, 79] on div "ALL TASKS ALL TASKS ACTIVE TASKS TASKS IN WRAP UP +18085904305 Wrap up | 00:00" at bounding box center [49, 66] width 74 height 109
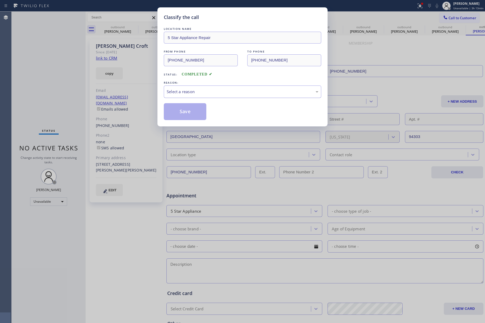
drag, startPoint x: 196, startPoint y: 91, endPoint x: 196, endPoint y: 94, distance: 3.7
click at [196, 92] on div "Select a reason" at bounding box center [242, 92] width 151 height 6
drag, startPoint x: 185, startPoint y: 112, endPoint x: 165, endPoint y: 6, distance: 108.2
click at [185, 108] on button "Save" at bounding box center [185, 111] width 42 height 17
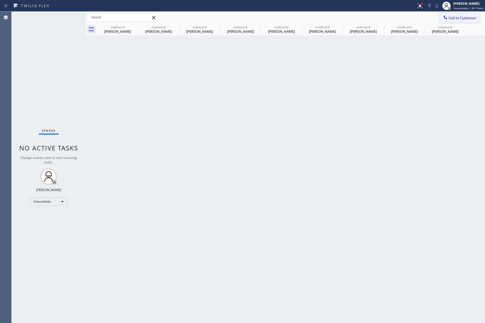
click at [453, 21] on button "Call to Customer" at bounding box center [459, 18] width 40 height 10
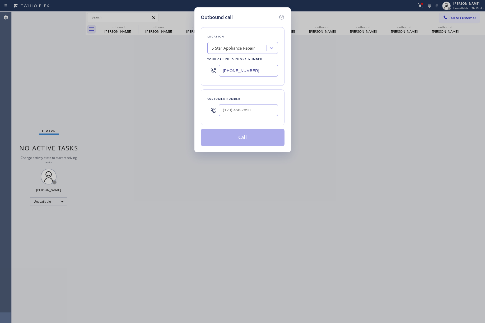
click at [237, 104] on div at bounding box center [248, 110] width 59 height 17
click at [246, 114] on input "(___) ___-____" at bounding box center [248, 110] width 59 height 12
paste input "310) 293-5505"
type input "(310) 293-5505"
click at [248, 92] on div "Customer number (310) 293-5505" at bounding box center [243, 107] width 84 height 36
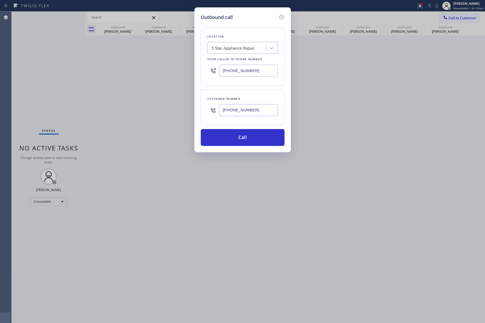
drag, startPoint x: 255, startPoint y: 140, endPoint x: 188, endPoint y: 1, distance: 153.7
click at [255, 139] on button "Call" at bounding box center [243, 137] width 84 height 17
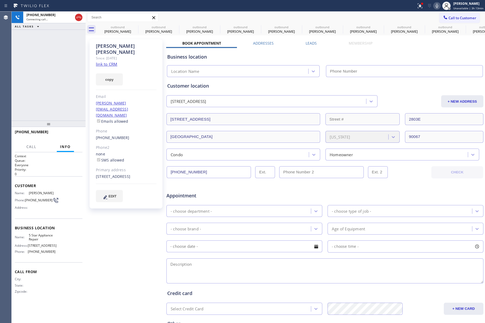
type input "[PHONE_NUMBER]"
drag, startPoint x: 27, startPoint y: 63, endPoint x: 63, endPoint y: 49, distance: 38.3
click at [27, 63] on div "+13102935505 Connecting call… ALL TASKS ALL TASKS ACTIVE TASKS TASKS IN WRAP UP" at bounding box center [49, 66] width 74 height 109
click at [78, 135] on span "HANG UP" at bounding box center [70, 134] width 16 height 4
click at [68, 98] on div "+13102935505 Live | 00:06 ALL TASKS ALL TASKS ACTIVE TASKS TASKS IN WRAP UP" at bounding box center [49, 66] width 74 height 109
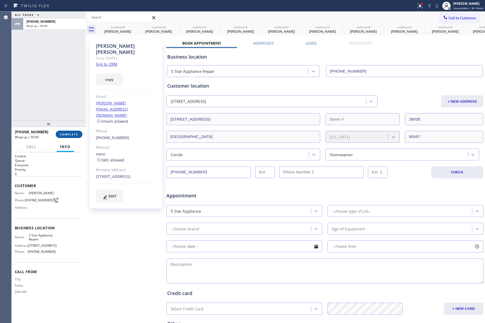
click at [71, 137] on button "COMPLETE" at bounding box center [69, 134] width 27 height 7
drag, startPoint x: 51, startPoint y: 74, endPoint x: 55, endPoint y: 74, distance: 4.2
click at [55, 74] on div "ALL TASKS ALL TASKS ACTIVE TASKS TASKS IN WRAP UP +13102935505 Wrap up | 00:00" at bounding box center [49, 66] width 74 height 109
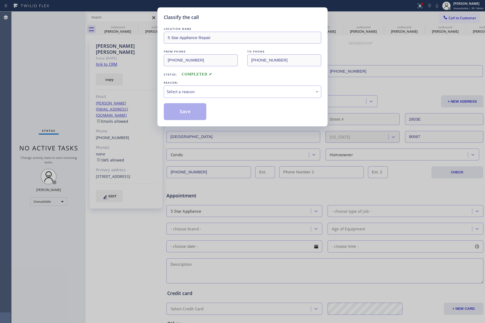
click at [225, 85] on div "REASON:" at bounding box center [242, 83] width 157 height 6
click at [202, 89] on div "Select a reason" at bounding box center [242, 92] width 151 height 6
click at [178, 111] on button "Save" at bounding box center [185, 111] width 42 height 17
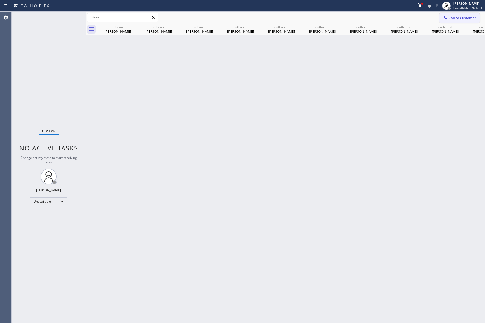
click at [456, 18] on span "Call to Customer" at bounding box center [462, 18] width 28 height 5
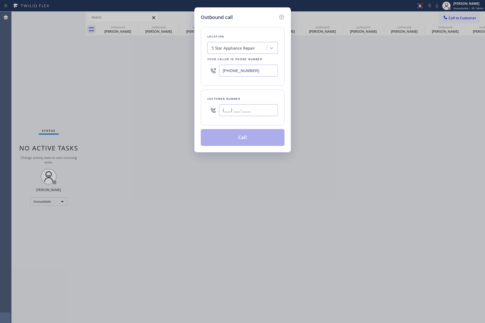
click at [246, 112] on input "(___) ___-____" at bounding box center [248, 110] width 59 height 12
paste input "516) 603-8972"
type input "(516) 603-8972"
click at [246, 92] on div "Customer number (516) 603-8972" at bounding box center [243, 107] width 84 height 36
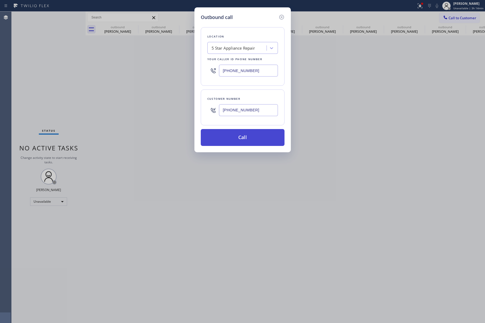
click at [246, 135] on button "Call" at bounding box center [243, 137] width 84 height 17
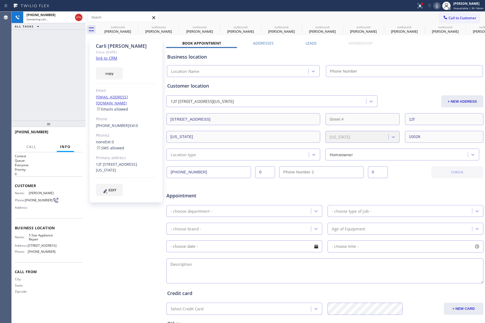
type input "[PHONE_NUMBER]"
click at [55, 75] on div "+15166038972 Live | 00:01 ALL TASKS ALL TASKS ACTIVE TASKS TASKS IN WRAP UP" at bounding box center [49, 66] width 74 height 109
click at [59, 81] on div "+15166038972 Live | 00:34 ALL TASKS ALL TASKS ACTIVE TASKS TASKS IN WRAP UP" at bounding box center [49, 66] width 74 height 109
drag, startPoint x: 59, startPoint y: 81, endPoint x: 81, endPoint y: 110, distance: 36.1
click at [60, 81] on div "+15166038972 Live | 00:34 ALL TASKS ALL TASKS ACTIVE TASKS TASKS IN WRAP UP" at bounding box center [49, 66] width 74 height 109
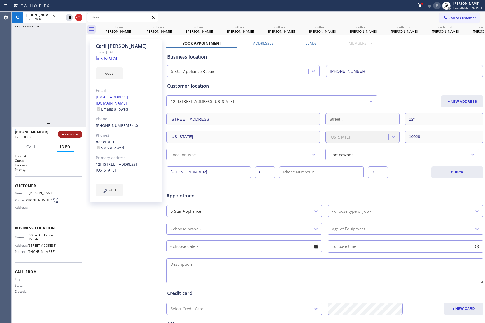
click at [72, 136] on span "HANG UP" at bounding box center [70, 134] width 16 height 4
click at [70, 131] on button "COMPLETE" at bounding box center [69, 134] width 27 height 7
click at [59, 82] on div "ALL TASKS ALL TASKS ACTIVE TASKS TASKS IN WRAP UP +15166038972 Wrap up | 00:00" at bounding box center [49, 66] width 74 height 109
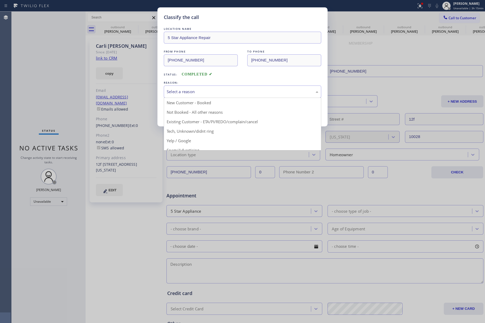
click at [193, 94] on div "Select a reason" at bounding box center [242, 92] width 151 height 6
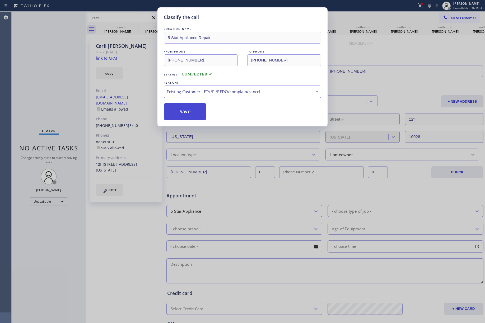
click at [179, 111] on button "Save" at bounding box center [185, 111] width 42 height 17
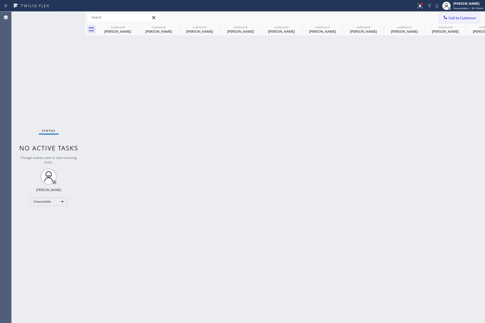
click at [450, 16] on span "Call to Customer" at bounding box center [462, 18] width 28 height 5
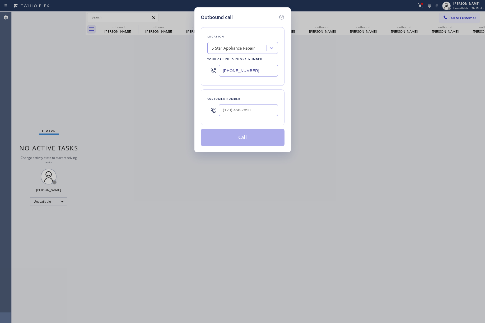
drag, startPoint x: 262, startPoint y: 69, endPoint x: 169, endPoint y: 70, distance: 92.9
click at [169, 70] on div "Outbound call Location 5 Star Appliance Repair Your caller id phone number (855…" at bounding box center [242, 161] width 485 height 323
paste input "650) 476-2007"
type input "(650) 476-2007"
click at [253, 108] on input "text" at bounding box center [248, 110] width 59 height 12
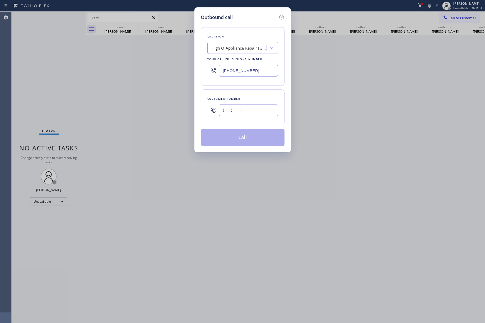
paste input "650) 215-1317"
type input "(650) 215-1317"
click at [253, 91] on div "Customer number (650) 215-1317" at bounding box center [243, 107] width 84 height 36
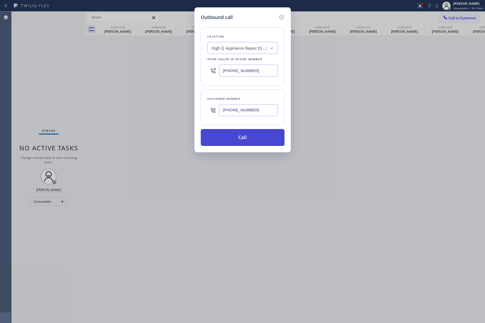
click at [252, 137] on button "Call" at bounding box center [243, 137] width 84 height 17
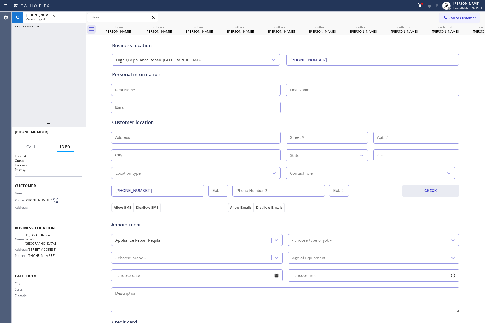
type input "(650) 476-2007"
drag, startPoint x: 75, startPoint y: 17, endPoint x: 215, endPoint y: 191, distance: 223.0
click at [75, 17] on icon at bounding box center [78, 17] width 6 height 6
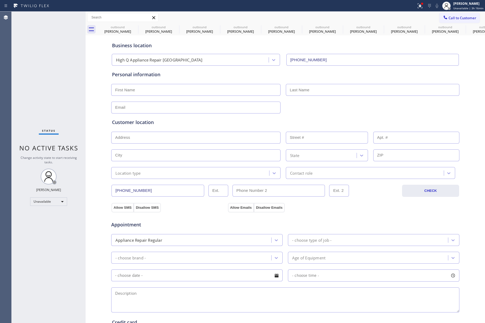
drag, startPoint x: 49, startPoint y: 70, endPoint x: 74, endPoint y: 35, distance: 43.4
click at [52, 67] on div "Status No active tasks Change activity state to start receiving tasks. [PERSON_…" at bounding box center [49, 167] width 74 height 311
click at [448, 20] on span "Call to Customer" at bounding box center [462, 18] width 28 height 5
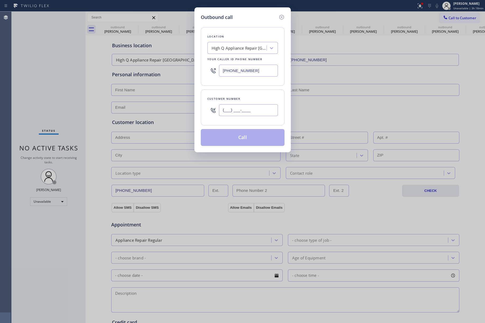
click at [233, 110] on input "(___) ___-____" at bounding box center [248, 110] width 59 height 12
paste input "818) 823-0128"
type input "(818) 823-0128"
click at [238, 101] on div "Customer number" at bounding box center [242, 99] width 70 height 6
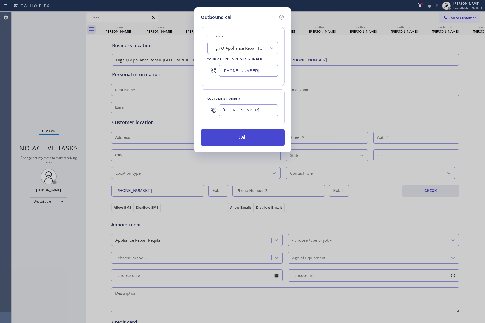
click at [239, 136] on button "Call" at bounding box center [243, 137] width 84 height 17
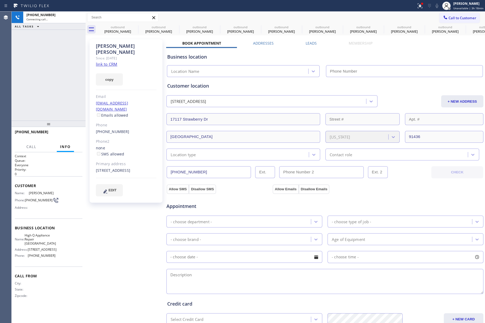
type input "(650) 476-2007"
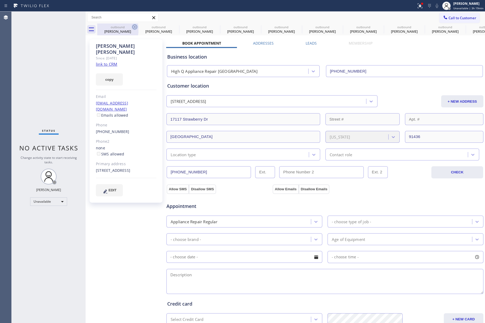
click at [134, 28] on icon at bounding box center [134, 27] width 5 height 5
click at [0, 0] on icon at bounding box center [0, 0] width 0 height 0
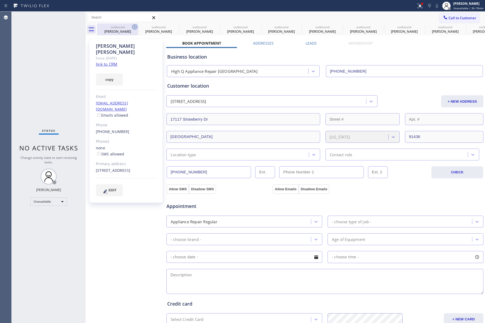
click at [0, 0] on icon at bounding box center [0, 0] width 0 height 0
click at [418, 28] on icon at bounding box center [421, 27] width 6 height 6
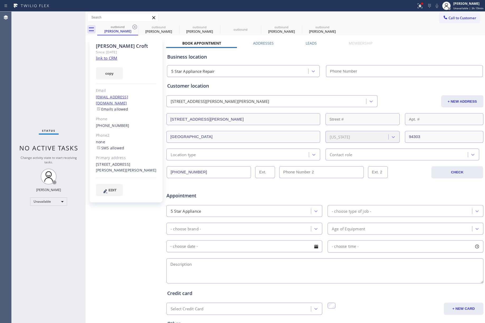
click at [134, 28] on icon at bounding box center [134, 27] width 6 height 6
click at [0, 0] on icon at bounding box center [0, 0] width 0 height 0
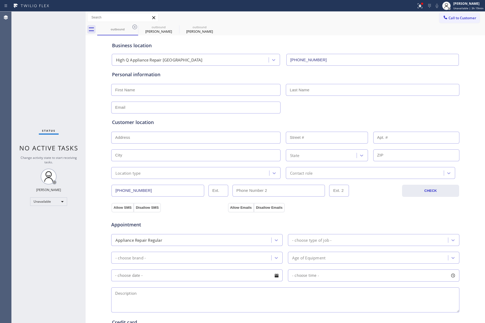
click at [134, 28] on icon at bounding box center [134, 27] width 6 height 6
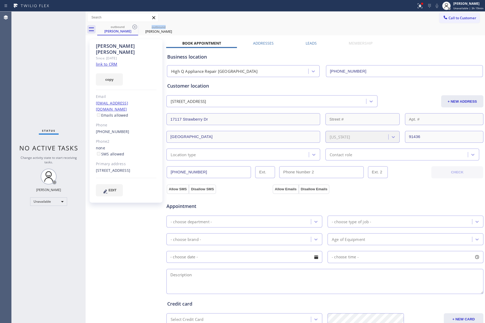
click at [134, 28] on icon at bounding box center [134, 27] width 6 height 6
click at [458, 13] on button "Call to Customer" at bounding box center [459, 18] width 40 height 10
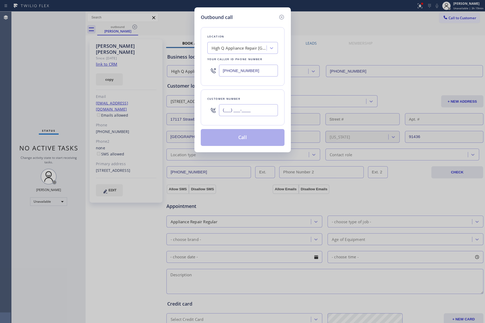
click at [239, 113] on input "(___) ___-____" at bounding box center [248, 110] width 59 height 12
paste input "415) 269-2361"
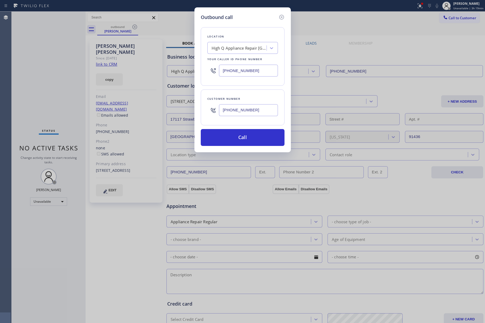
type input "(415) 269-2361"
drag, startPoint x: 264, startPoint y: 73, endPoint x: 240, endPoint y: 35, distance: 45.2
click at [215, 70] on div "(650) 476-2007" at bounding box center [242, 70] width 70 height 17
paste input "855) 731-4952"
type input "[PHONE_NUMBER]"
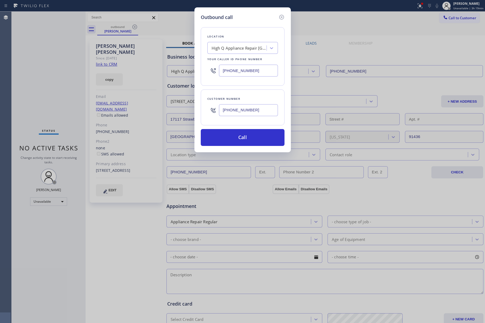
click at [249, 22] on div "Location High Q Appliance Repair Los Altos Your caller id phone number (855) 73…" at bounding box center [243, 83] width 84 height 125
click at [231, 139] on button "Call" at bounding box center [243, 137] width 84 height 17
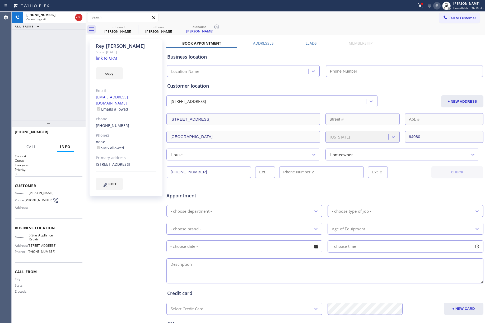
type input "[PHONE_NUMBER]"
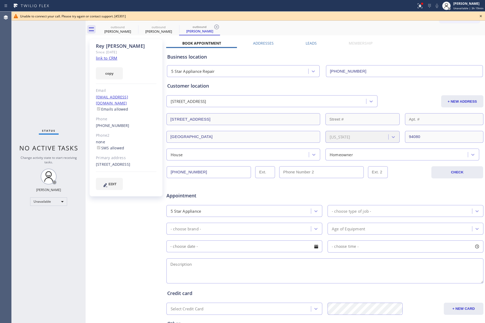
click at [480, 18] on icon at bounding box center [480, 16] width 6 height 6
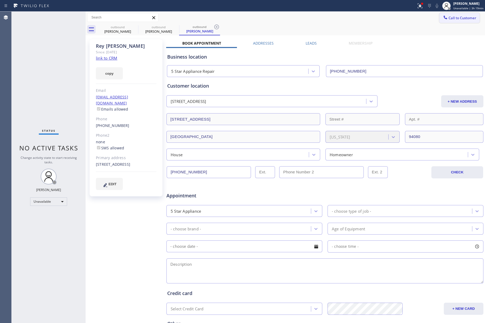
click at [454, 19] on span "Call to Customer" at bounding box center [462, 18] width 28 height 5
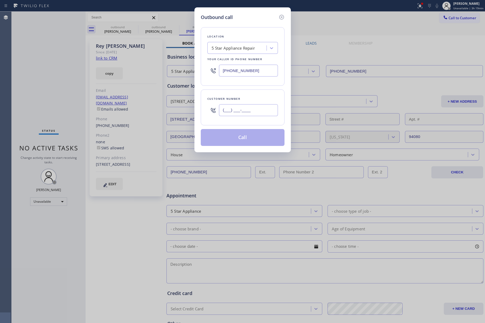
click at [269, 108] on input "(___) ___-____" at bounding box center [248, 110] width 59 height 12
paste input "212) 464-7494"
type input "(212) 464-7494"
click at [263, 98] on div "Customer number" at bounding box center [242, 99] width 70 height 6
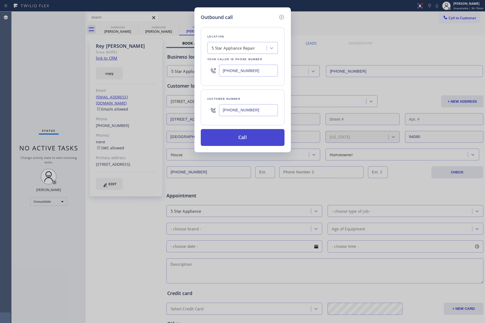
click at [259, 142] on button "Call" at bounding box center [243, 137] width 84 height 17
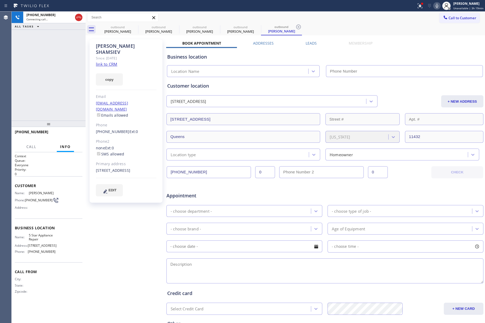
type input "[PHONE_NUMBER]"
click at [45, 74] on div "+12124647494 Connecting call… ALL TASKS ALL TASKS ACTIVE TASKS TASKS IN WRAP UP" at bounding box center [49, 66] width 74 height 109
drag, startPoint x: 50, startPoint y: 63, endPoint x: 61, endPoint y: 41, distance: 24.5
click at [50, 63] on div "+12124647494 Live | 00:01 ALL TASKS ALL TASKS ACTIVE TASKS TASKS IN WRAP UP" at bounding box center [49, 66] width 74 height 109
click at [67, 136] on span "HANG UP" at bounding box center [70, 134] width 16 height 4
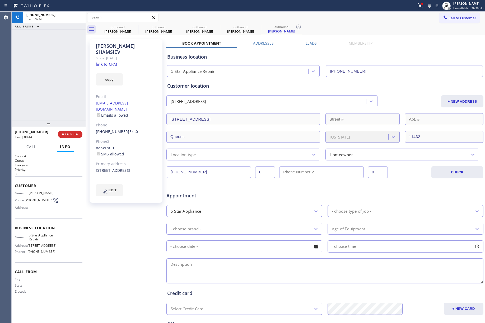
click at [64, 93] on div "+12124647494 Live | 00:44 ALL TASKS ALL TASKS ACTIVE TASKS TASKS IN WRAP UP" at bounding box center [49, 66] width 74 height 109
click at [74, 135] on span "COMPLETE" at bounding box center [69, 134] width 18 height 4
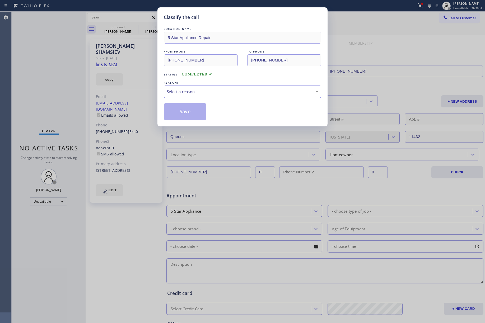
click at [227, 90] on div "Select a reason" at bounding box center [242, 92] width 151 height 6
click at [193, 113] on button "Save" at bounding box center [185, 111] width 42 height 17
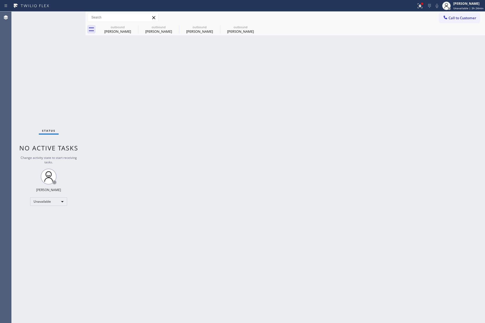
click at [63, 73] on div "Status No active tasks Change activity state to start receiving tasks. [PERSON_…" at bounding box center [49, 167] width 74 height 311
click at [459, 10] on div "Jenelyn Chiong Unavailable | 3h 40min" at bounding box center [462, 6] width 44 height 12
click at [453, 22] on button "Offline" at bounding box center [458, 21] width 53 height 7
click at [461, 8] on span "Unavailable | 3h 40min" at bounding box center [468, 8] width 30 height 4
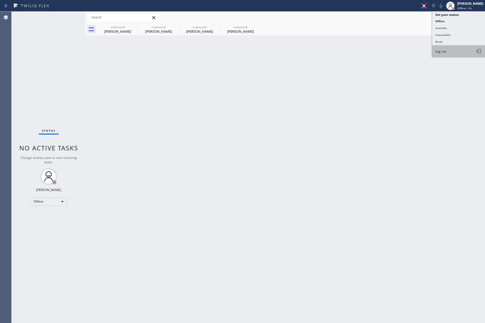
click at [456, 50] on button "Log out" at bounding box center [458, 51] width 53 height 12
